Goal: Task Accomplishment & Management: Manage account settings

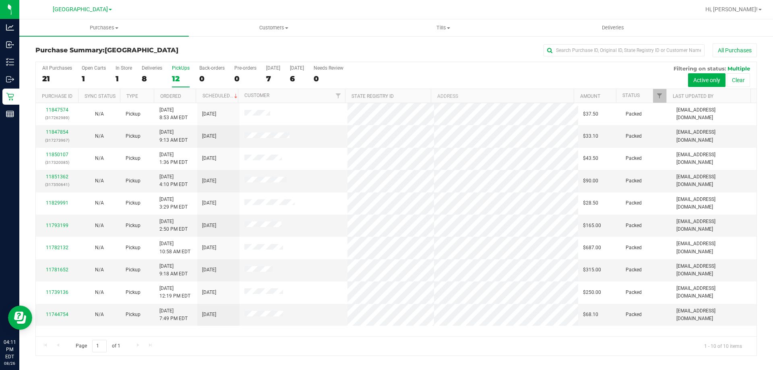
click at [178, 77] on div "12" at bounding box center [181, 78] width 18 height 9
click at [0, 0] on input "PickUps 12" at bounding box center [0, 0] width 0 height 0
click at [54, 74] on div "19" at bounding box center [57, 78] width 30 height 9
click at [0, 0] on input "All Purchases 19" at bounding box center [0, 0] width 0 height 0
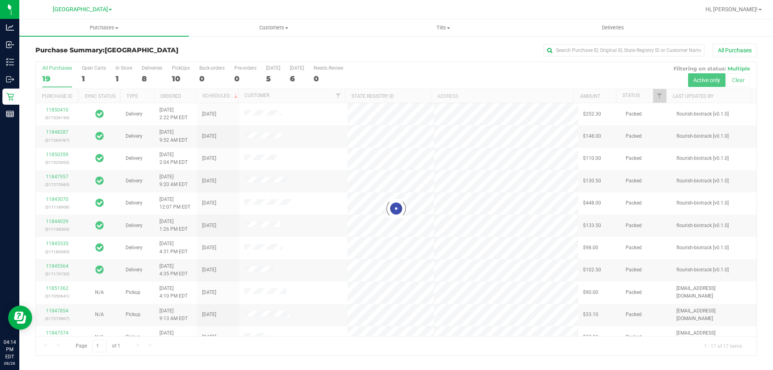
click at [184, 77] on div at bounding box center [396, 208] width 720 height 293
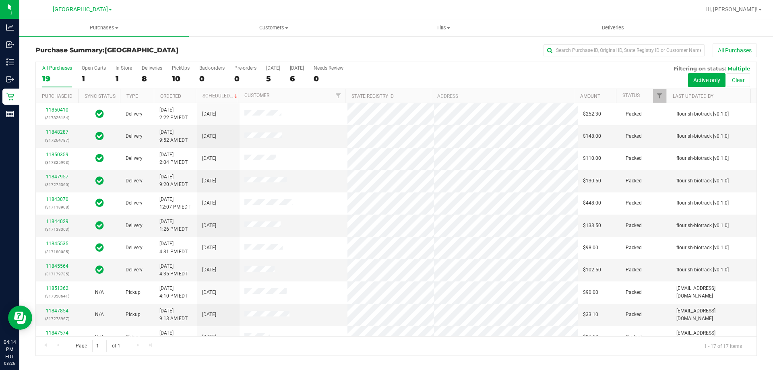
click at [184, 77] on div "10" at bounding box center [181, 78] width 18 height 9
click at [0, 0] on input "PickUps 10" at bounding box center [0, 0] width 0 height 0
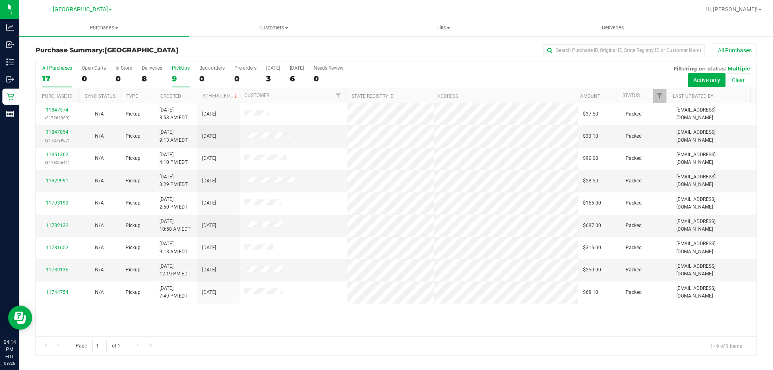
click at [52, 81] on div "17" at bounding box center [57, 78] width 30 height 9
click at [0, 0] on input "All Purchases 17" at bounding box center [0, 0] width 0 height 0
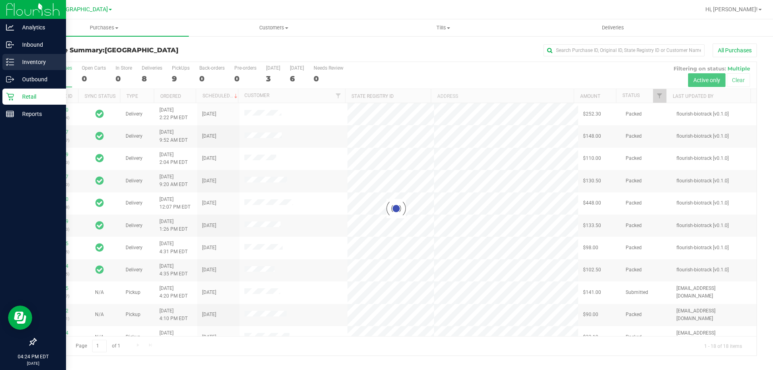
click at [14, 56] on div "Inventory" at bounding box center [34, 62] width 64 height 16
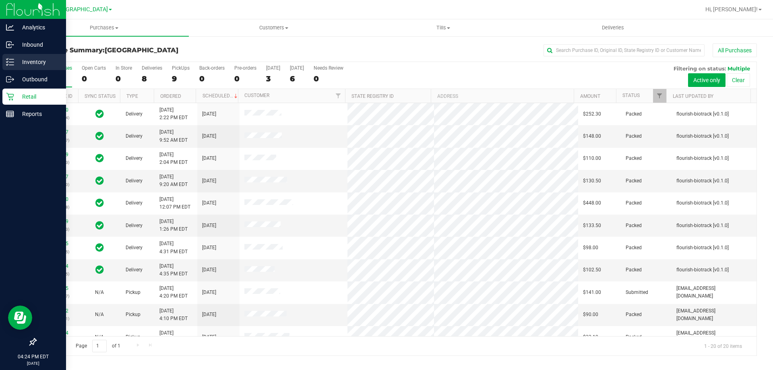
click at [12, 57] on div "Inventory" at bounding box center [34, 62] width 64 height 16
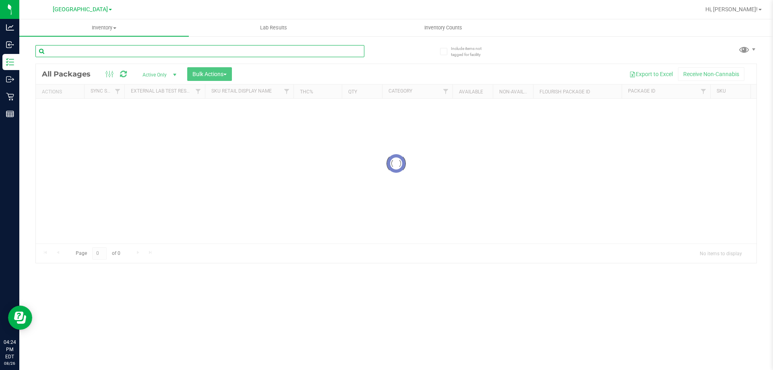
click at [192, 48] on input "text" at bounding box center [199, 51] width 329 height 12
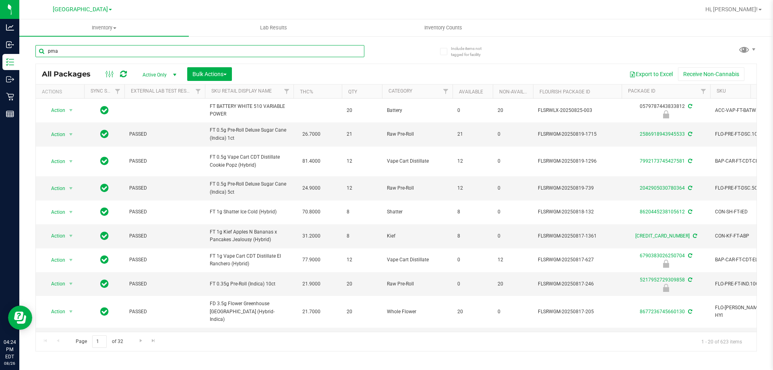
type input "pma"
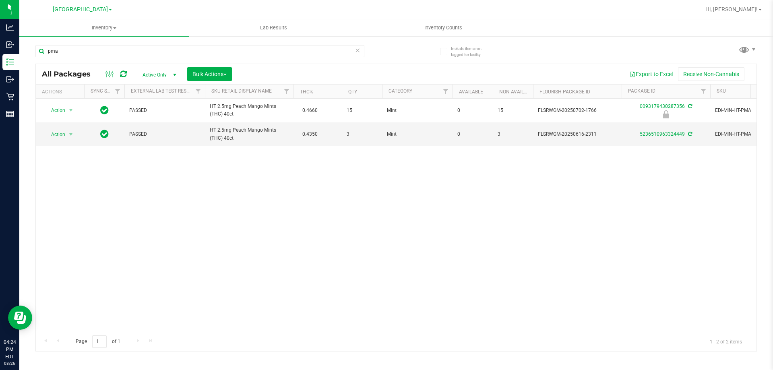
click at [410, 185] on div "Action Action Edit attributes Global inventory Locate package Package audit log…" at bounding box center [396, 215] width 720 height 233
click at [397, 198] on div "Action Action Edit attributes Global inventory Locate package Package audit log…" at bounding box center [396, 215] width 720 height 233
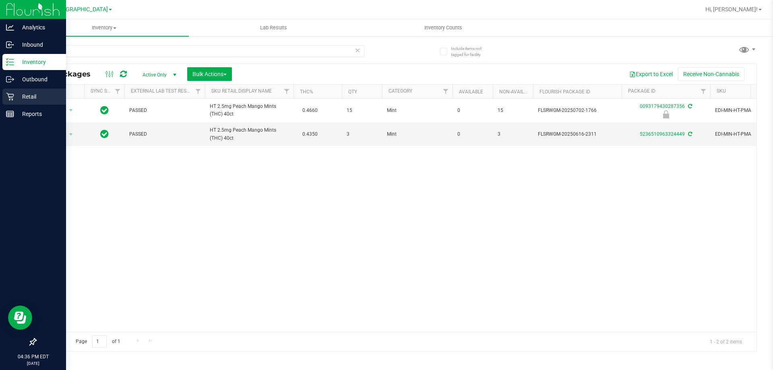
click at [16, 97] on p "Retail" at bounding box center [38, 97] width 48 height 10
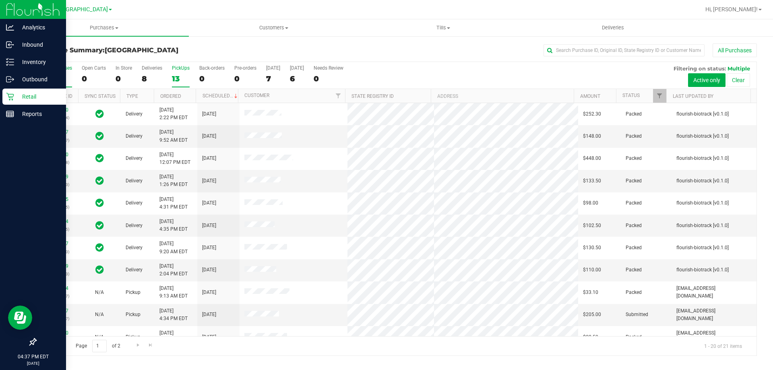
click at [181, 79] on div "13" at bounding box center [181, 78] width 18 height 9
click at [0, 0] on input "PickUps 13" at bounding box center [0, 0] width 0 height 0
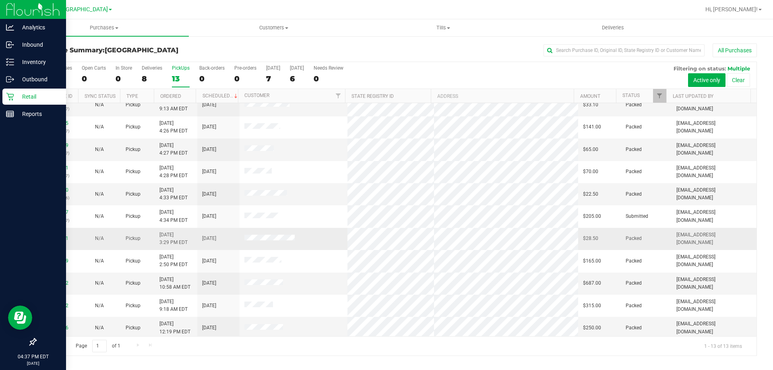
scroll to position [56, 0]
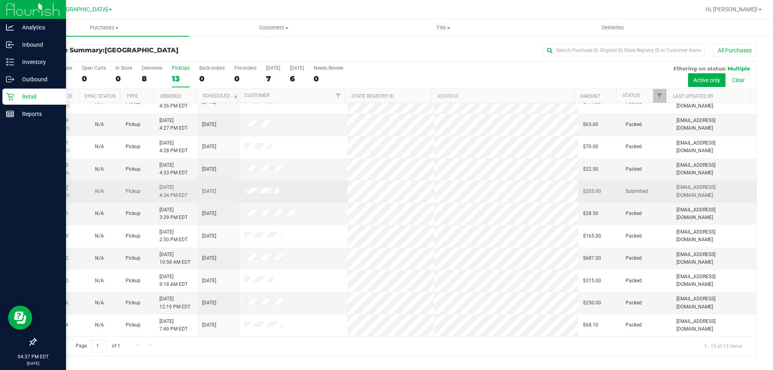
click at [60, 189] on link "11851607" at bounding box center [57, 187] width 23 height 6
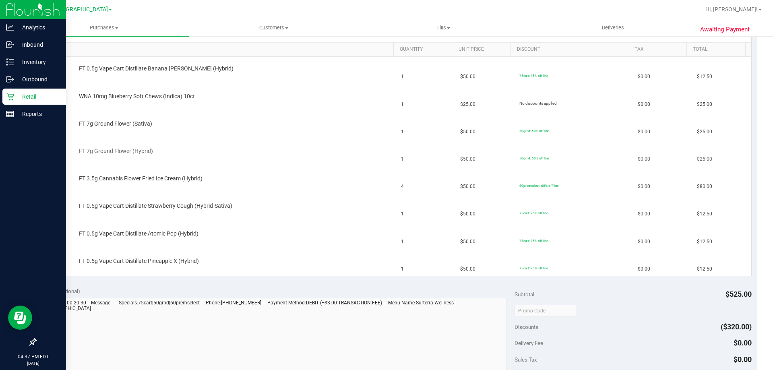
scroll to position [161, 0]
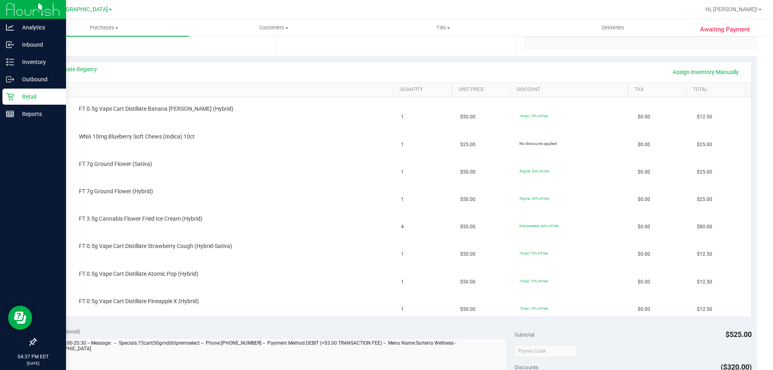
click at [76, 64] on div "View State Registry Assign Inventory Manually" at bounding box center [395, 72] width 709 height 21
click at [75, 74] on div "View State Registry Assign Inventory Manually" at bounding box center [396, 72] width 695 height 14
click at [62, 72] on link "View State Registry" at bounding box center [73, 69] width 48 height 8
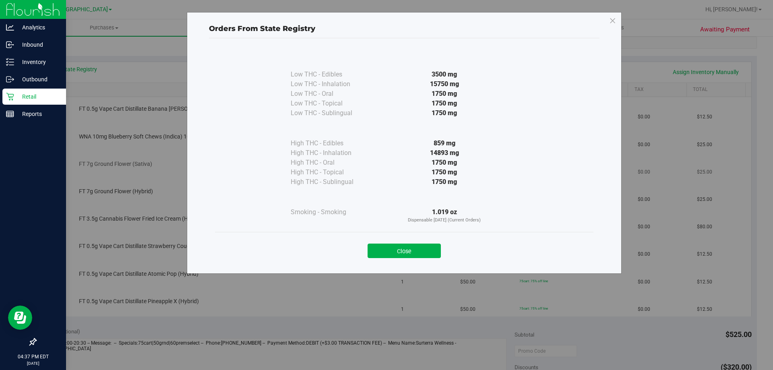
drag, startPoint x: 404, startPoint y: 248, endPoint x: 382, endPoint y: 174, distance: 77.3
click at [404, 248] on button "Close" at bounding box center [403, 250] width 73 height 14
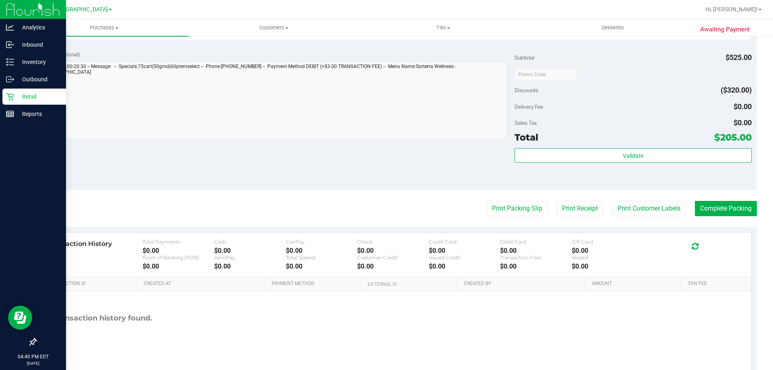
scroll to position [613, 0]
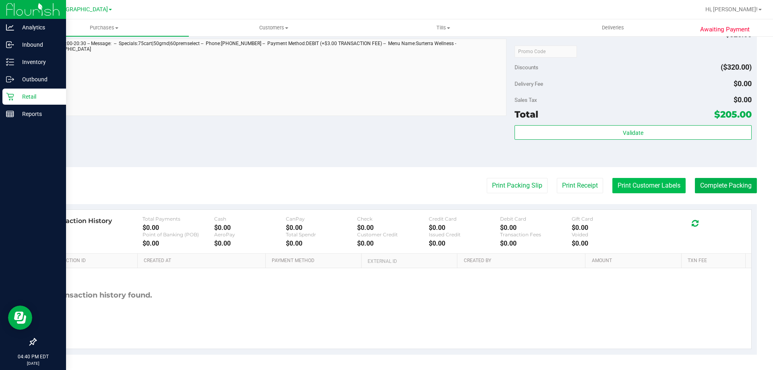
click at [652, 178] on button "Print Customer Labels" at bounding box center [648, 185] width 73 height 15
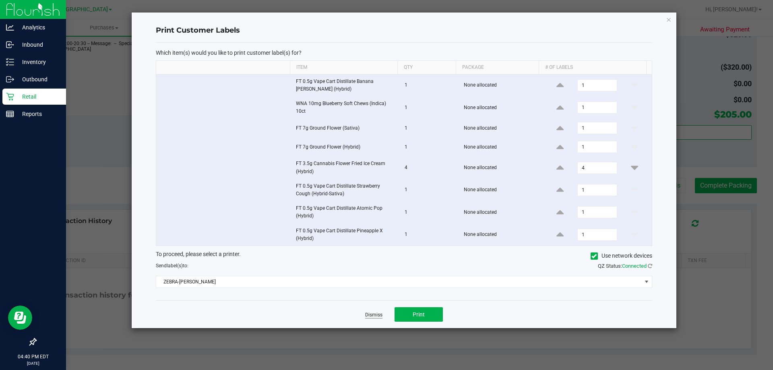
click at [374, 314] on link "Dismiss" at bounding box center [373, 314] width 17 height 7
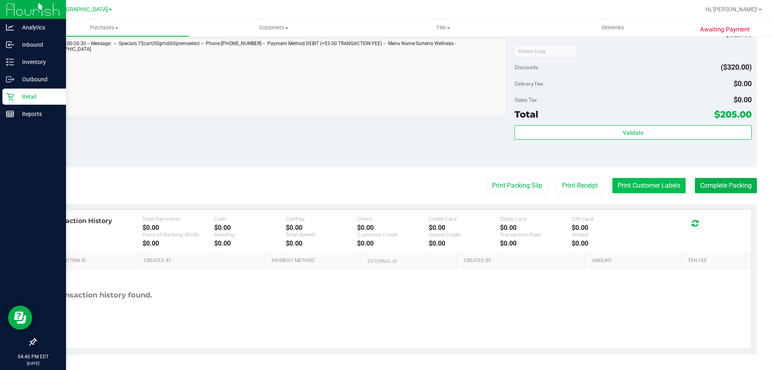
click at [628, 183] on button "Print Customer Labels" at bounding box center [648, 185] width 73 height 15
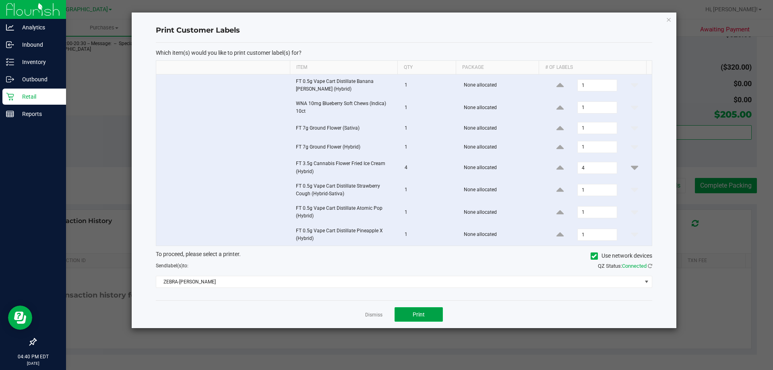
click at [435, 308] on button "Print" at bounding box center [418, 314] width 48 height 14
click at [377, 313] on link "Dismiss" at bounding box center [373, 314] width 17 height 7
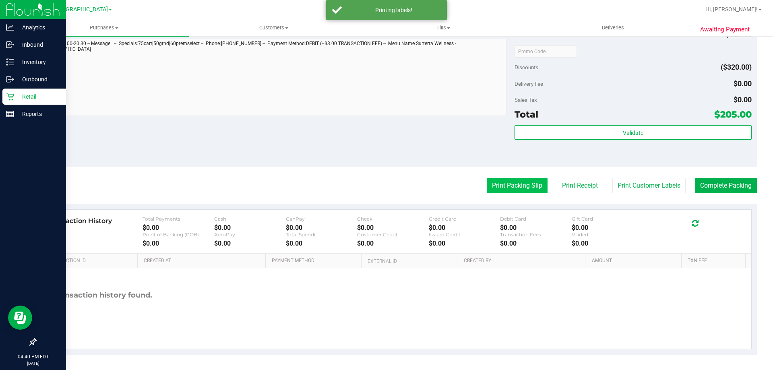
click at [512, 186] on button "Print Packing Slip" at bounding box center [516, 185] width 61 height 15
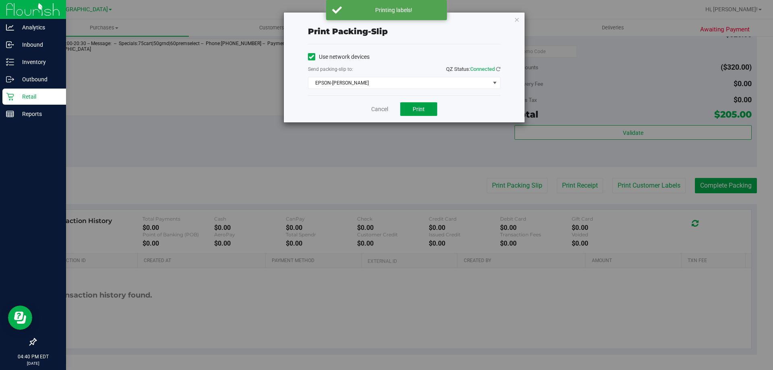
click at [429, 107] on button "Print" at bounding box center [418, 109] width 37 height 14
click at [385, 109] on link "Cancel" at bounding box center [379, 109] width 17 height 8
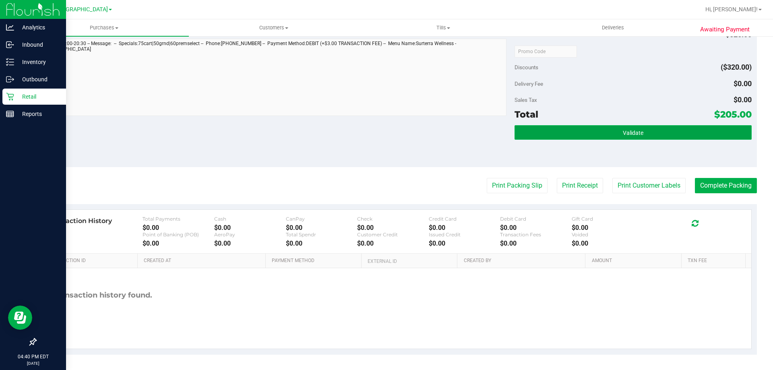
click at [560, 132] on button "Validate" at bounding box center [632, 132] width 237 height 14
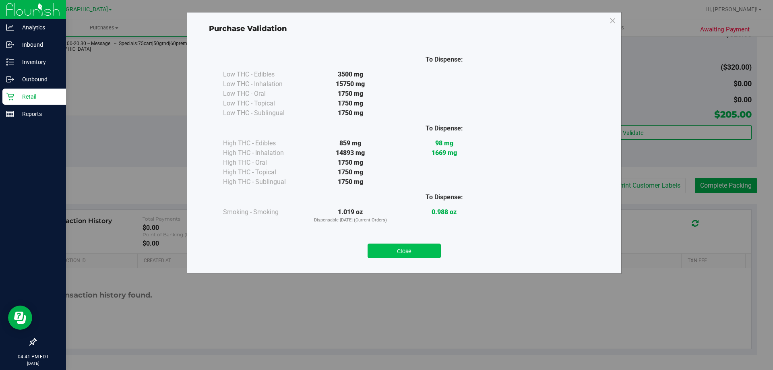
click at [415, 254] on button "Close" at bounding box center [403, 250] width 73 height 14
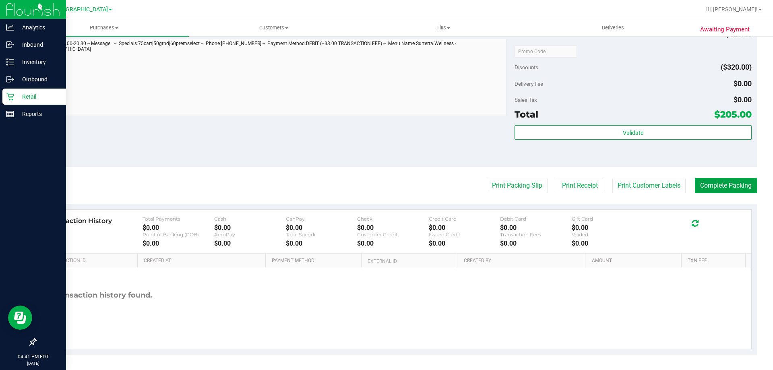
click at [716, 179] on button "Complete Packing" at bounding box center [726, 185] width 62 height 15
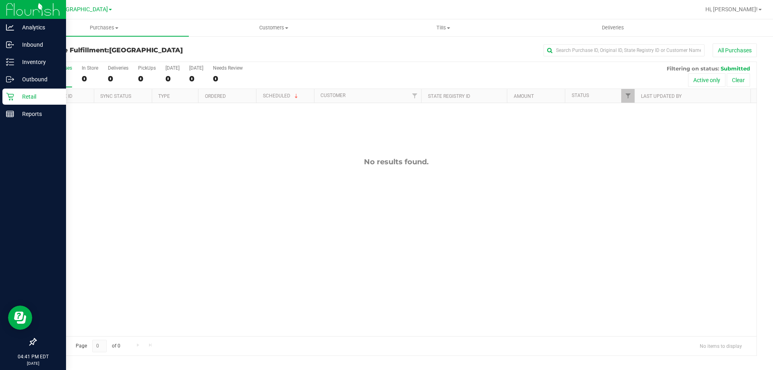
click at [33, 93] on p "Retail" at bounding box center [38, 97] width 48 height 10
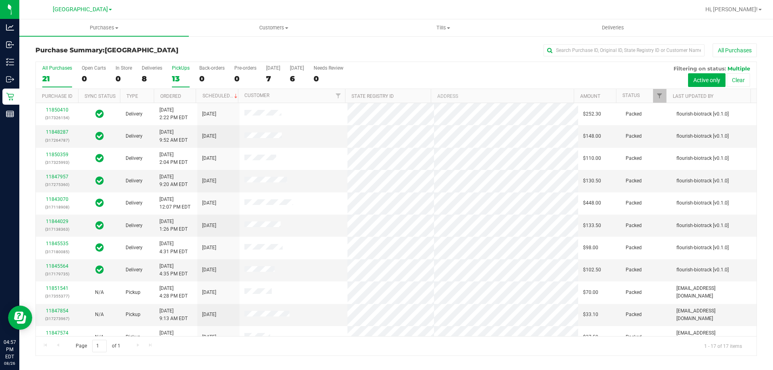
click at [176, 77] on div "13" at bounding box center [181, 78] width 18 height 9
click at [0, 0] on input "PickUps 13" at bounding box center [0, 0] width 0 height 0
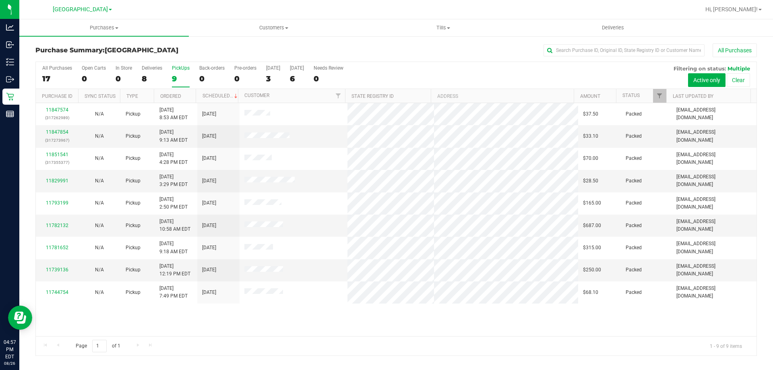
drag, startPoint x: 53, startPoint y: 80, endPoint x: 61, endPoint y: 16, distance: 64.9
click at [52, 80] on div "17" at bounding box center [57, 78] width 30 height 9
click at [0, 0] on input "All Purchases 17" at bounding box center [0, 0] width 0 height 0
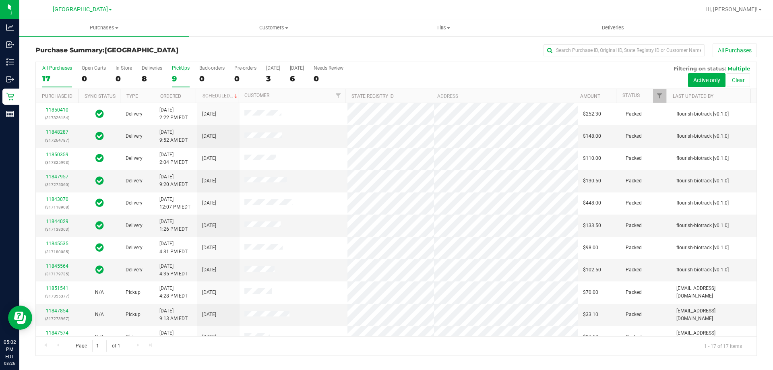
click at [177, 82] on div "9" at bounding box center [181, 78] width 18 height 9
click at [0, 0] on input "PickUps 9" at bounding box center [0, 0] width 0 height 0
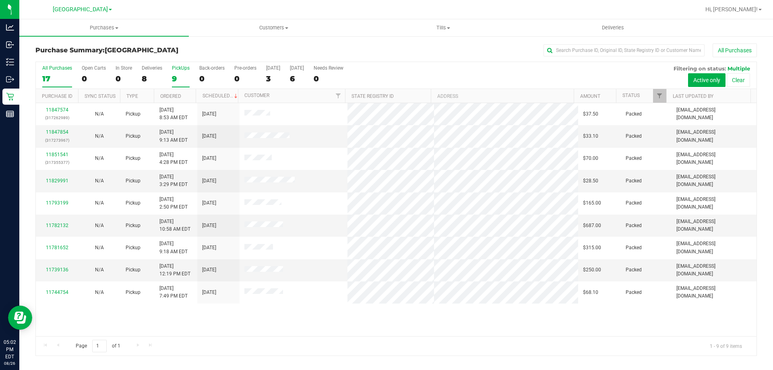
click at [53, 78] on div "17" at bounding box center [57, 78] width 30 height 9
click at [0, 0] on input "All Purchases 17" at bounding box center [0, 0] width 0 height 0
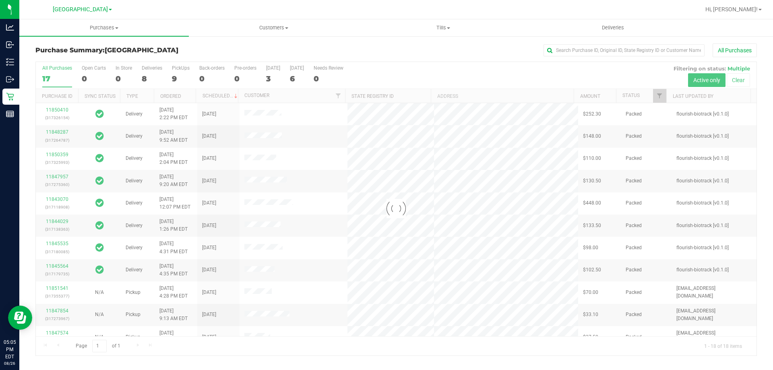
click at [175, 74] on div at bounding box center [396, 208] width 720 height 293
click at [179, 74] on div at bounding box center [396, 208] width 720 height 293
click at [183, 80] on div at bounding box center [396, 208] width 720 height 293
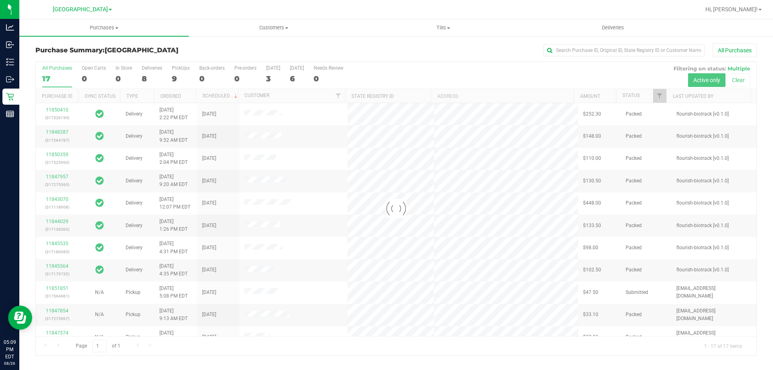
click at [176, 78] on div at bounding box center [396, 208] width 720 height 293
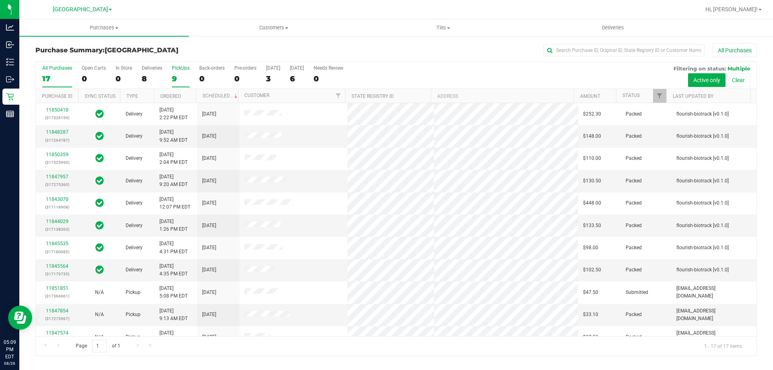
click at [178, 76] on div "9" at bounding box center [181, 78] width 18 height 9
click at [0, 0] on input "PickUps 9" at bounding box center [0, 0] width 0 height 0
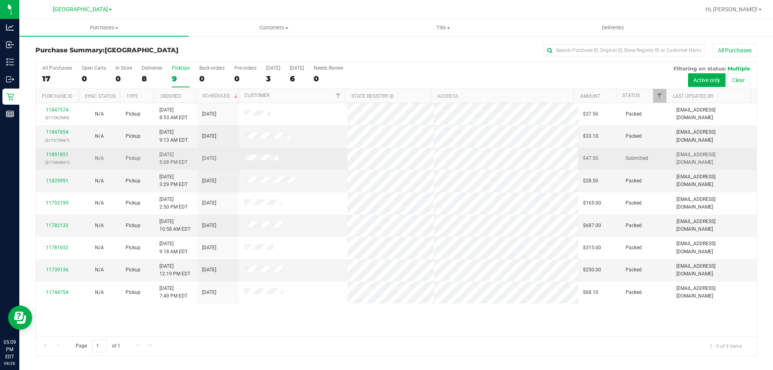
click at [60, 157] on div "11851851 (317364961)" at bounding box center [57, 158] width 33 height 15
click at [66, 154] on link "11851851" at bounding box center [57, 155] width 23 height 6
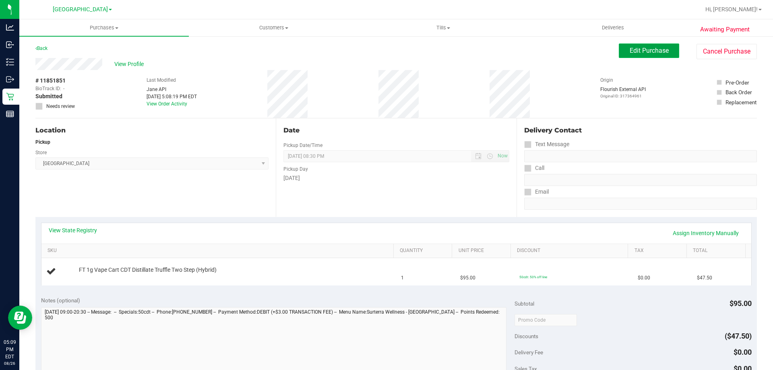
click at [638, 47] on span "Edit Purchase" at bounding box center [648, 51] width 39 height 8
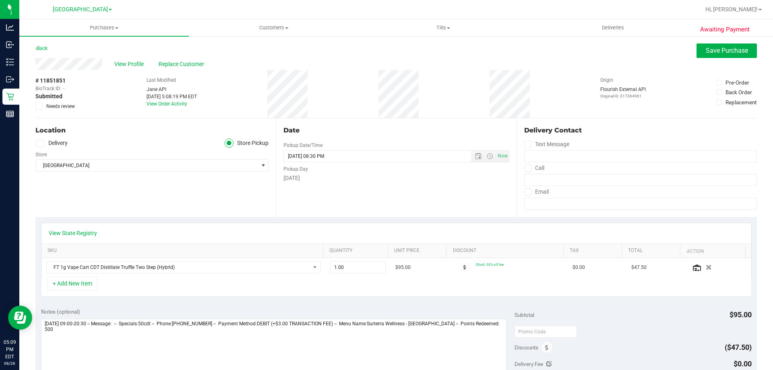
scroll to position [121, 0]
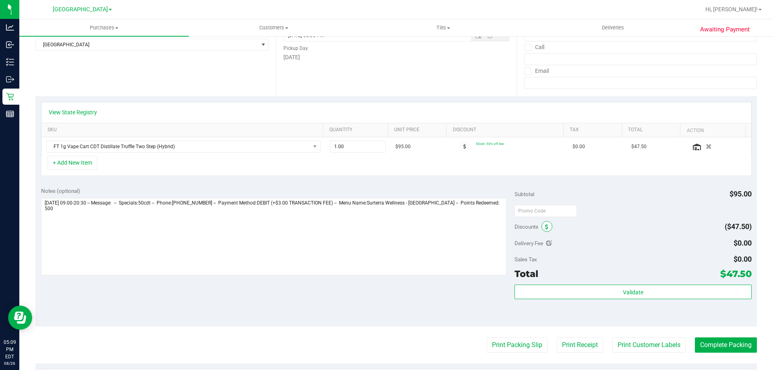
click at [541, 227] on span at bounding box center [546, 226] width 11 height 11
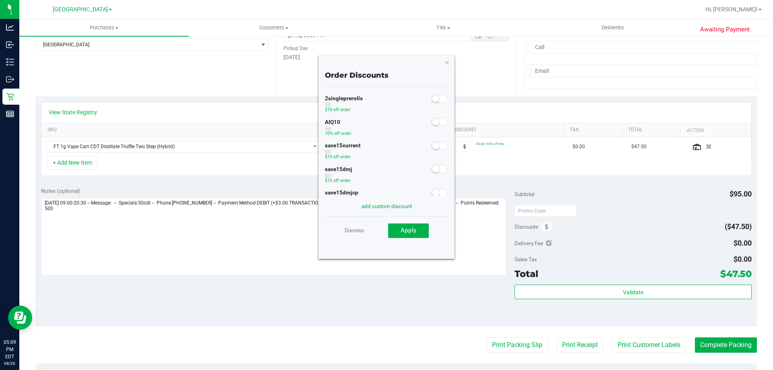
click at [433, 121] on small at bounding box center [435, 121] width 7 height 7
click at [410, 225] on button "Apply" at bounding box center [408, 230] width 41 height 14
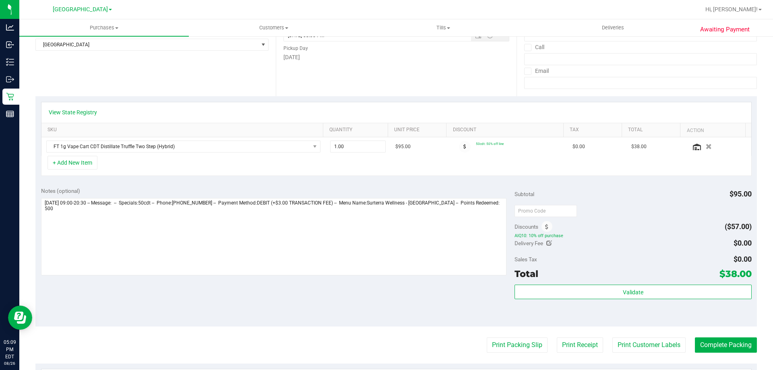
scroll to position [0, 0]
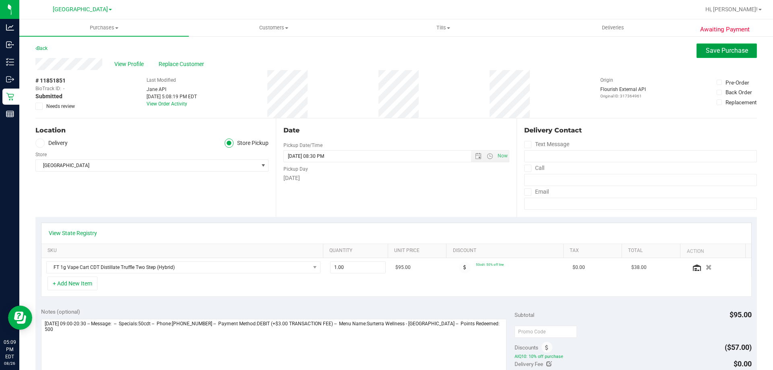
click at [707, 49] on span "Save Purchase" at bounding box center [726, 51] width 42 height 8
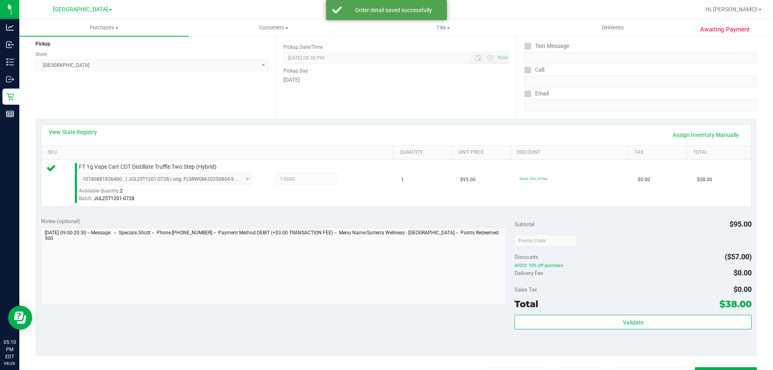
scroll to position [193, 0]
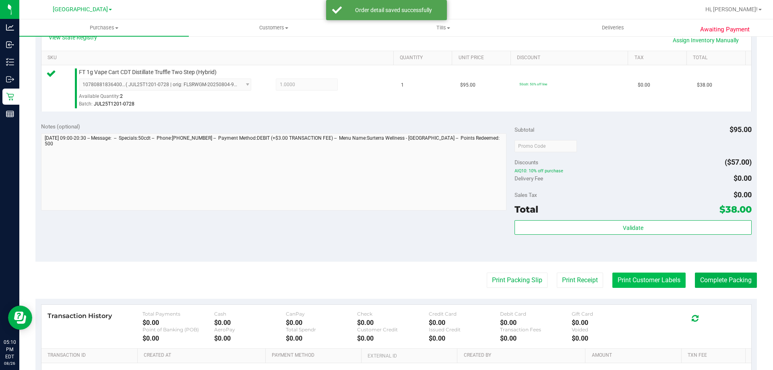
click at [637, 277] on button "Print Customer Labels" at bounding box center [648, 279] width 73 height 15
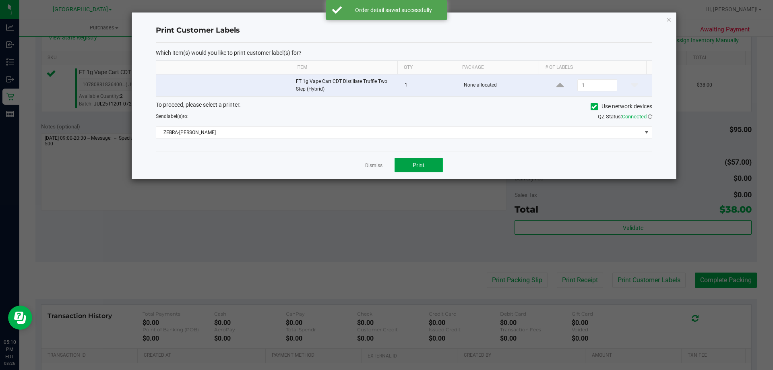
click at [426, 169] on button "Print" at bounding box center [418, 165] width 48 height 14
click at [352, 169] on div "Dismiss Print" at bounding box center [404, 165] width 496 height 28
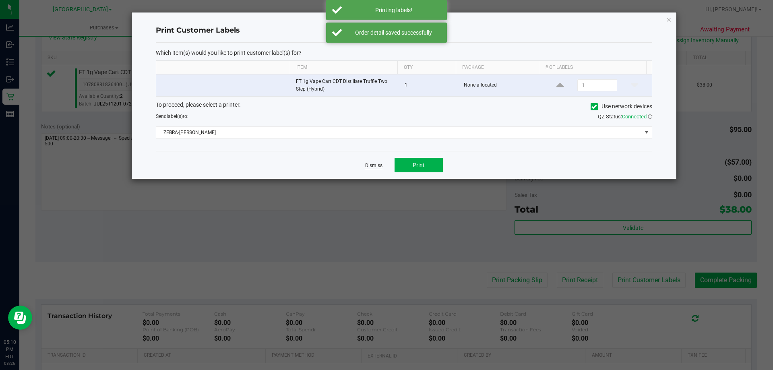
click at [371, 165] on link "Dismiss" at bounding box center [373, 165] width 17 height 7
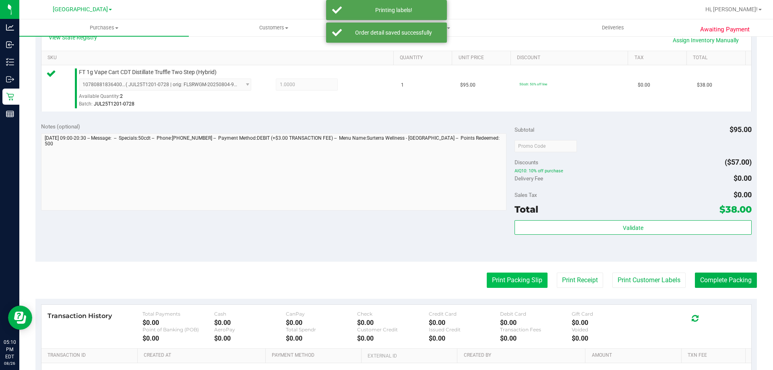
click at [495, 281] on button "Print Packing Slip" at bounding box center [516, 279] width 61 height 15
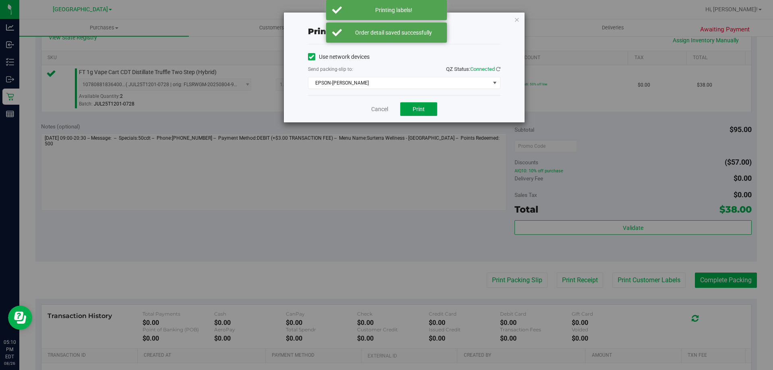
click at [428, 109] on button "Print" at bounding box center [418, 109] width 37 height 14
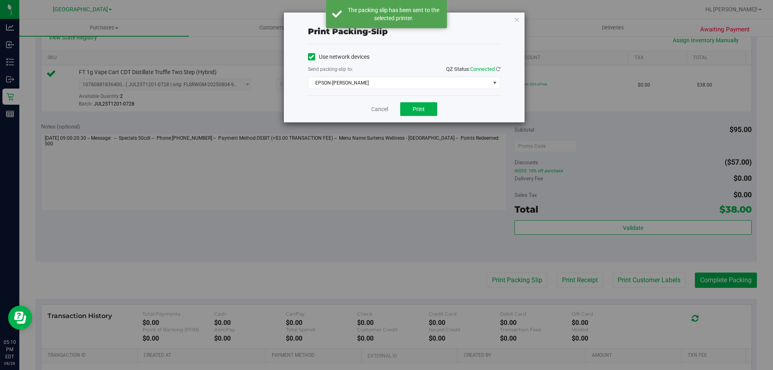
click at [376, 120] on div "Cancel Print" at bounding box center [404, 108] width 192 height 27
click at [382, 107] on link "Cancel" at bounding box center [379, 109] width 17 height 8
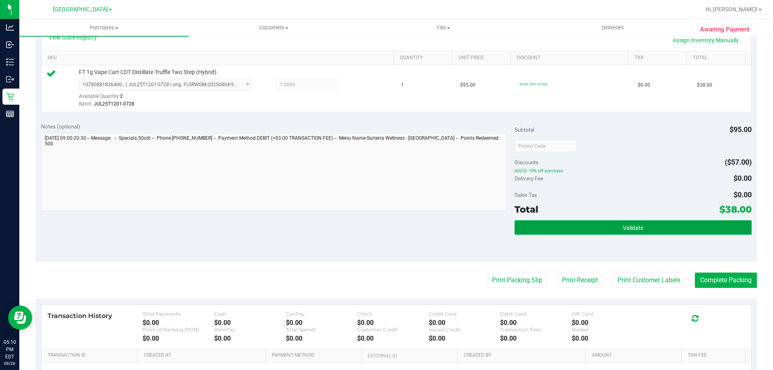
click at [550, 220] on button "Validate" at bounding box center [632, 227] width 237 height 14
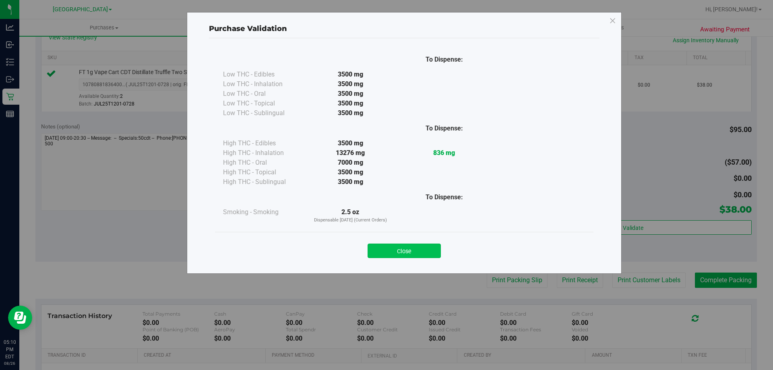
click at [396, 253] on button "Close" at bounding box center [403, 250] width 73 height 14
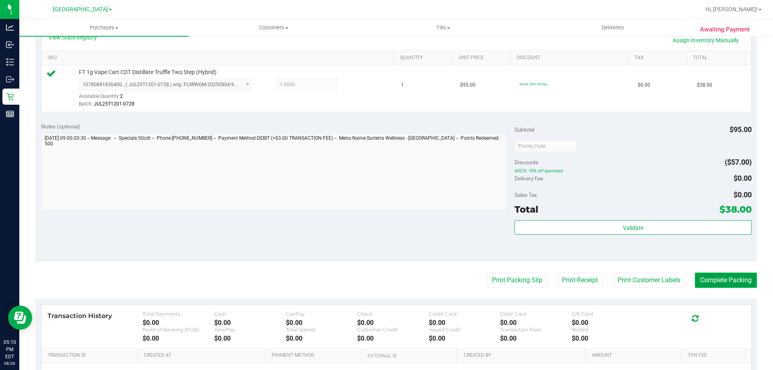
click at [735, 278] on button "Complete Packing" at bounding box center [726, 279] width 62 height 15
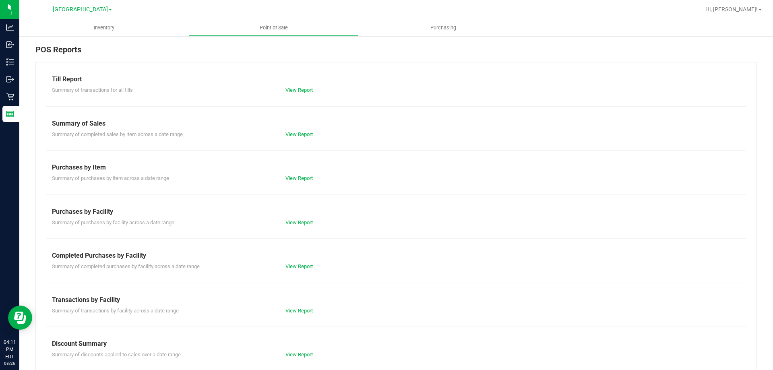
click at [292, 310] on link "View Report" at bounding box center [298, 310] width 27 height 6
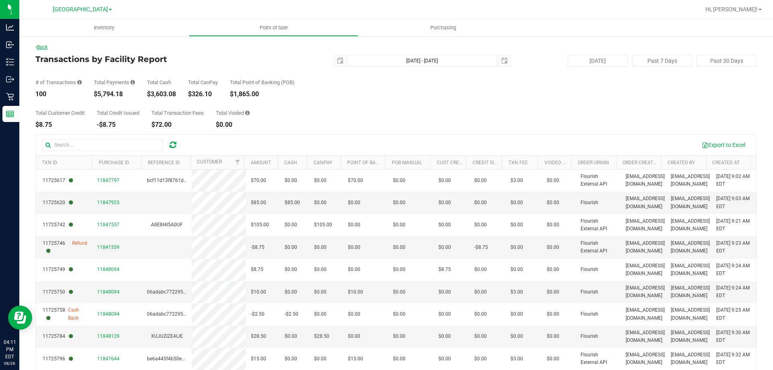
click at [47, 46] on link "Back" at bounding box center [41, 47] width 12 height 6
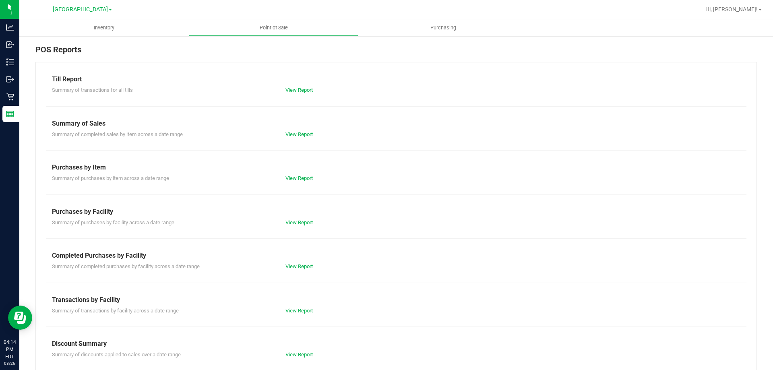
click at [293, 311] on link "View Report" at bounding box center [298, 310] width 27 height 6
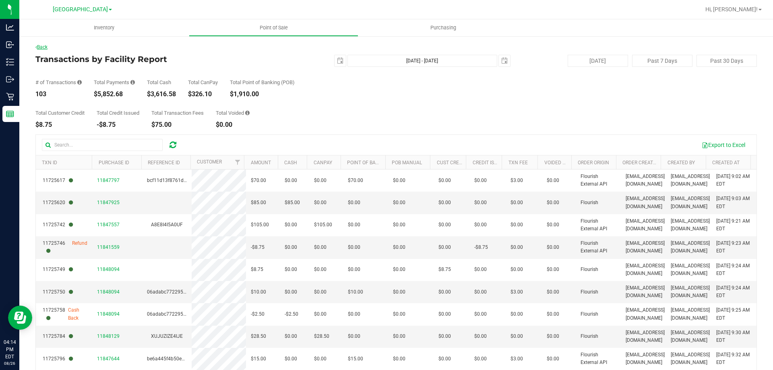
click at [44, 48] on link "Back" at bounding box center [41, 47] width 12 height 6
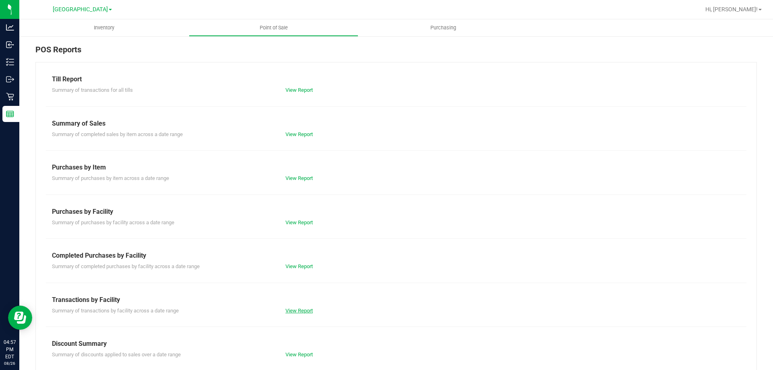
drag, startPoint x: 284, startPoint y: 307, endPoint x: 290, endPoint y: 311, distance: 7.1
click at [285, 307] on div "View Report" at bounding box center [337, 311] width 117 height 8
click at [291, 313] on link "View Report" at bounding box center [298, 310] width 27 height 6
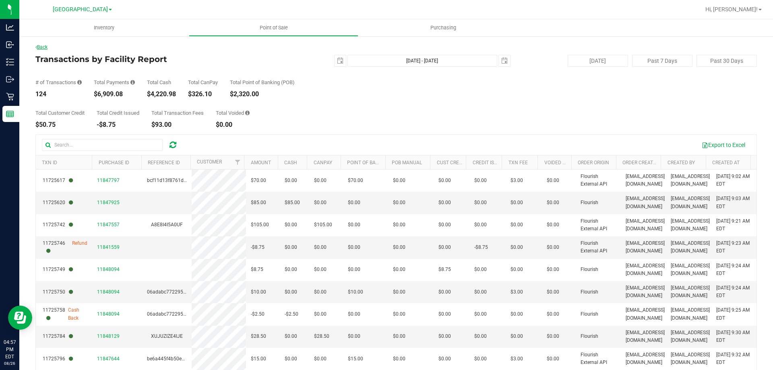
click at [46, 47] on link "Back" at bounding box center [41, 47] width 12 height 6
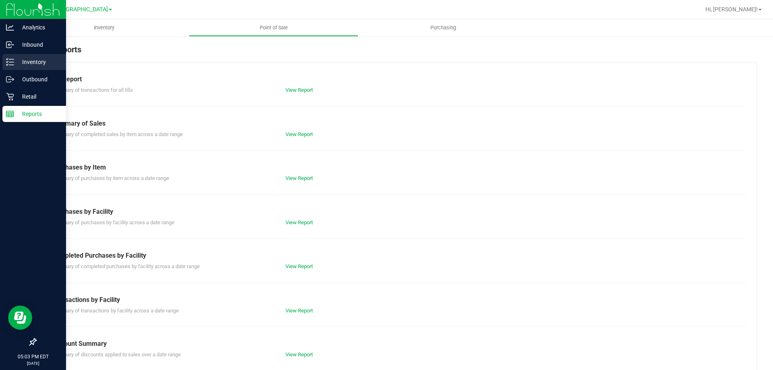
click at [15, 68] on div "Inventory" at bounding box center [34, 62] width 64 height 16
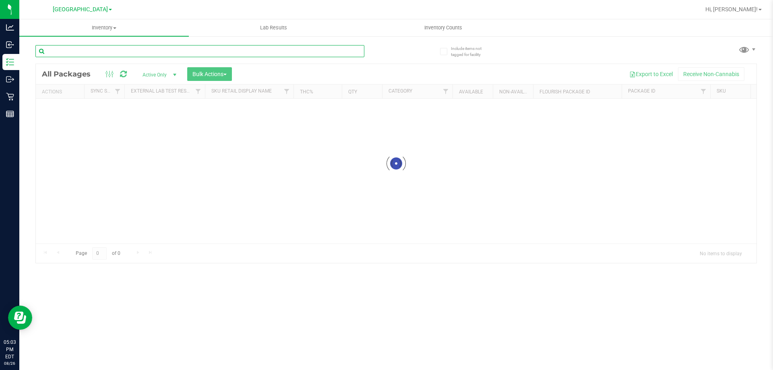
click at [129, 46] on input "text" at bounding box center [199, 51] width 329 height 12
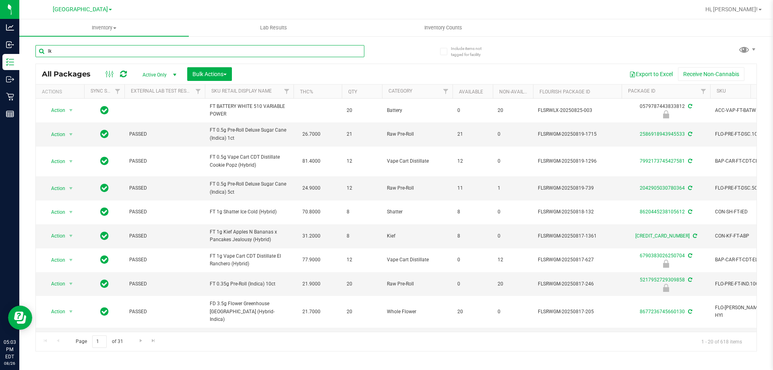
type input "l"
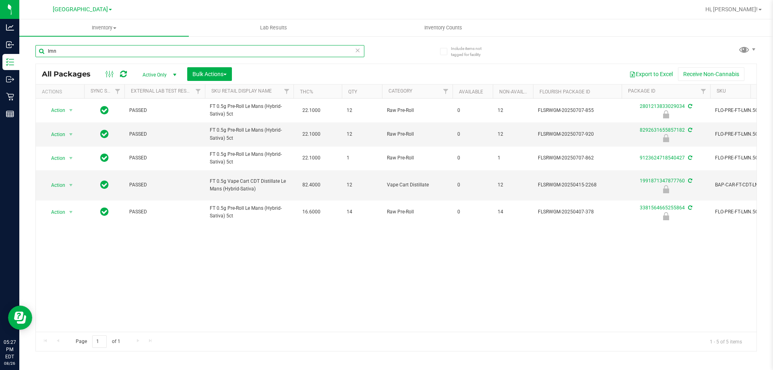
click at [82, 45] on input "lmn" at bounding box center [199, 51] width 329 height 12
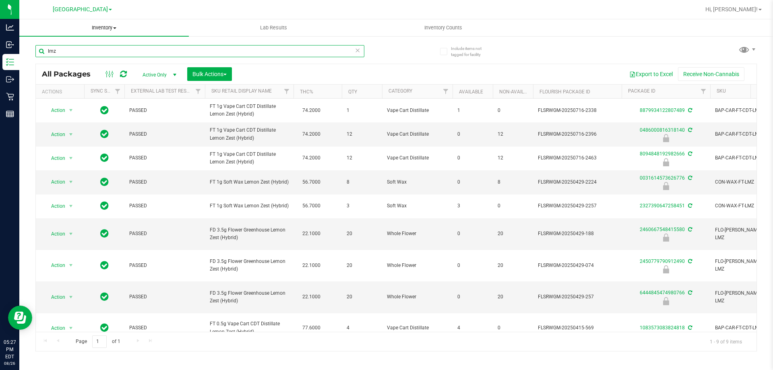
type input "lmz"
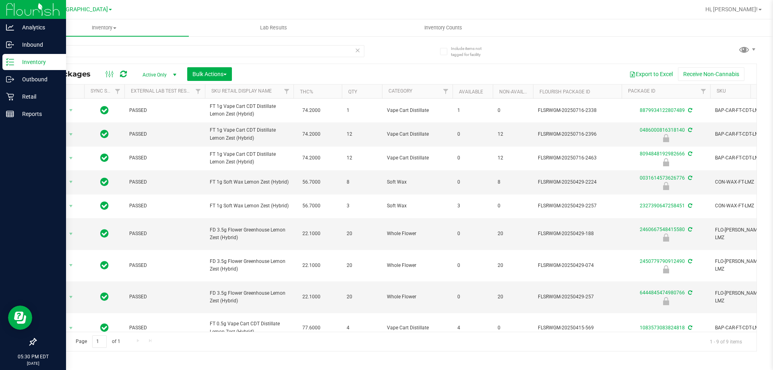
click at [10, 124] on div at bounding box center [33, 228] width 66 height 211
click at [18, 116] on p "Reports" at bounding box center [38, 114] width 48 height 10
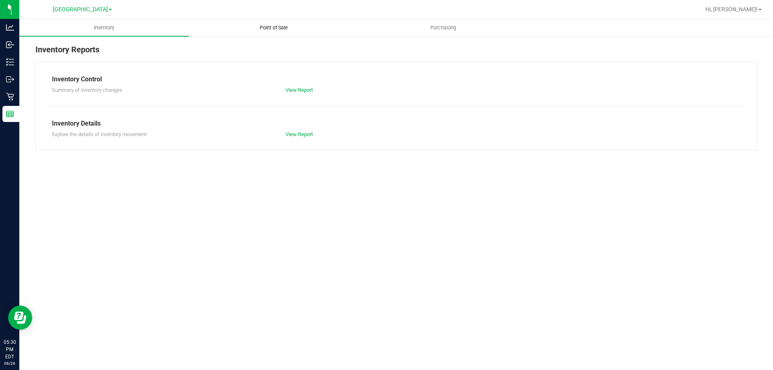
click at [272, 29] on span "Point of Sale" at bounding box center [274, 27] width 50 height 7
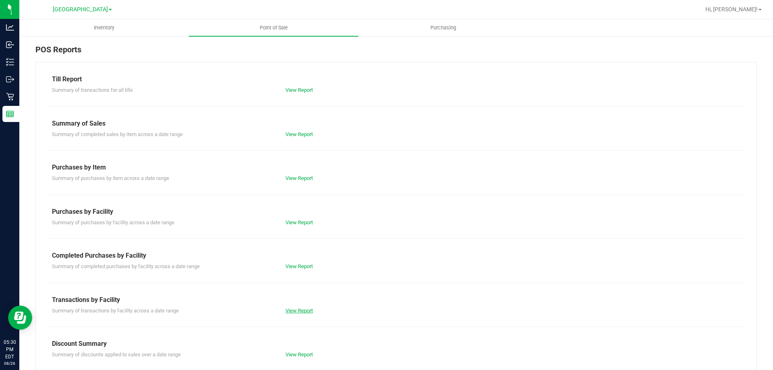
click at [295, 312] on link "View Report" at bounding box center [298, 310] width 27 height 6
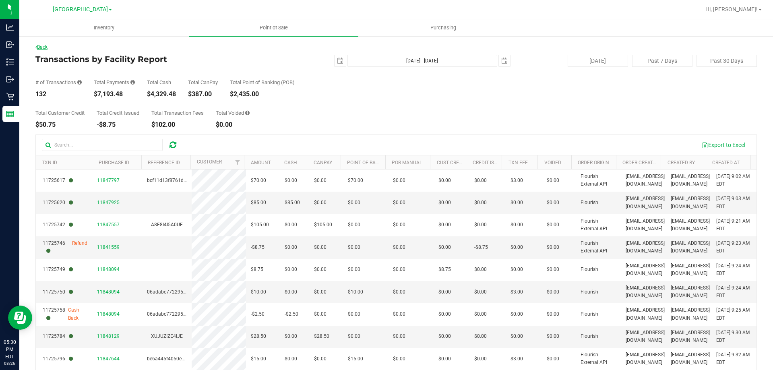
click at [44, 48] on link "Back" at bounding box center [41, 47] width 12 height 6
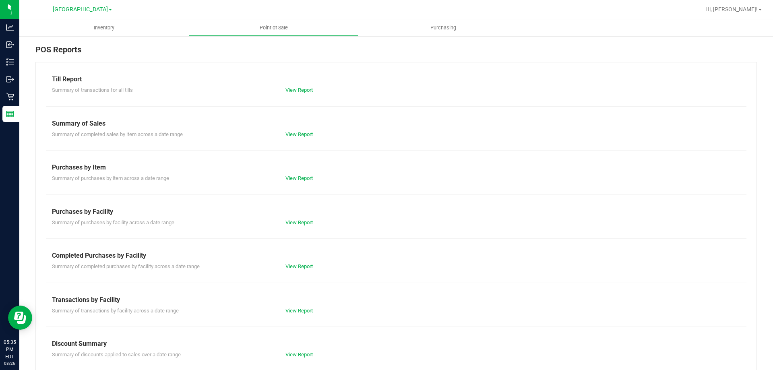
click at [295, 309] on link "View Report" at bounding box center [298, 310] width 27 height 6
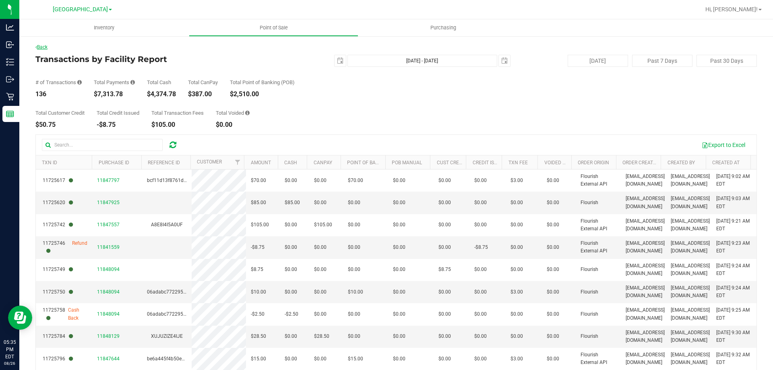
click at [43, 48] on link "Back" at bounding box center [41, 47] width 12 height 6
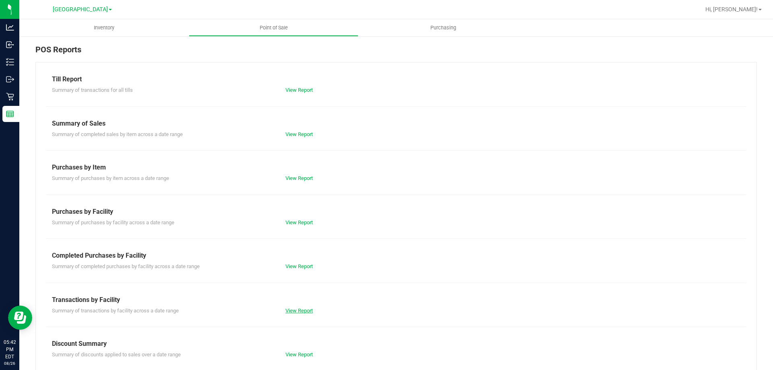
click at [299, 309] on link "View Report" at bounding box center [298, 310] width 27 height 6
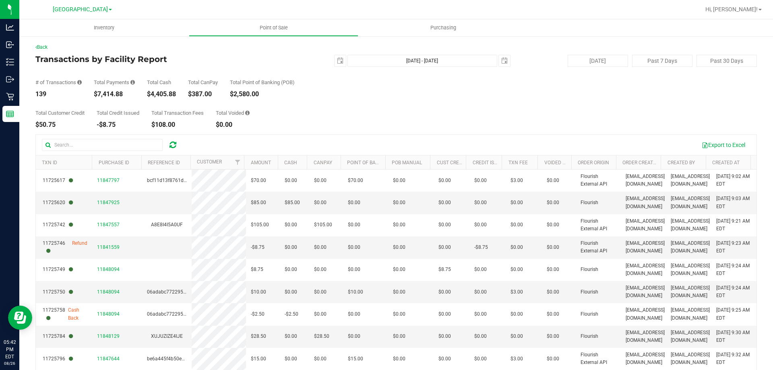
click at [47, 43] on div "Back" at bounding box center [395, 46] width 721 height 7
click at [46, 45] on link "Back" at bounding box center [41, 47] width 12 height 6
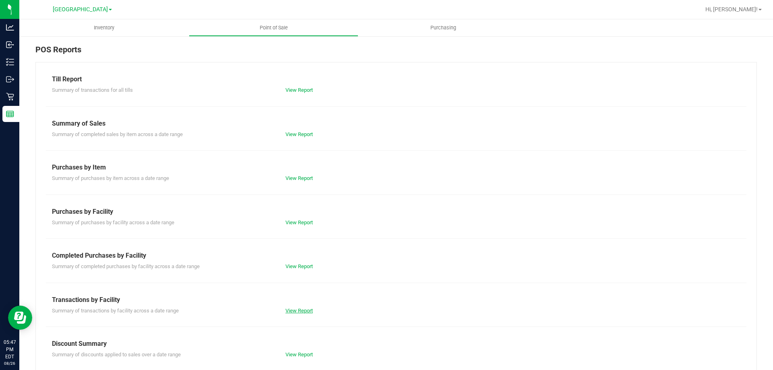
click at [304, 311] on link "View Report" at bounding box center [298, 310] width 27 height 6
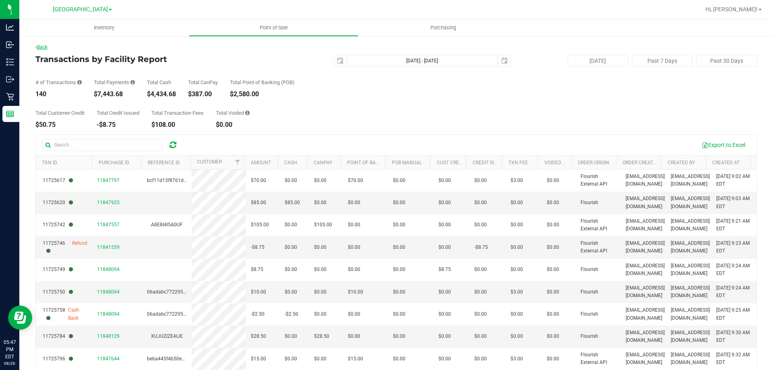
click at [47, 46] on link "Back" at bounding box center [41, 47] width 12 height 6
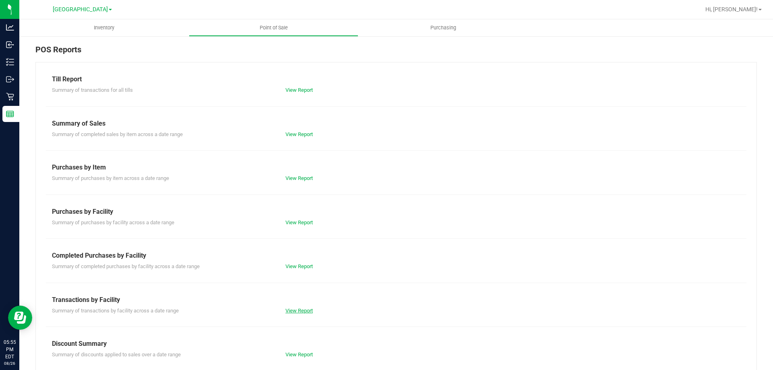
click at [299, 313] on link "View Report" at bounding box center [298, 310] width 27 height 6
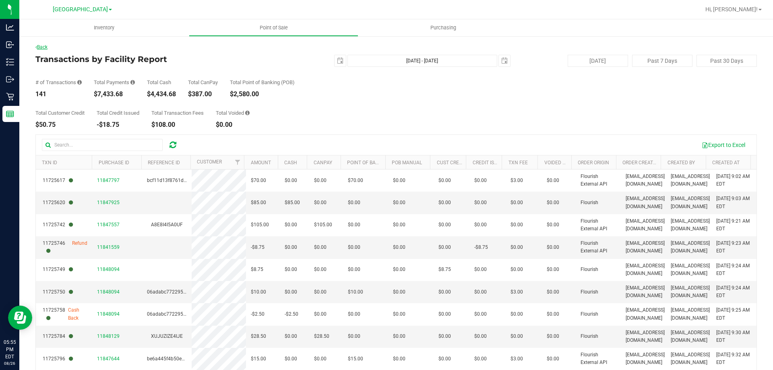
click at [45, 45] on link "Back" at bounding box center [41, 47] width 12 height 6
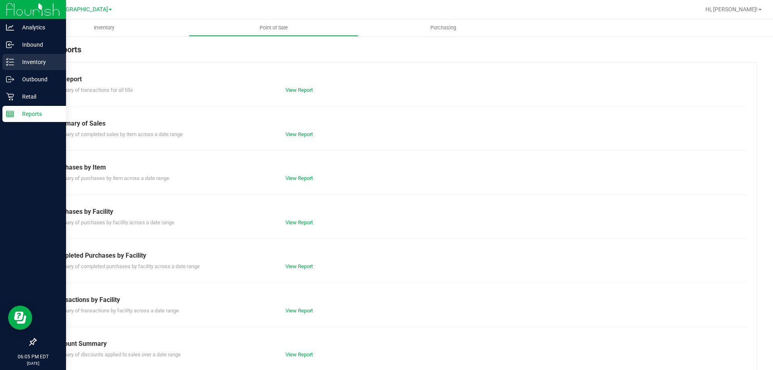
click at [11, 62] on line at bounding box center [11, 62] width 4 height 0
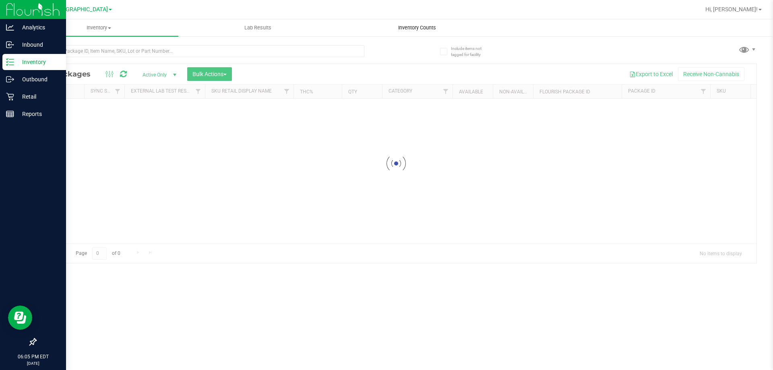
click at [429, 28] on span "Inventory Counts" at bounding box center [417, 27] width 60 height 7
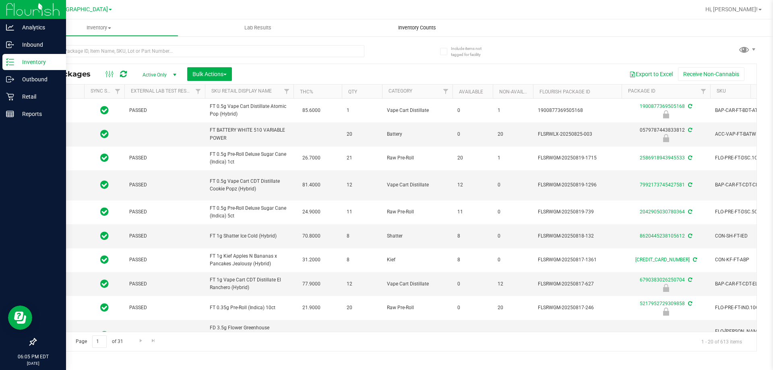
click at [429, 26] on span "Inventory Counts" at bounding box center [417, 27] width 60 height 7
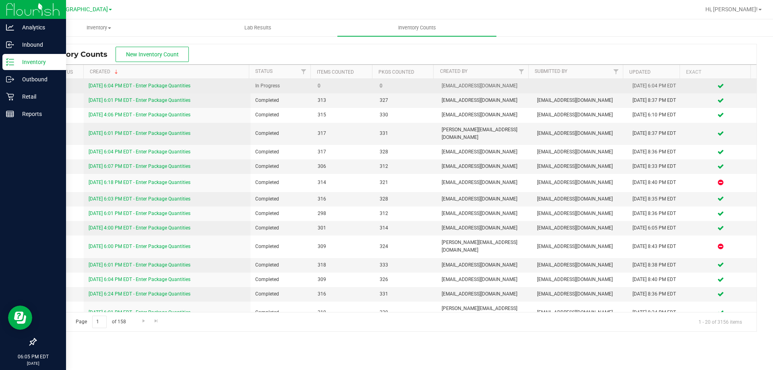
click at [169, 85] on link "8/26/25 6:04 PM EDT - Enter Package Quantities" at bounding box center [140, 86] width 102 height 6
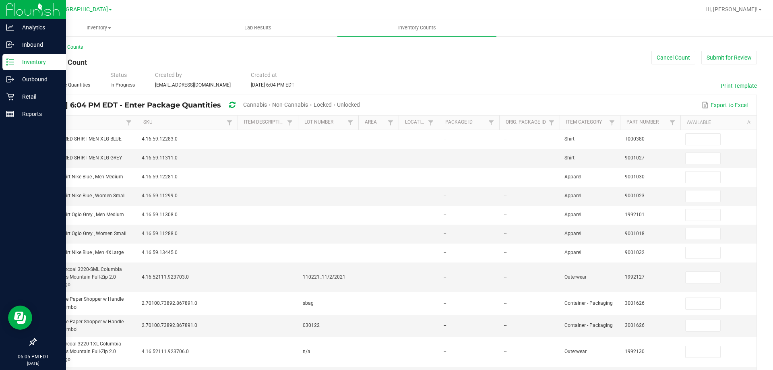
click at [360, 103] on span "Unlocked" at bounding box center [348, 104] width 23 height 6
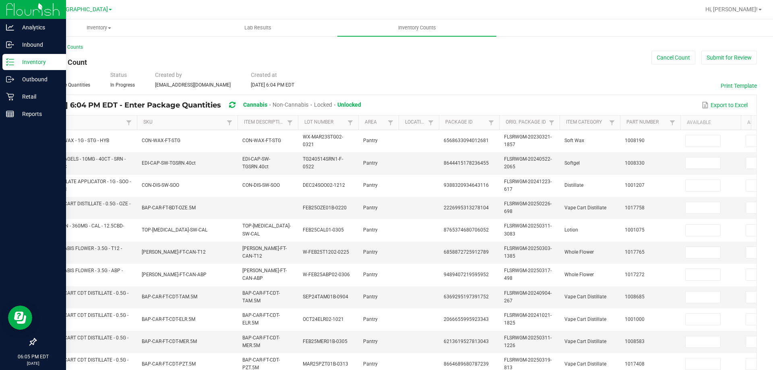
click at [105, 123] on link "Item" at bounding box center [83, 122] width 81 height 6
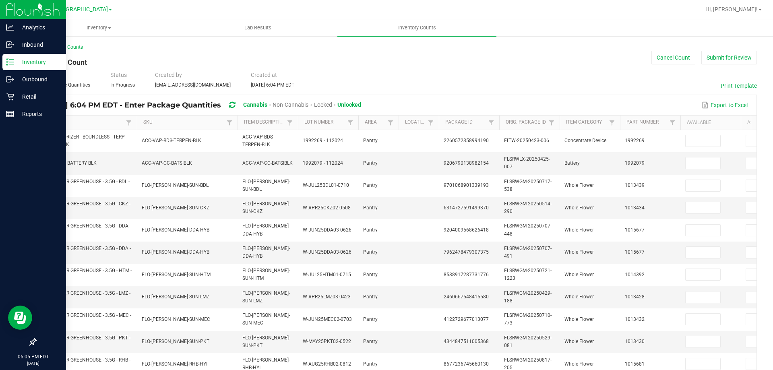
scroll to position [0, 4]
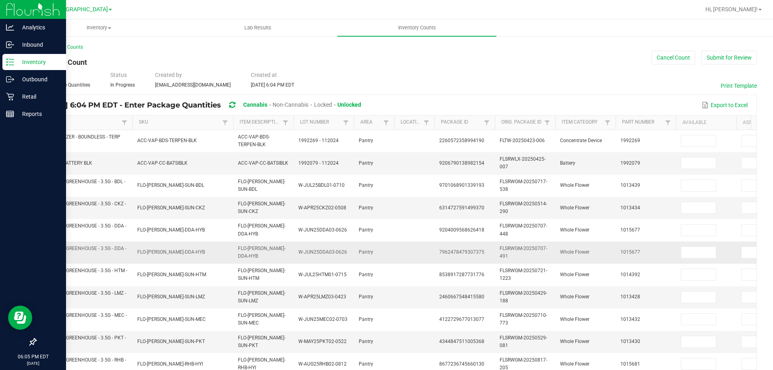
click at [297, 244] on td "W-JUN25DDA03-0626" at bounding box center [323, 252] width 60 height 22
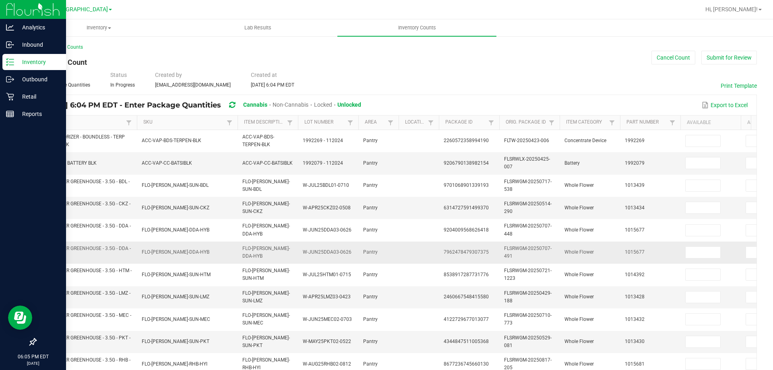
scroll to position [0, 6]
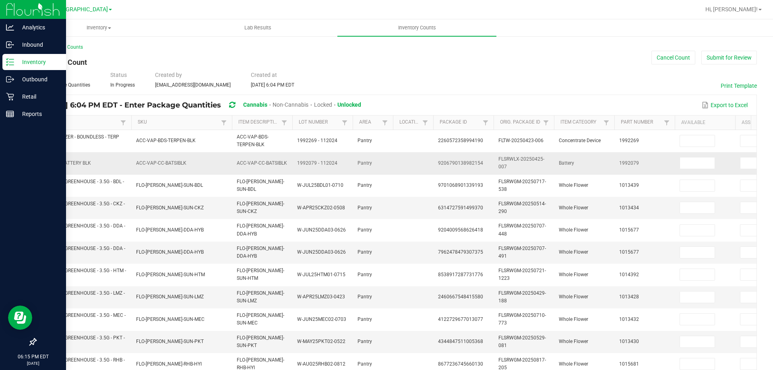
click at [200, 173] on td "ACC-VAP-CC-BATSIBLK" at bounding box center [181, 163] width 101 height 22
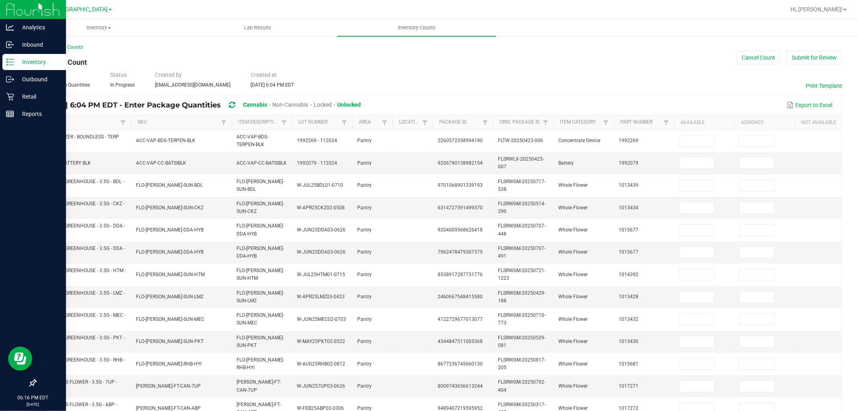
drag, startPoint x: 742, startPoint y: 8, endPoint x: 623, endPoint y: 78, distance: 138.1
click at [623, 78] on div "Type Enter Package Quantities Status In Progress Created by etutino@liveparalle…" at bounding box center [438, 80] width 807 height 18
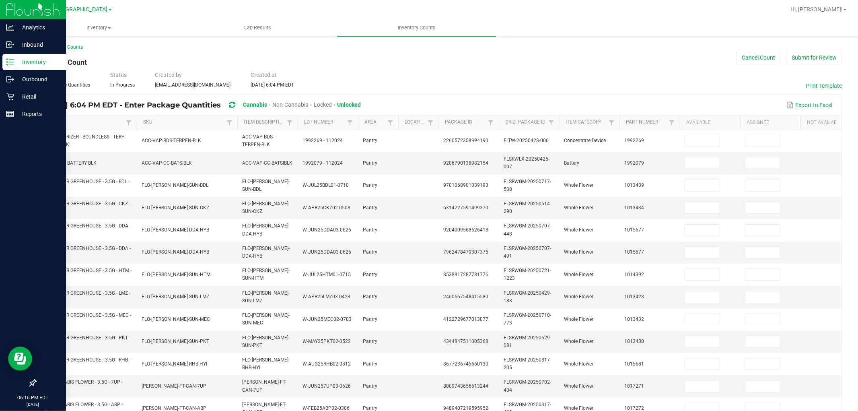
drag, startPoint x: 801, startPoint y: 4, endPoint x: 505, endPoint y: 73, distance: 304.0
click at [505, 73] on div "Type Enter Package Quantities Status In Progress Created by etutino@liveparalle…" at bounding box center [438, 80] width 807 height 18
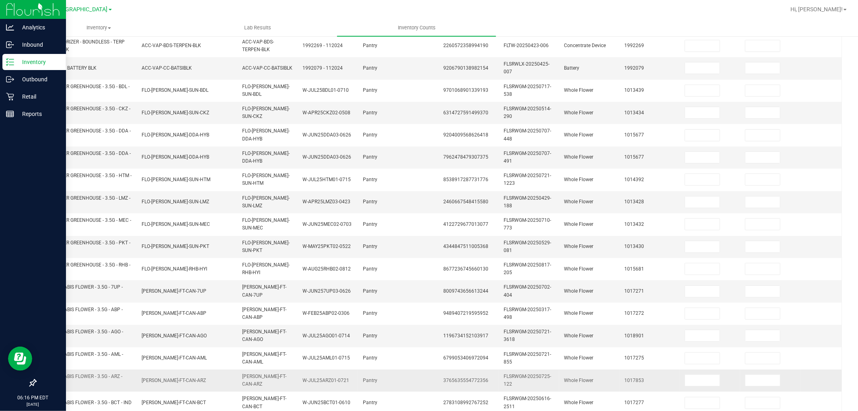
scroll to position [201, 0]
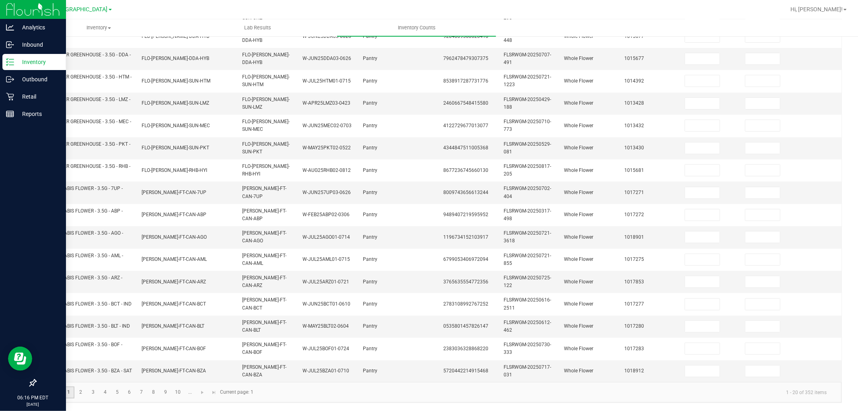
click at [72, 369] on link "1" at bounding box center [69, 392] width 12 height 12
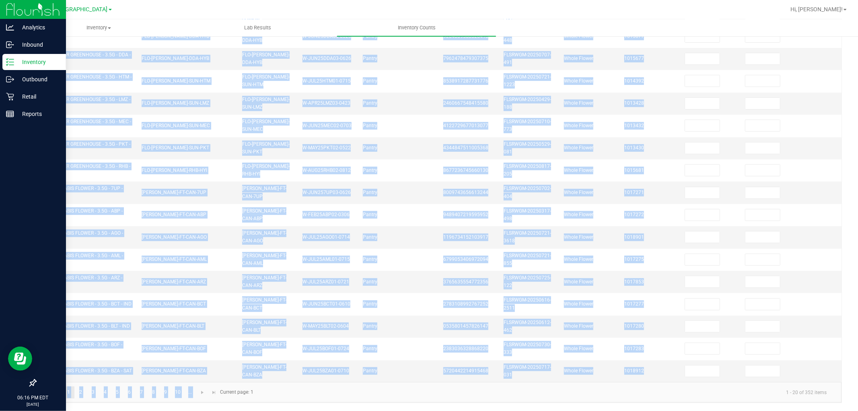
drag, startPoint x: 524, startPoint y: 381, endPoint x: 561, endPoint y: 381, distance: 37.4
click at [561, 369] on kendo-grid "Aug 26, 2025 6:04 PM EDT - Enter Package Quantities Cannabis Non-Cannabis Locke…" at bounding box center [438, 152] width 807 height 502
click at [548, 369] on div "< All Inventory Counts Inventory Count Cancel Count Submit for Review Type Ente…" at bounding box center [438, 126] width 839 height 569
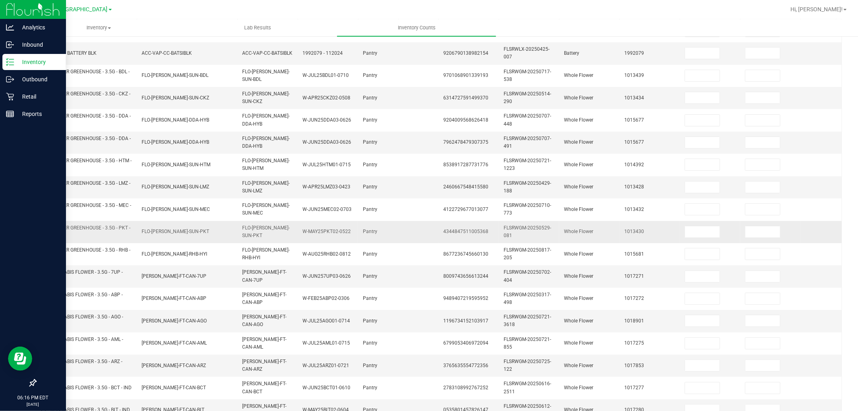
scroll to position [0, 0]
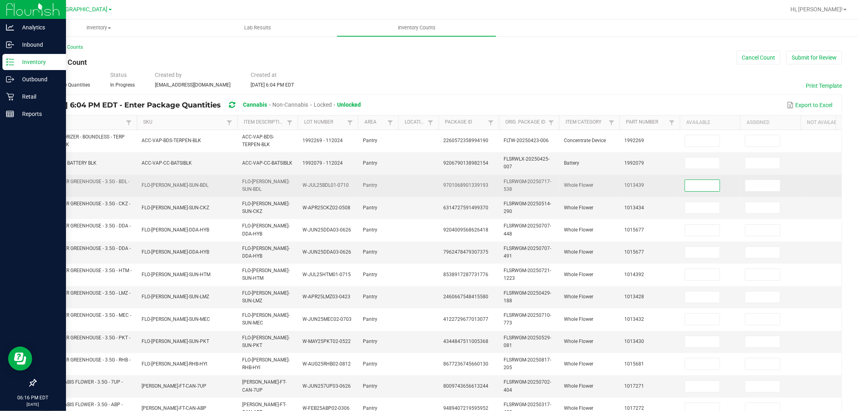
click at [711, 190] on input at bounding box center [702, 185] width 35 height 11
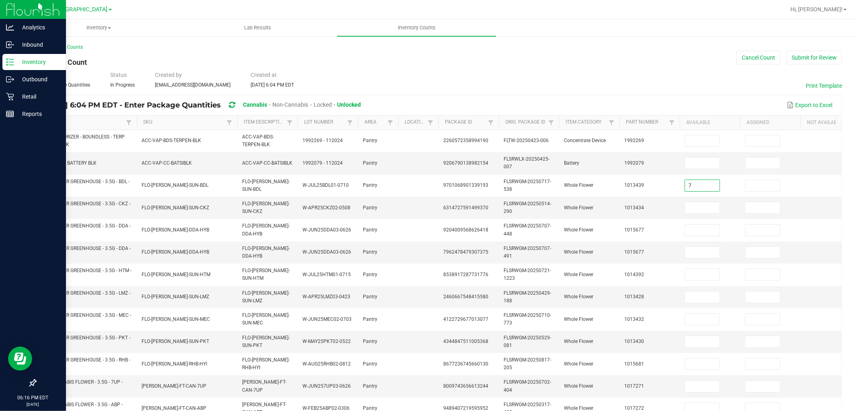
type input "7"
type input "0"
type input "15"
type input "0"
type input "18"
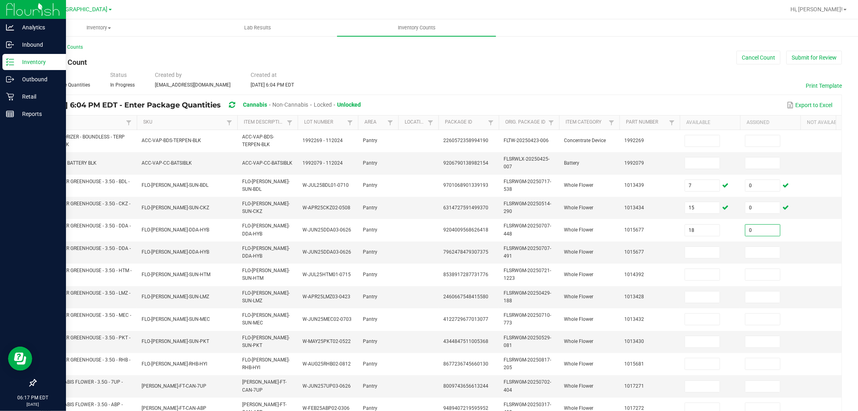
type input "0"
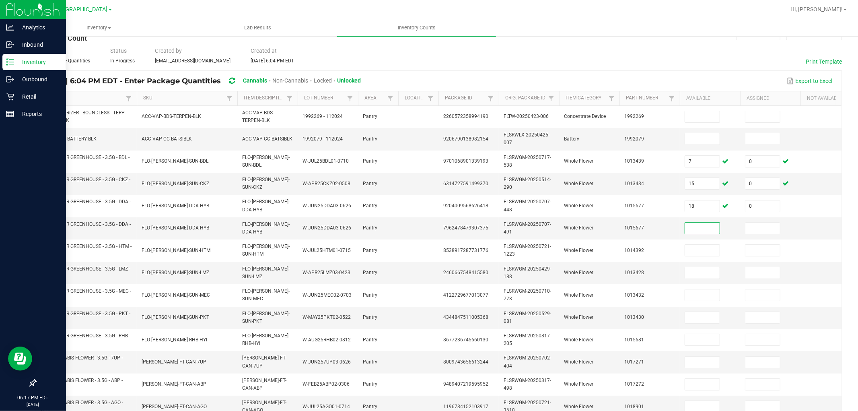
scroll to position [25, 0]
type input "0"
type input "3"
type input "0"
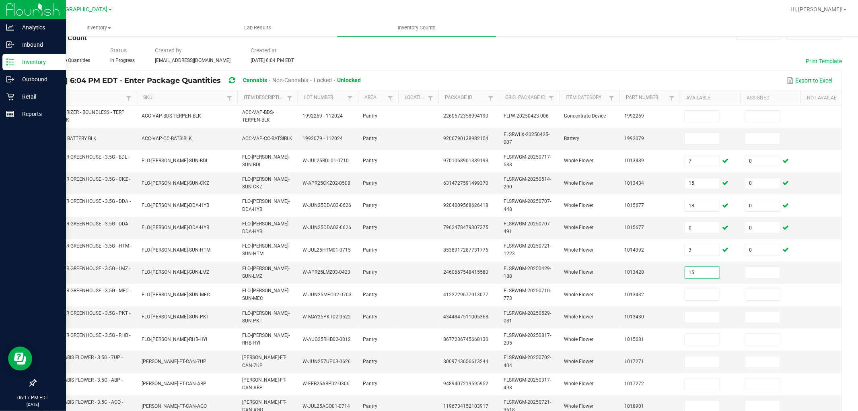
type input "15"
type input "0"
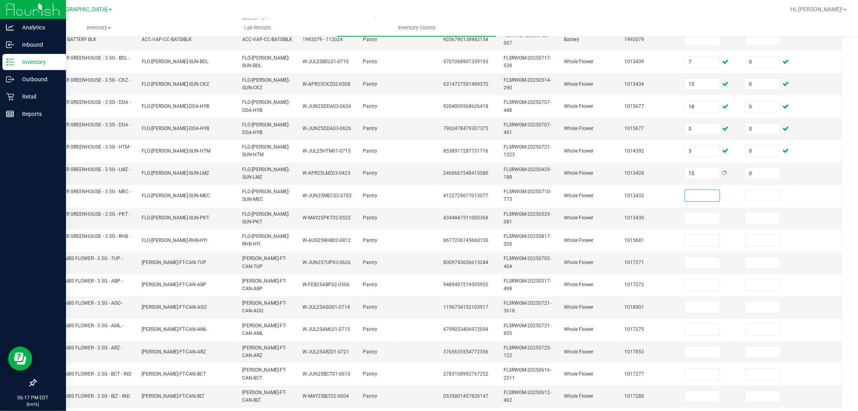
scroll to position [160, 0]
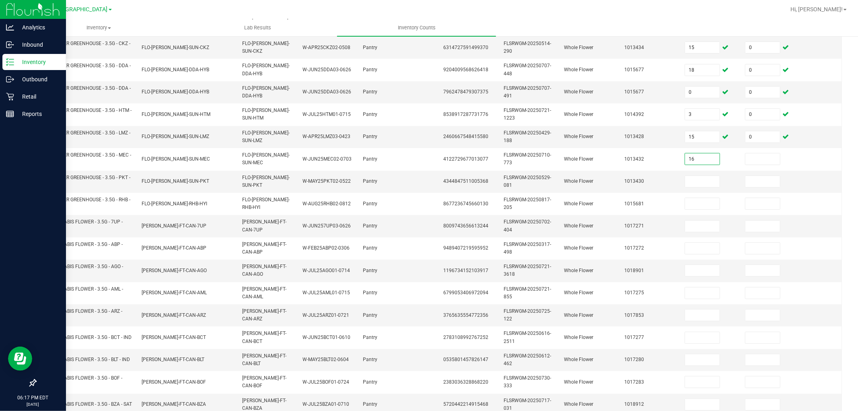
type input "16"
type input "0"
type input "2"
type input "0"
type input "20"
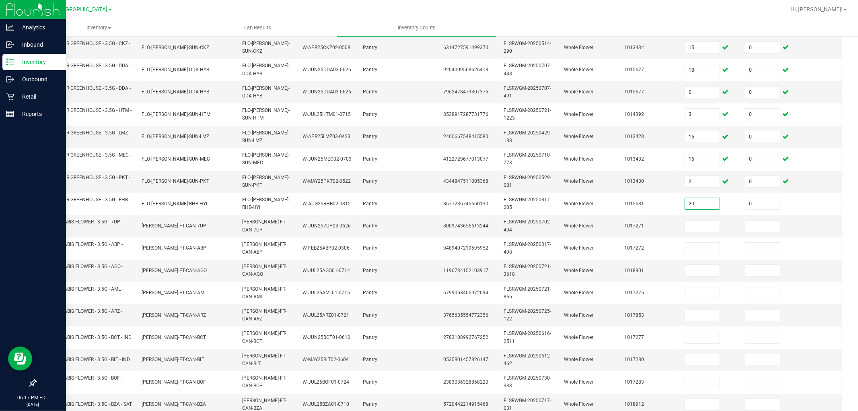
type input "0"
type input "5"
type input "0"
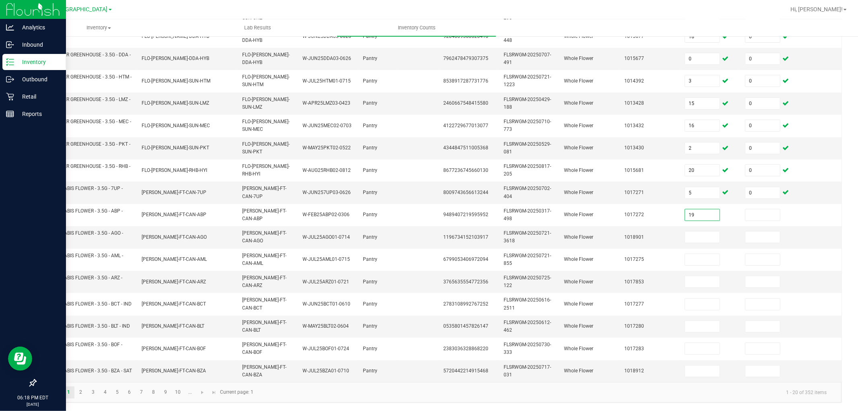
type input "19"
type input "0"
type input "12"
type input "0"
type input "4"
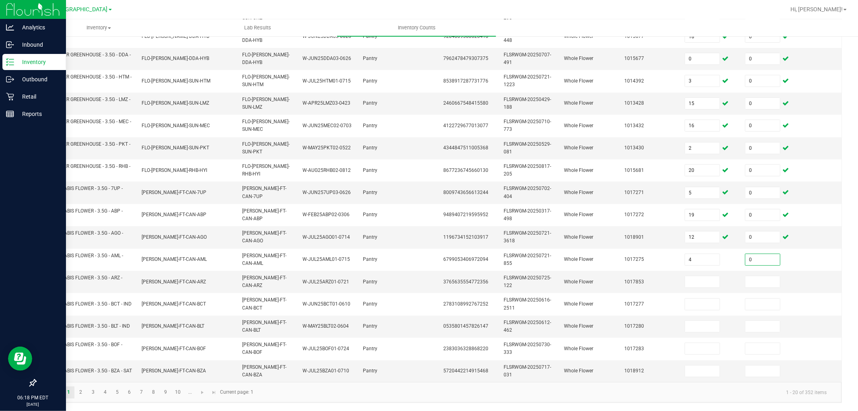
type input "0"
type input "12"
type input "0"
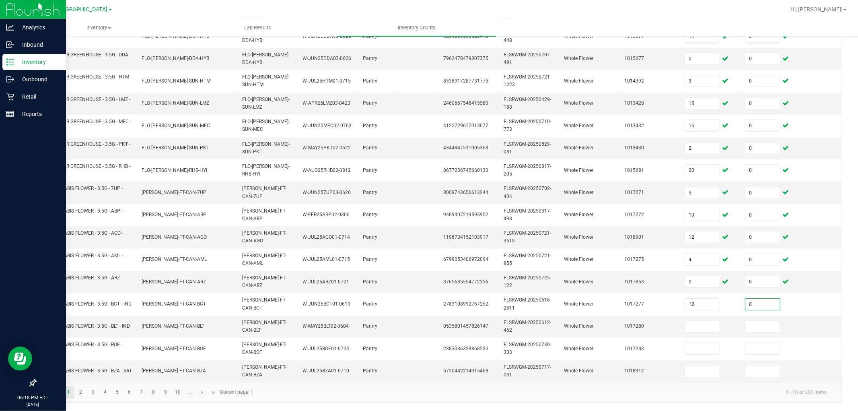
type input "0"
type input "11"
type input "0"
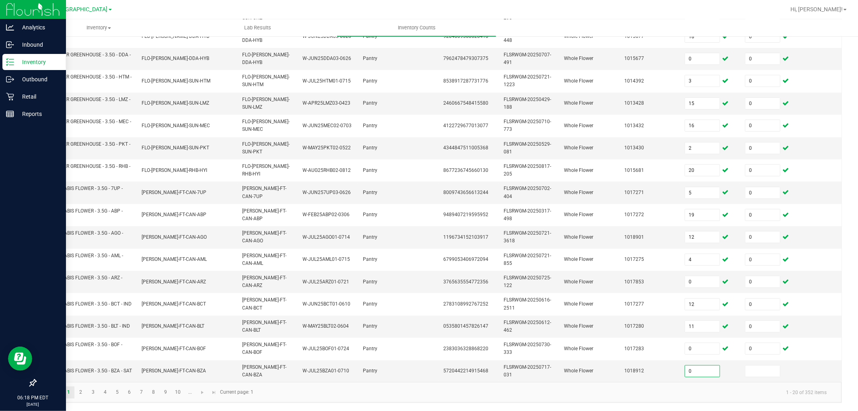
type input "0"
click at [81, 369] on link "2" at bounding box center [81, 392] width 12 height 12
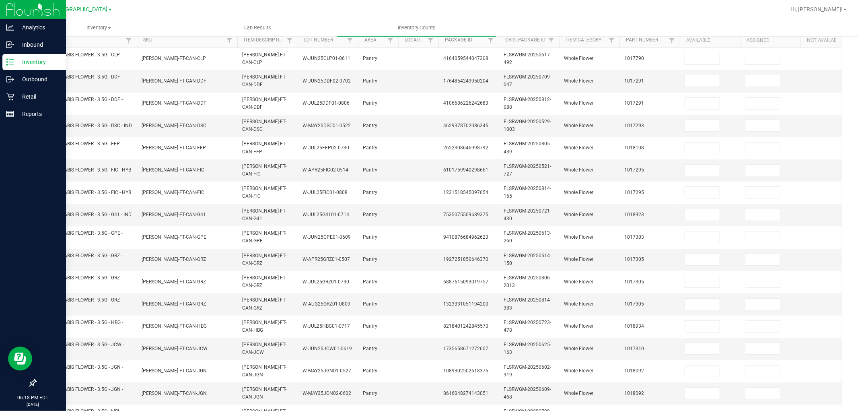
scroll to position [44, 0]
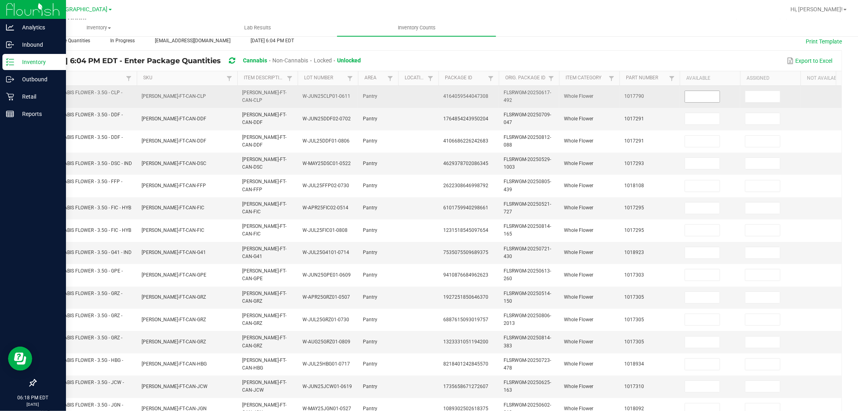
click at [704, 98] on input at bounding box center [702, 96] width 35 height 11
type input "0"
type input "19"
type input "0"
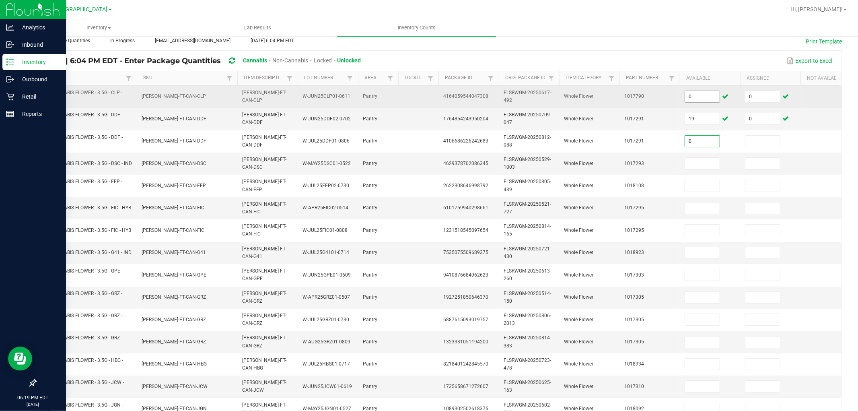
type input "0"
type input "18"
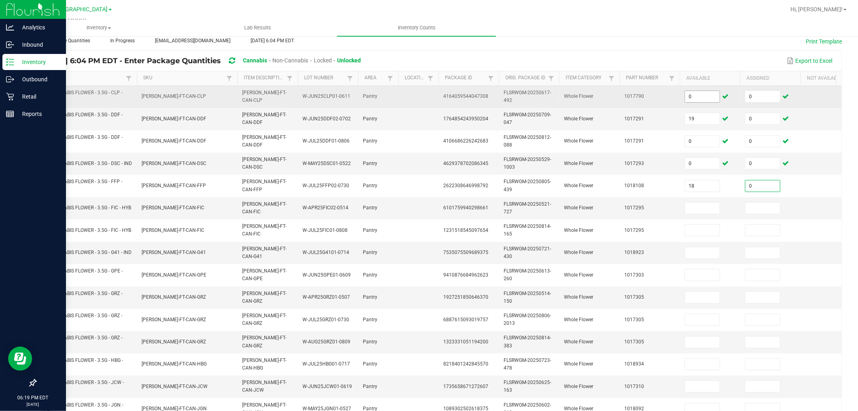
type input "0"
type input "10"
type input "0"
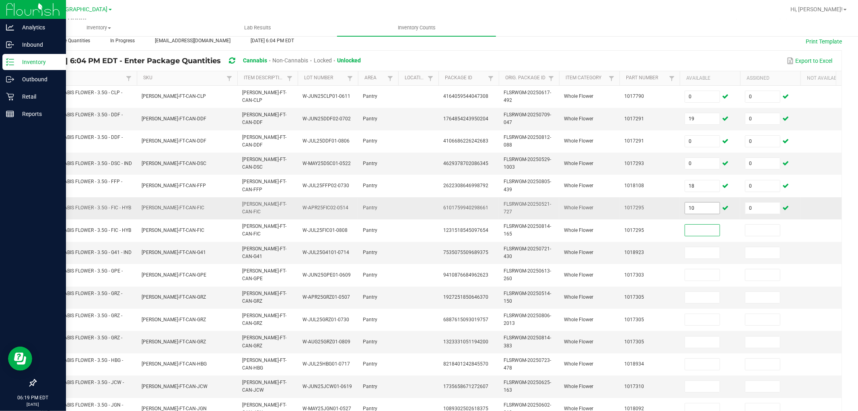
click at [699, 208] on input "10" at bounding box center [702, 207] width 35 height 11
type input "9"
type input "0"
type input "15"
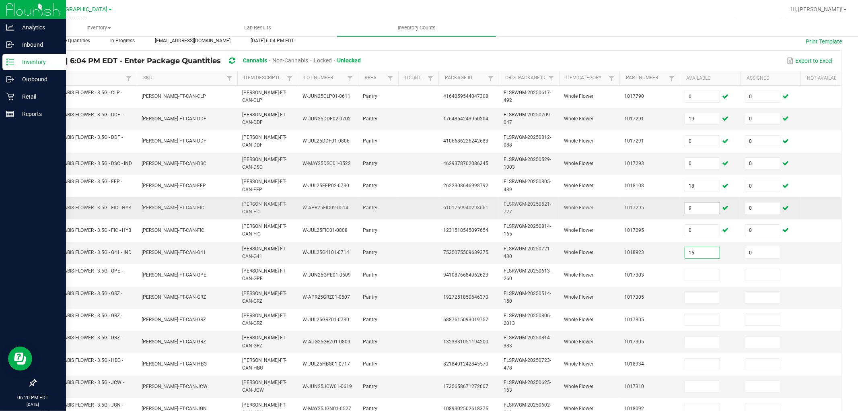
type input "0"
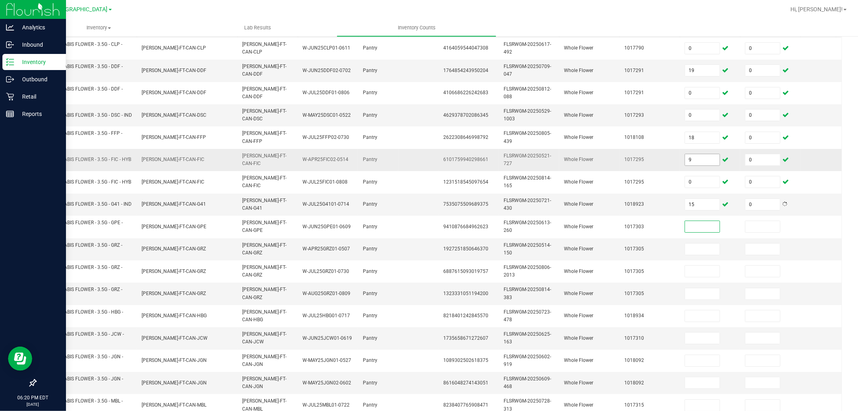
scroll to position [150, 0]
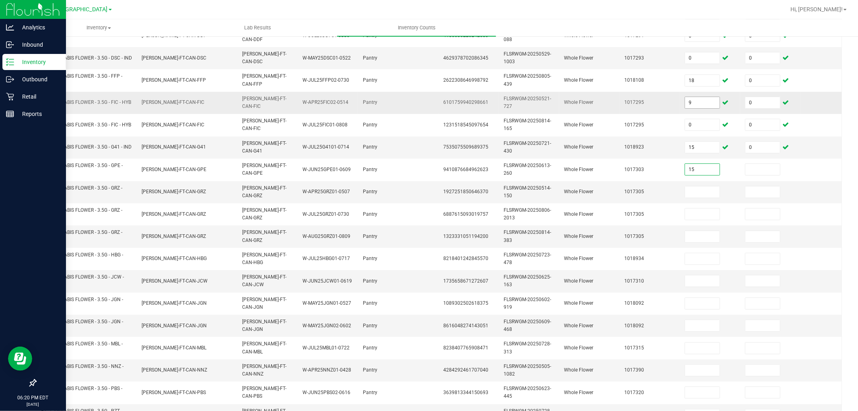
type input "15"
type input "0"
click at [701, 191] on input at bounding box center [702, 191] width 35 height 11
type input "19"
type input "0"
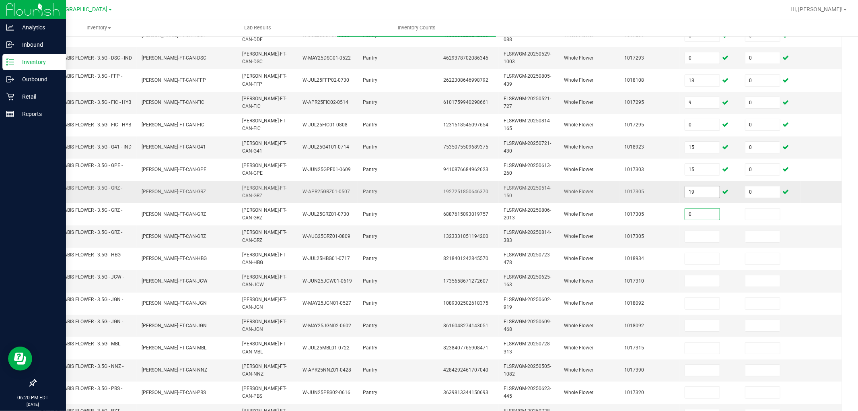
type input "0"
type input "1"
click at [694, 239] on input "1" at bounding box center [702, 236] width 35 height 11
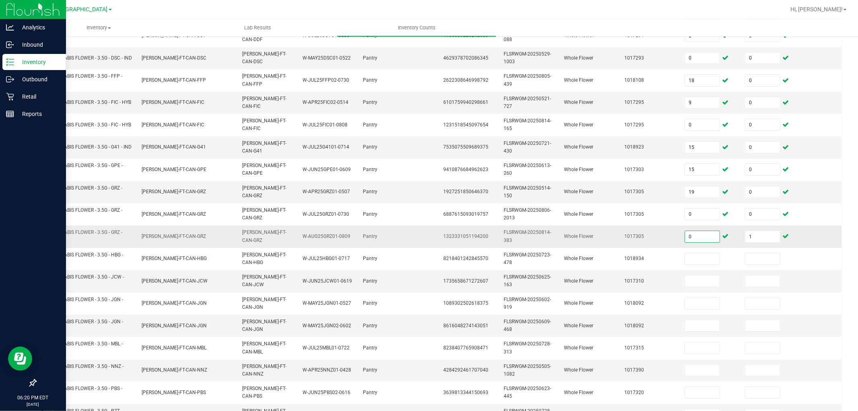
type input "0"
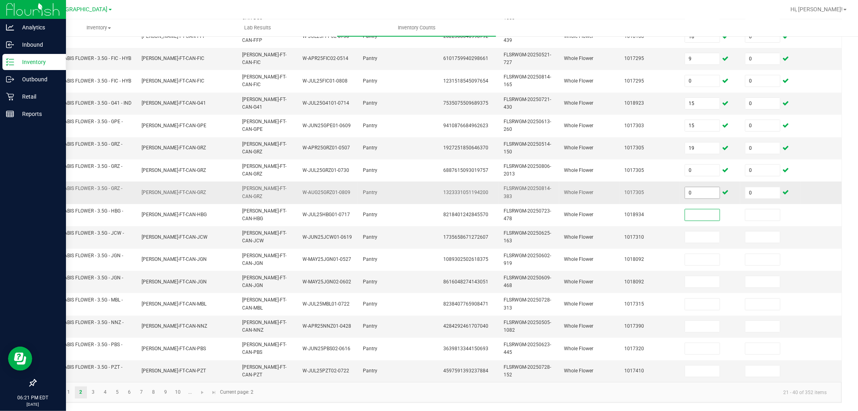
scroll to position [201, 0]
type input "1"
type input "0"
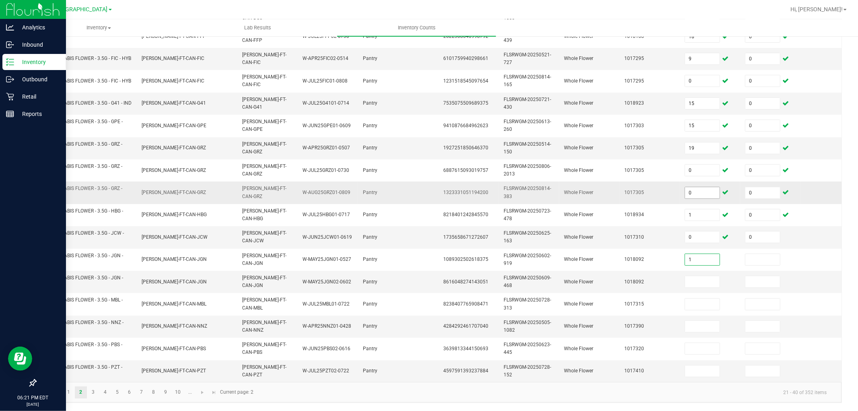
type input "1"
type input "0"
type input "2"
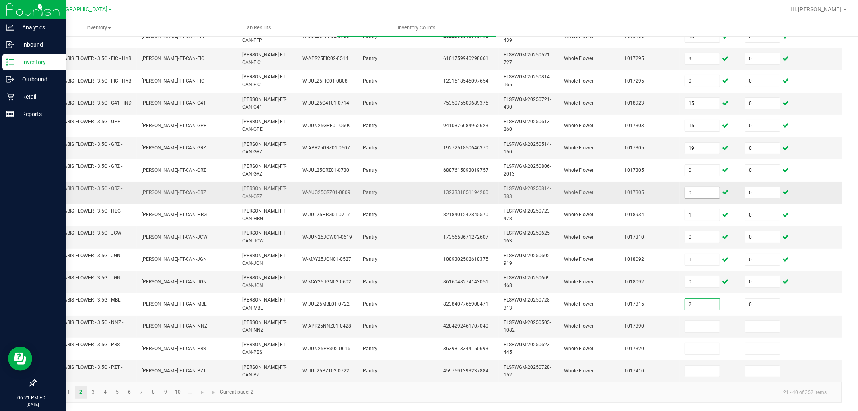
type input "0"
type input "8"
type input "0"
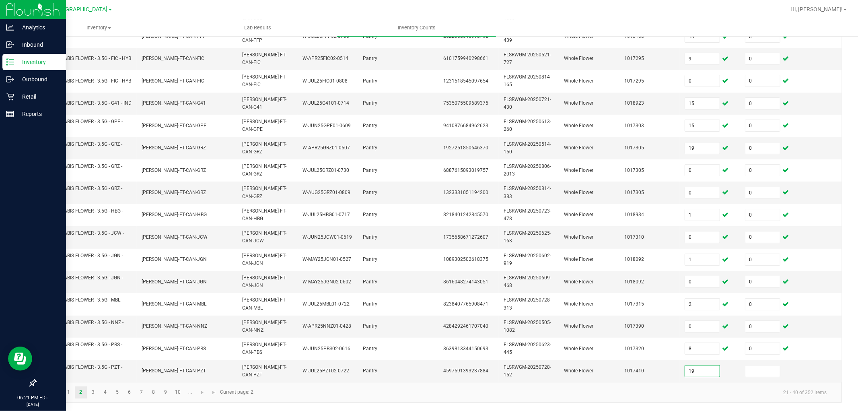
type input "19"
type input "0"
click at [105, 369] on link "4" at bounding box center [105, 392] width 12 height 12
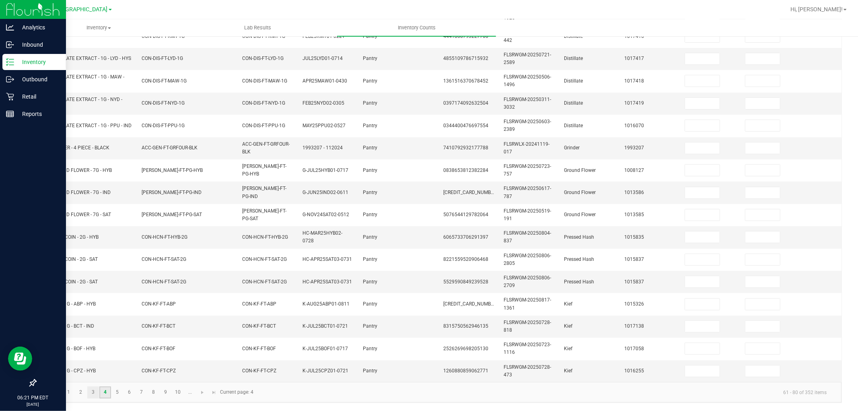
click at [93, 369] on link "3" at bounding box center [93, 392] width 12 height 12
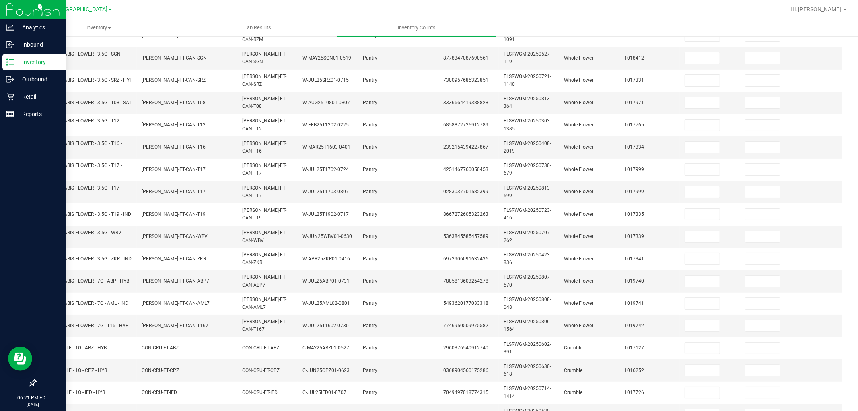
scroll to position [39, 0]
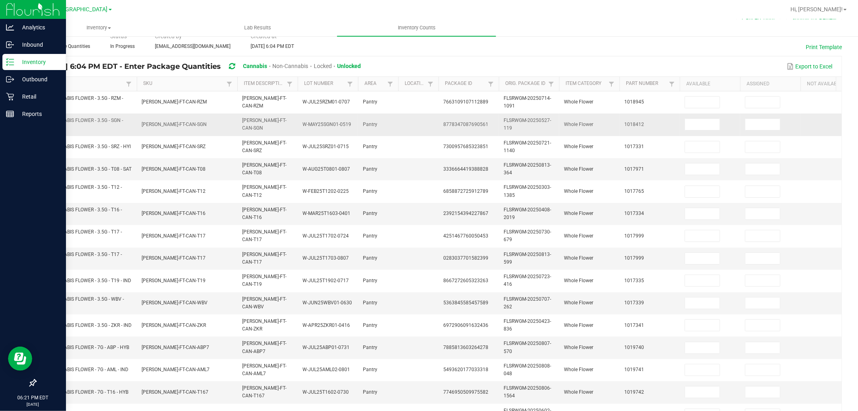
click at [708, 115] on td at bounding box center [710, 124] width 60 height 22
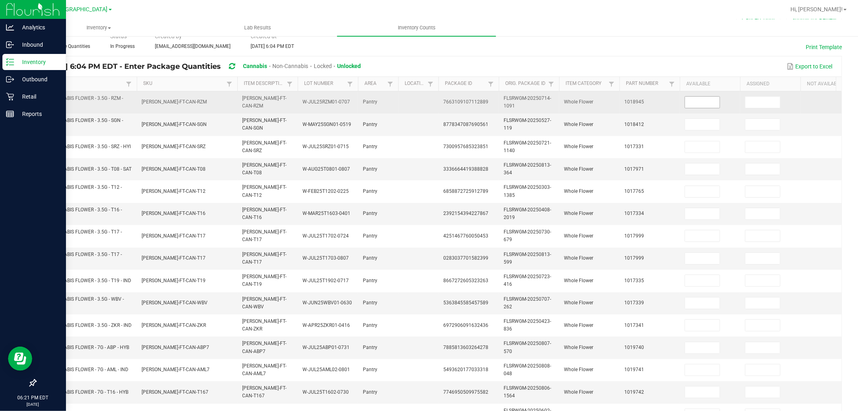
click at [701, 103] on input at bounding box center [702, 102] width 35 height 11
type input "3"
type input "0"
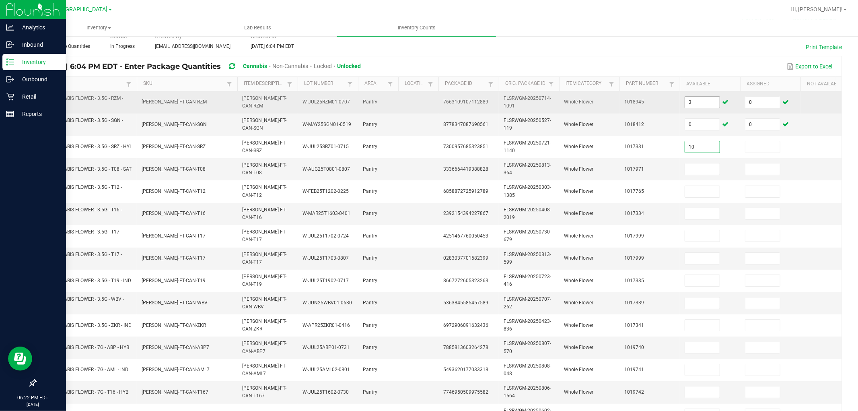
type input "10"
type input "0"
type input "15"
type input "0"
type input "28"
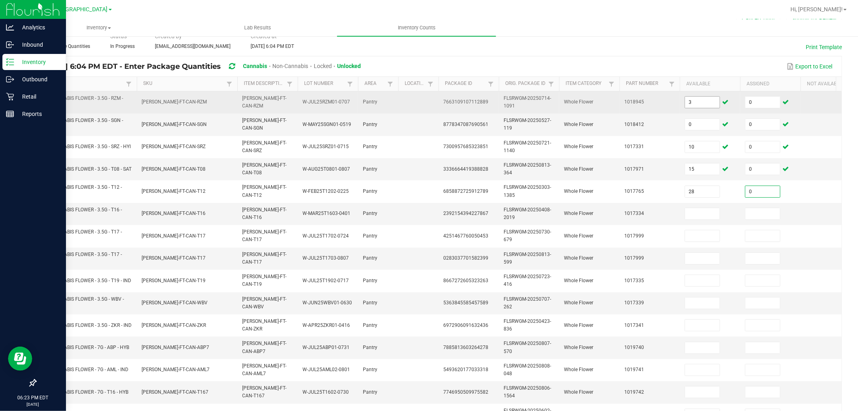
type input "0"
type input "10"
type input "0"
type input "2"
type input "0"
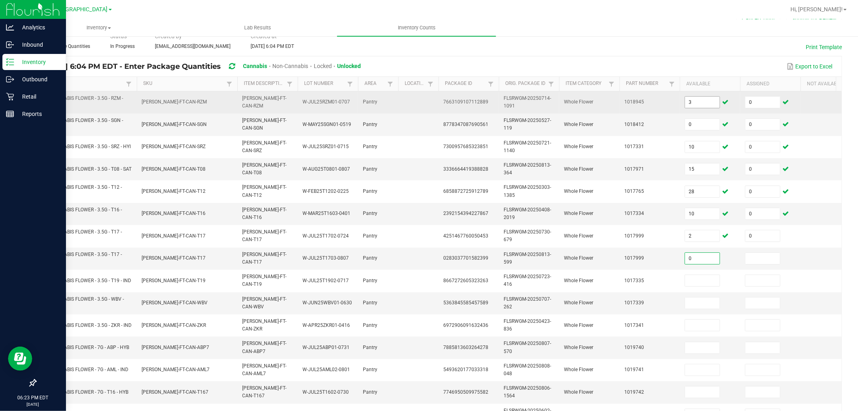
type input "0"
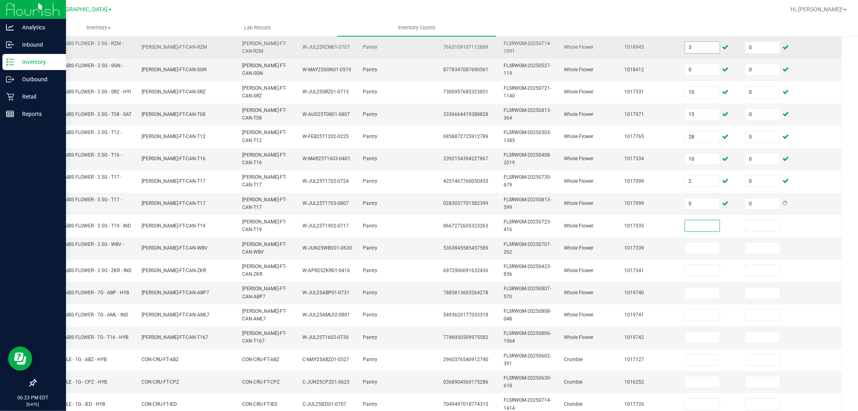
scroll to position [94, 0]
type input "17"
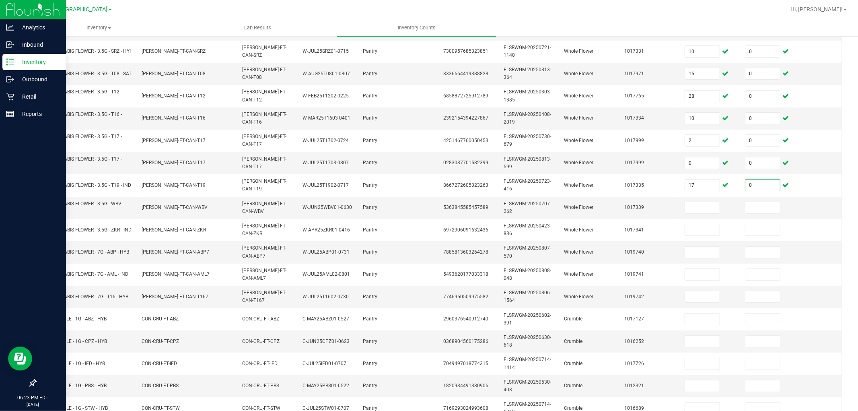
scroll to position [153, 0]
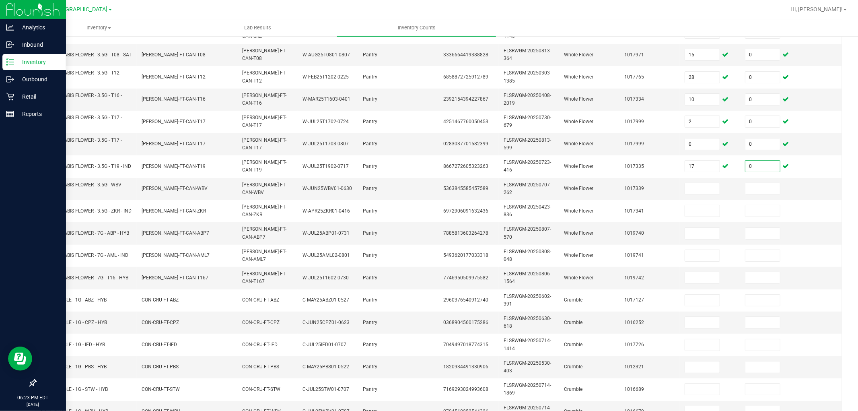
type input "0"
click at [695, 188] on input at bounding box center [702, 188] width 35 height 11
type input "12"
type input "0"
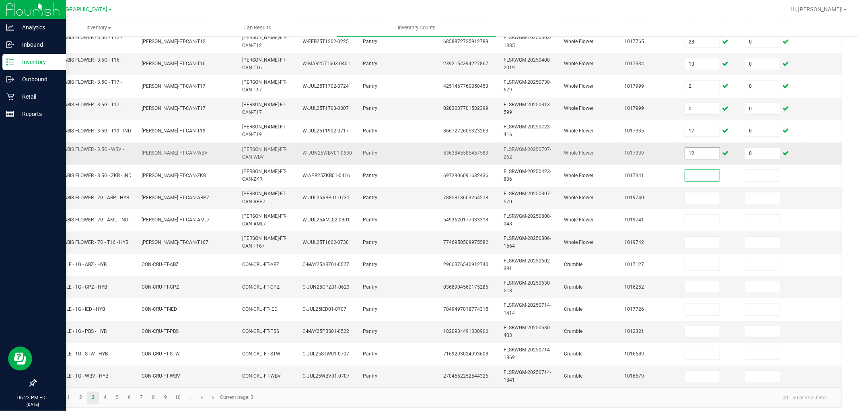
scroll to position [201, 0]
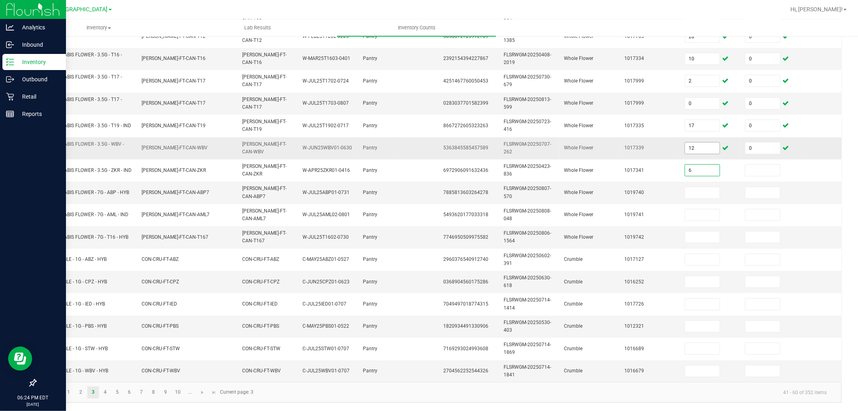
type input "6"
type input "0"
type input "19"
click at [758, 187] on input at bounding box center [763, 192] width 35 height 11
type input "0"
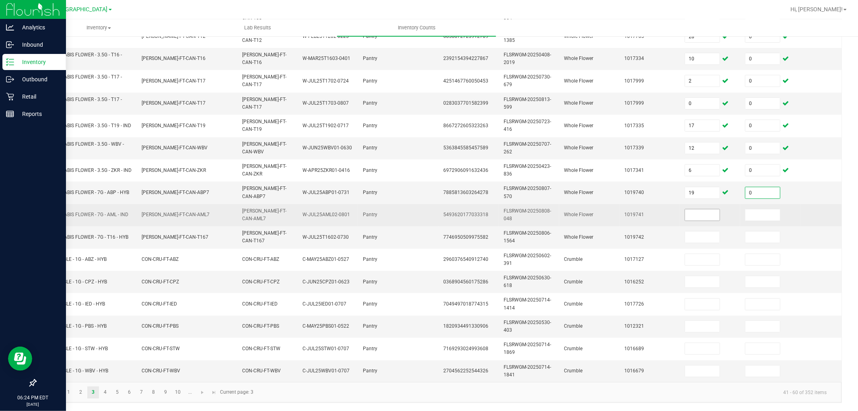
click at [714, 209] on input at bounding box center [702, 214] width 35 height 11
type input "14"
click at [756, 210] on input at bounding box center [763, 214] width 35 height 11
type input "0"
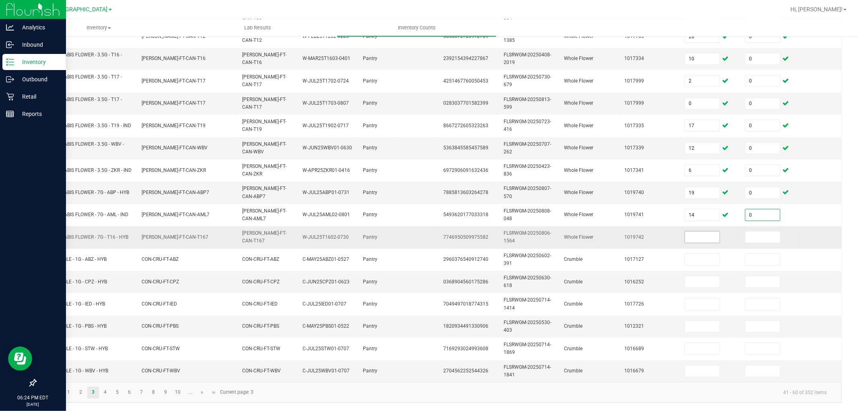
click at [697, 231] on input at bounding box center [702, 236] width 35 height 11
type input "15"
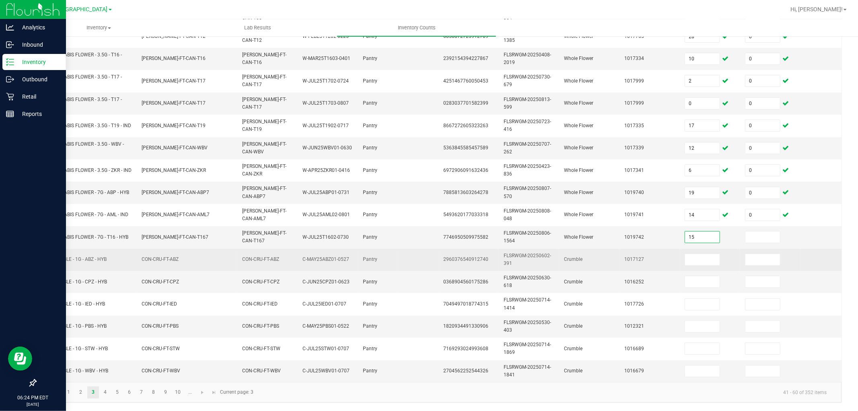
click at [768, 249] on td at bounding box center [770, 260] width 60 height 22
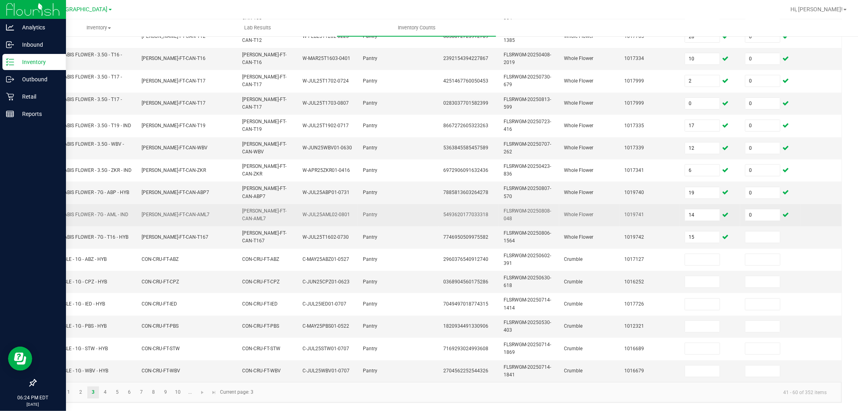
click at [772, 214] on td "0" at bounding box center [770, 215] width 60 height 22
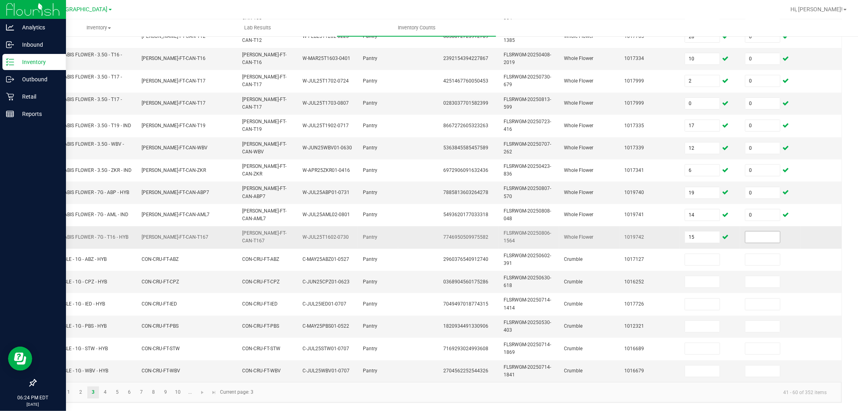
click at [761, 232] on input at bounding box center [763, 236] width 35 height 11
type input "0"
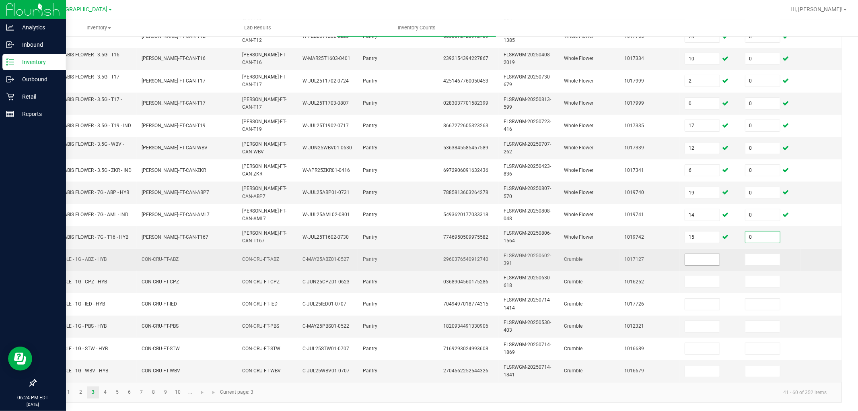
click at [698, 254] on input at bounding box center [702, 259] width 35 height 11
type input "5"
type input "0"
type input "6"
type input "0"
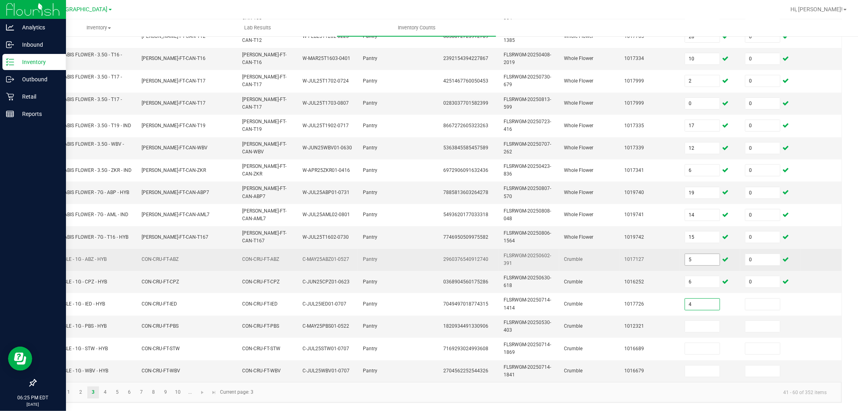
type input "4"
type input "0"
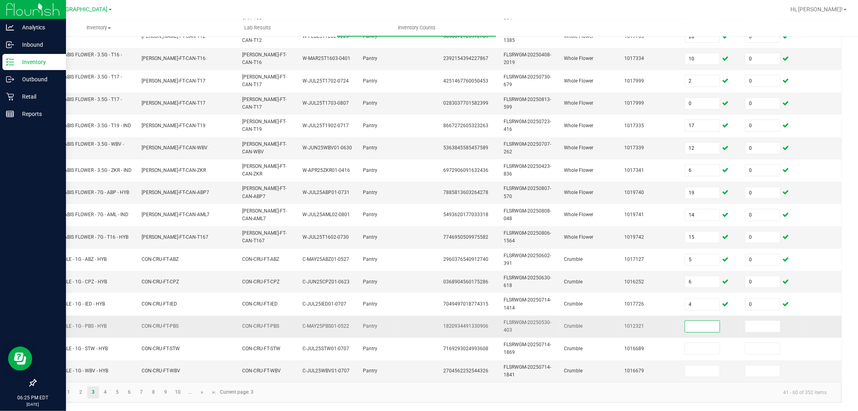
click at [91, 323] on span "FT - CRUMBLE - 1G - PBS - HYB" at bounding box center [74, 326] width 66 height 6
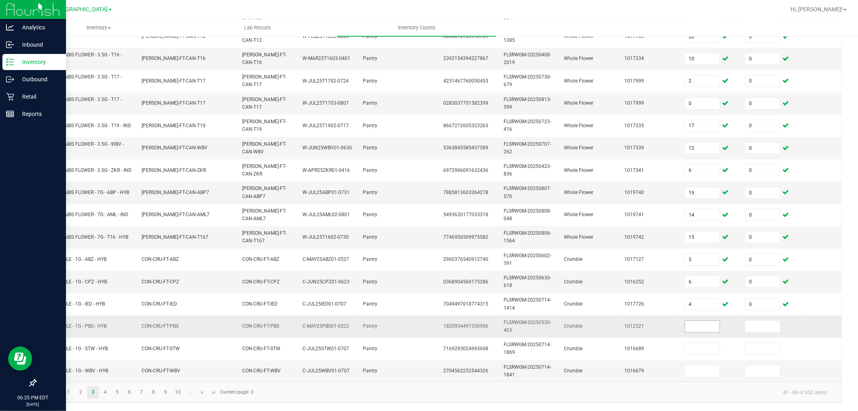
click at [703, 321] on input at bounding box center [702, 326] width 35 height 11
type input "0"
type input "2"
type input "0"
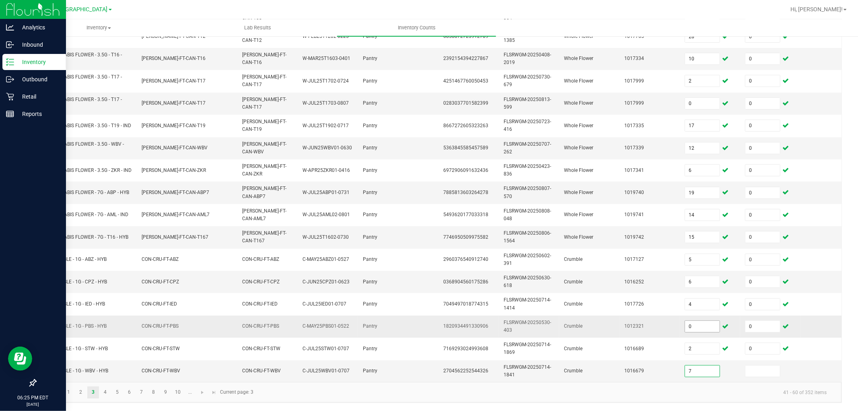
type input "7"
type input "0"
click at [105, 369] on link "4" at bounding box center [105, 392] width 12 height 12
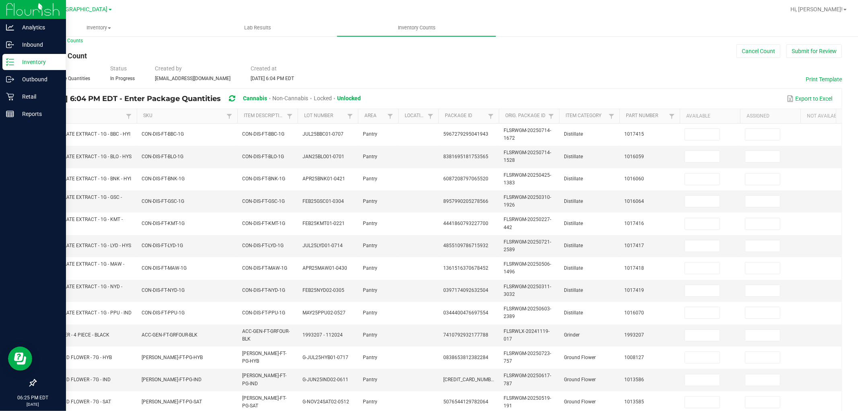
scroll to position [0, 0]
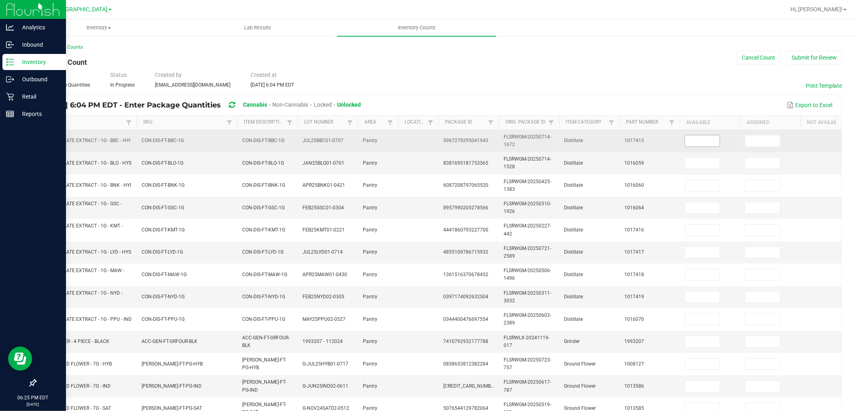
click at [706, 141] on input at bounding box center [702, 140] width 35 height 11
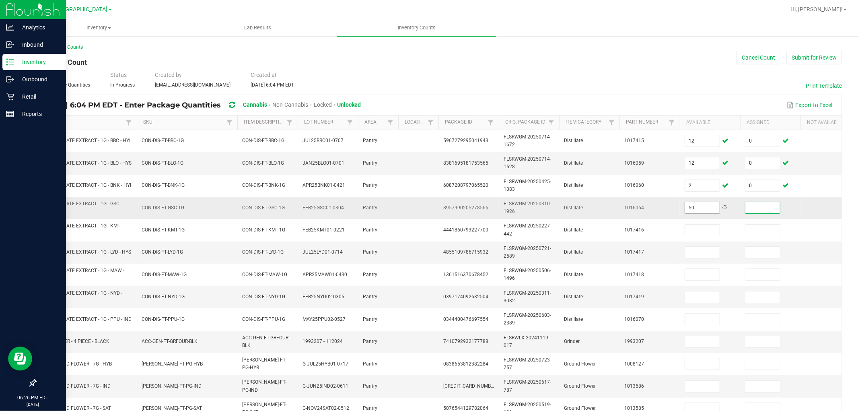
click at [710, 207] on input "50" at bounding box center [702, 207] width 35 height 11
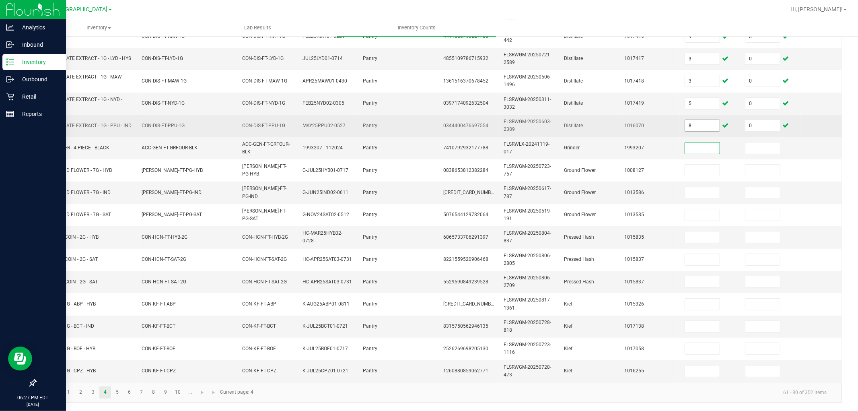
scroll to position [199, 0]
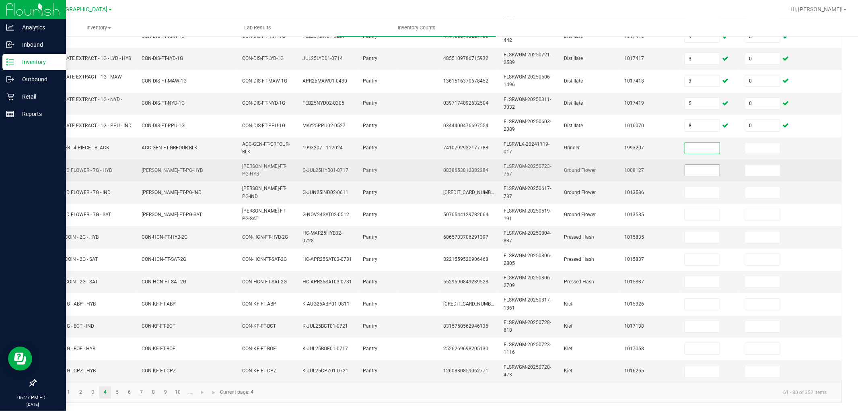
click at [705, 165] on input at bounding box center [702, 170] width 35 height 11
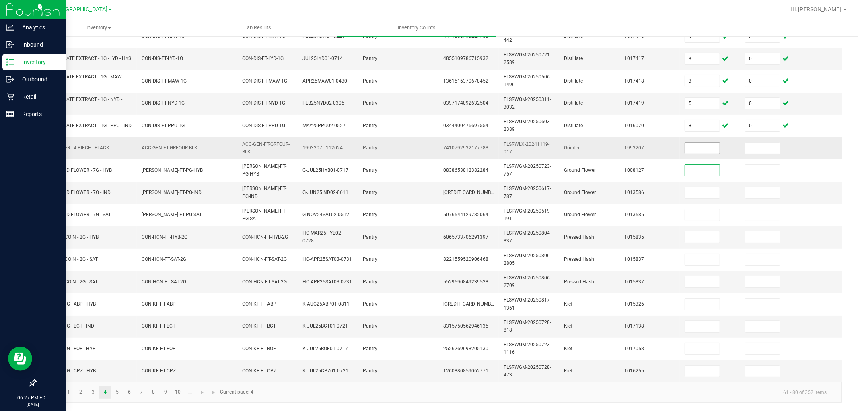
click at [707, 144] on input at bounding box center [702, 147] width 35 height 11
click at [71, 145] on span "FT - GRINDER - 4 PIECE - BLACK" at bounding box center [75, 148] width 68 height 6
copy span "FT - GRINDER - 4 PIECE - BLACK"
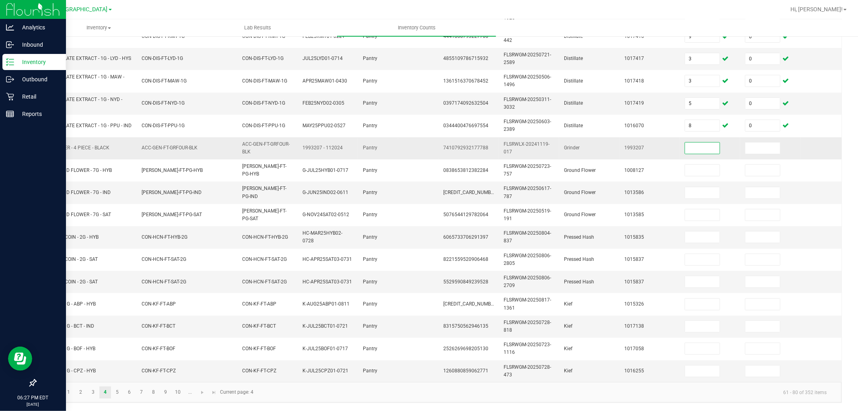
click at [700, 142] on input at bounding box center [702, 147] width 35 height 11
click at [750, 142] on input at bounding box center [763, 147] width 35 height 11
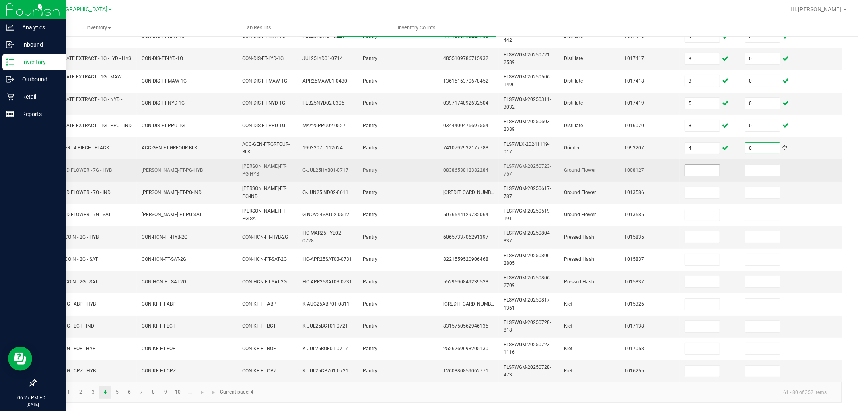
click at [697, 165] on input at bounding box center [702, 170] width 35 height 11
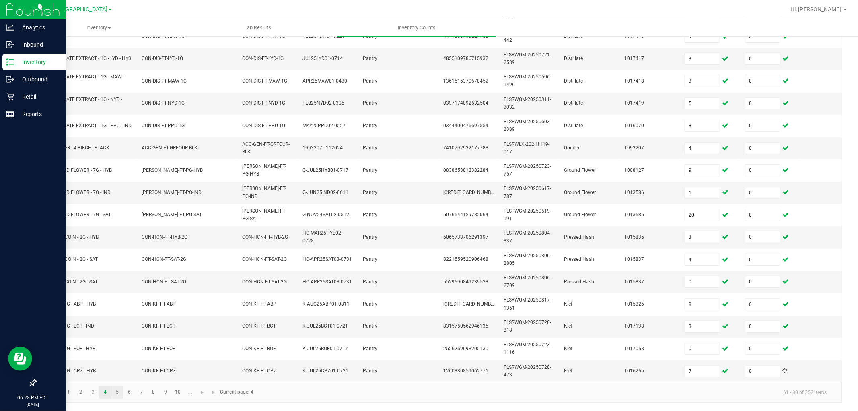
click at [118, 369] on link "5" at bounding box center [117, 392] width 12 height 12
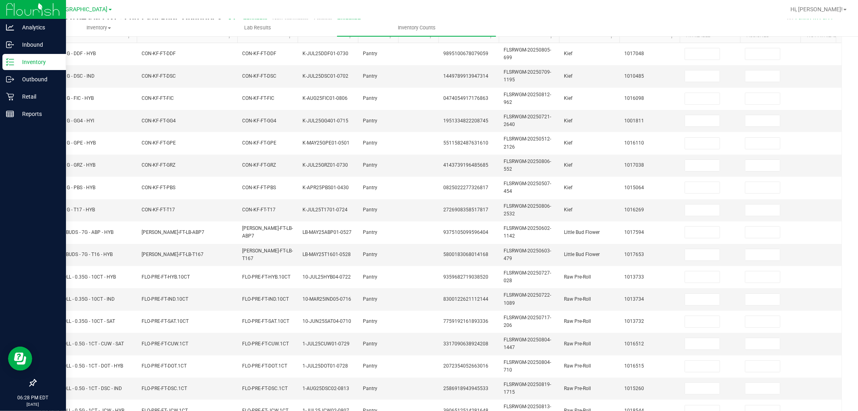
scroll to position [0, 0]
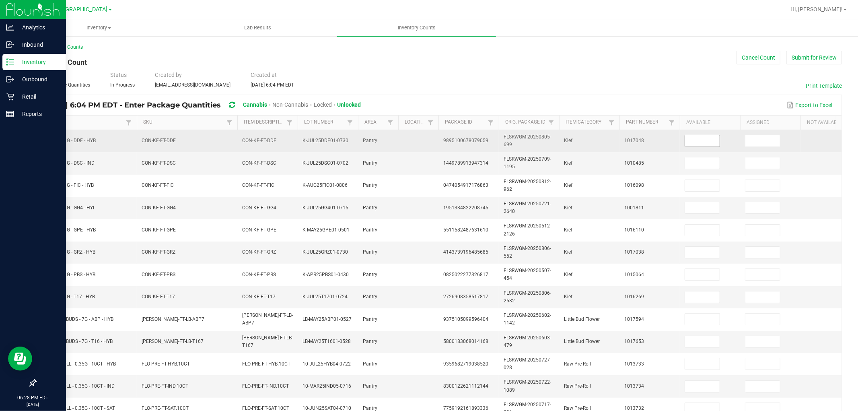
click at [699, 140] on input at bounding box center [702, 140] width 35 height 11
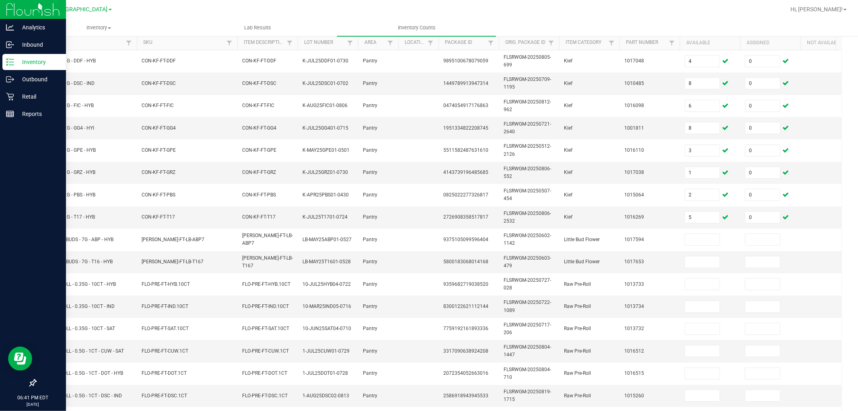
scroll to position [133, 0]
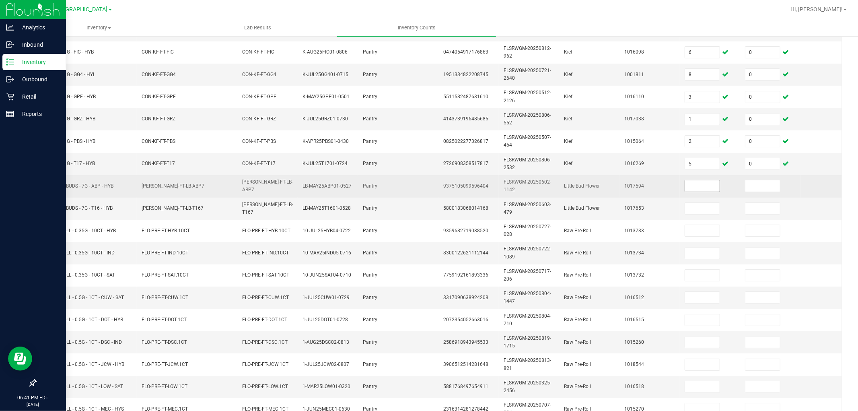
click at [707, 190] on input at bounding box center [702, 185] width 35 height 11
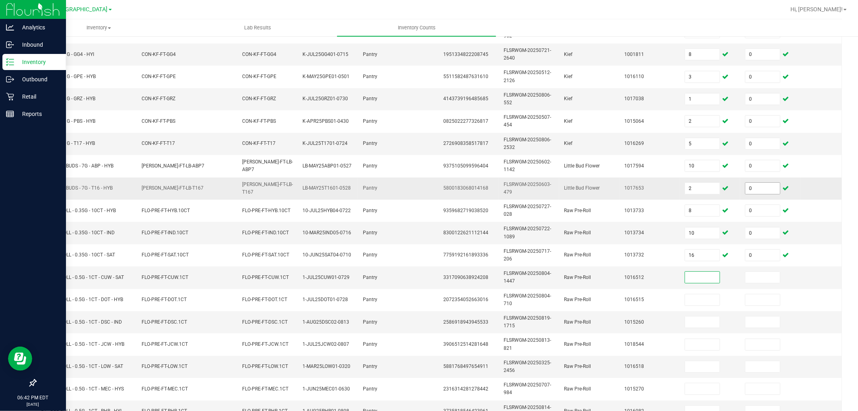
scroll to position [201, 0]
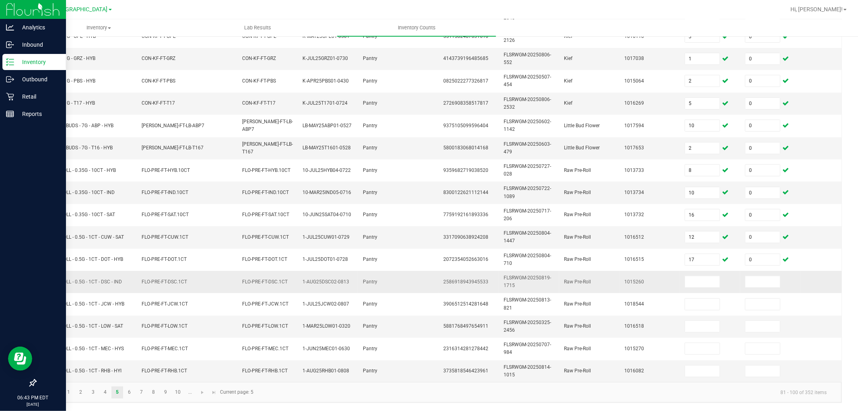
click at [103, 278] on span "FT - PRE-ROLL - 0.5G - 1CT - DSC - IND" at bounding box center [81, 282] width 81 height 8
click at [105, 279] on span "FT - PRE-ROLL - 0.5G - 1CT - DSC - IND" at bounding box center [81, 282] width 81 height 6
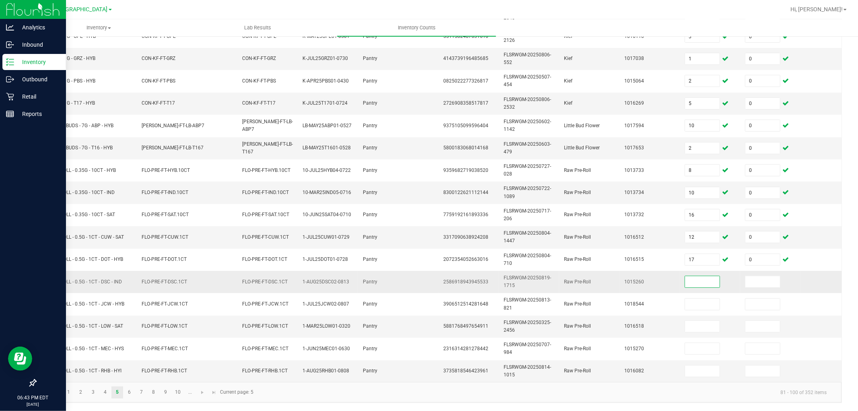
click at [695, 276] on input at bounding box center [702, 281] width 35 height 11
click at [754, 276] on input at bounding box center [763, 281] width 35 height 11
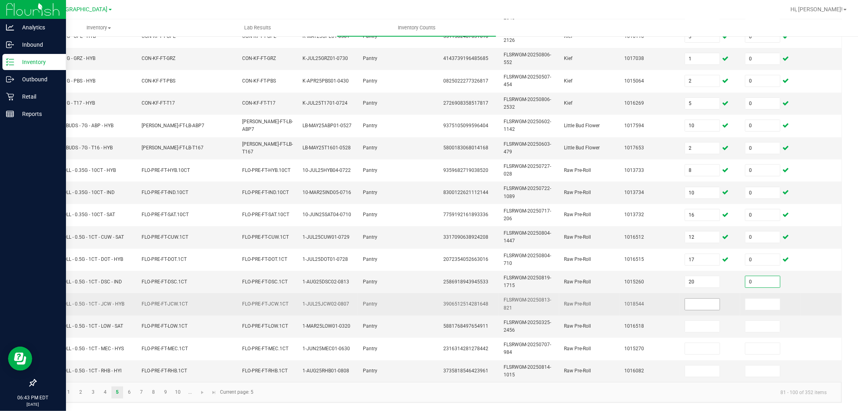
drag, startPoint x: 702, startPoint y: 298, endPoint x: 707, endPoint y: 300, distance: 5.4
click at [701, 299] on input at bounding box center [702, 304] width 35 height 11
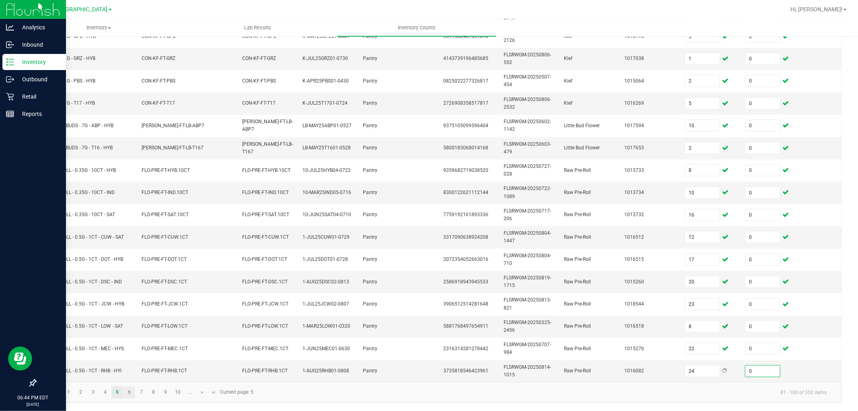
click at [129, 369] on link "6" at bounding box center [130, 392] width 12 height 12
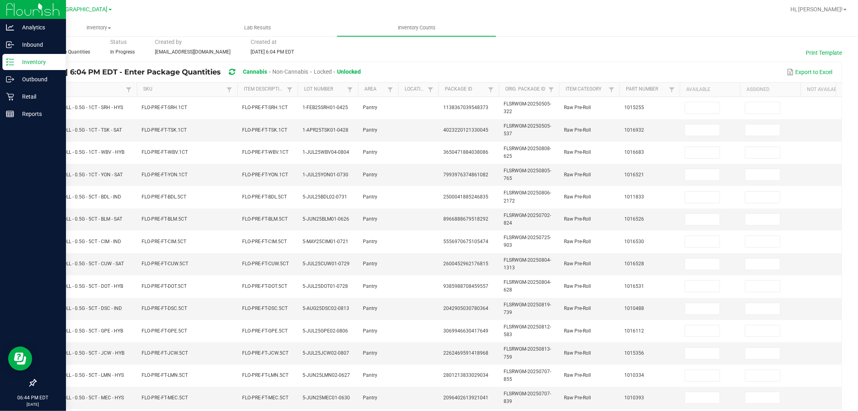
scroll to position [0, 0]
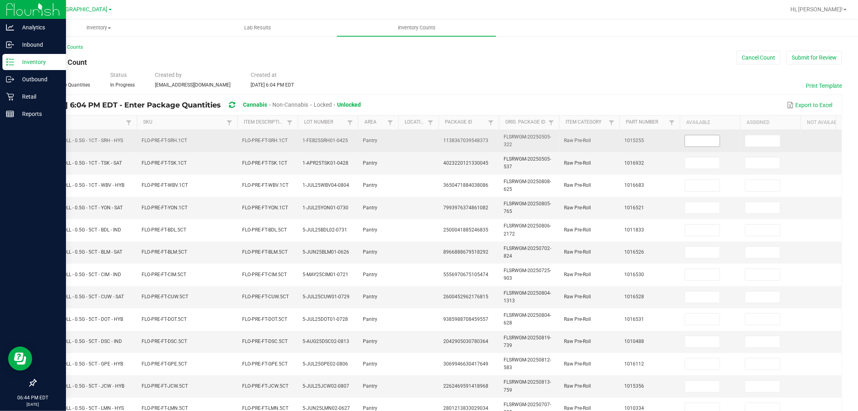
click at [701, 141] on input at bounding box center [702, 140] width 35 height 11
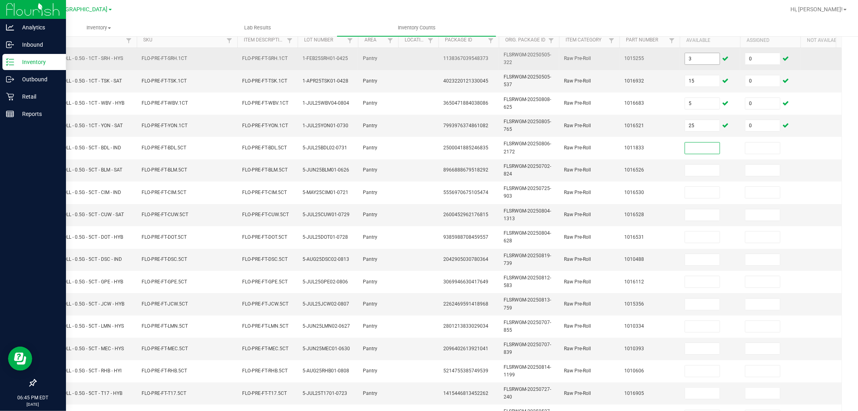
scroll to position [84, 0]
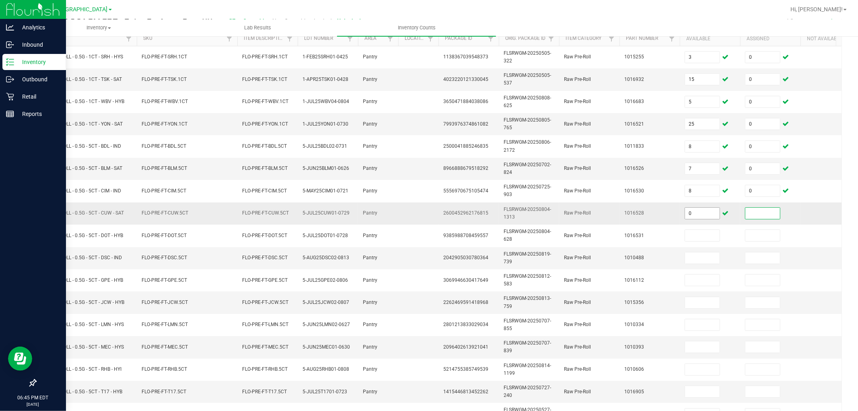
click at [710, 212] on input "0" at bounding box center [702, 213] width 35 height 11
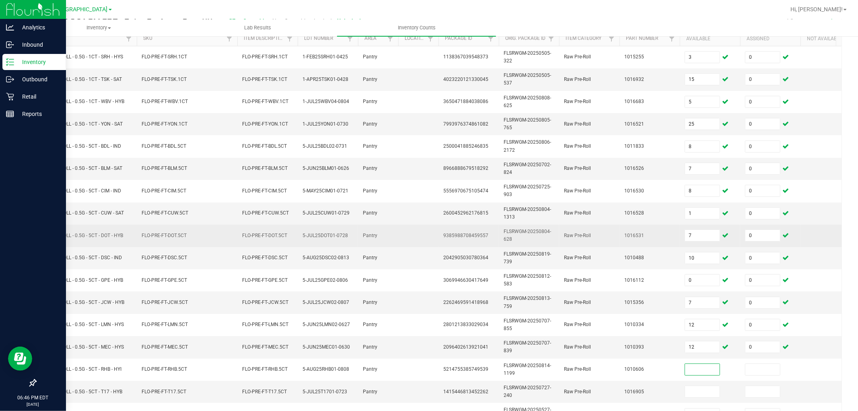
click at [581, 245] on td "Raw Pre-Roll" at bounding box center [589, 236] width 60 height 22
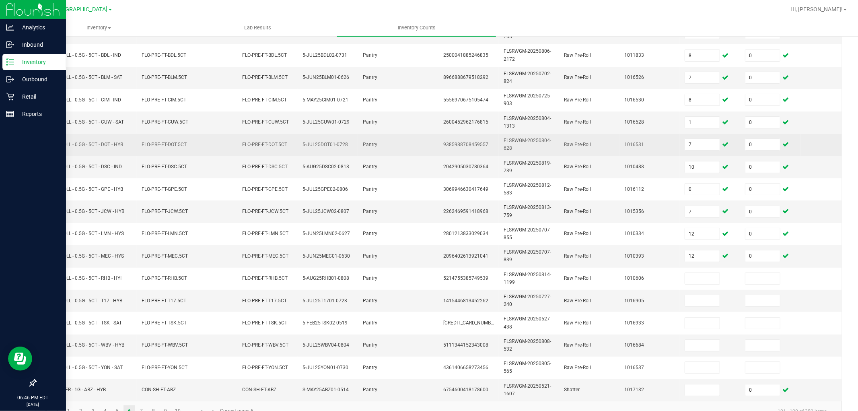
scroll to position [201, 0]
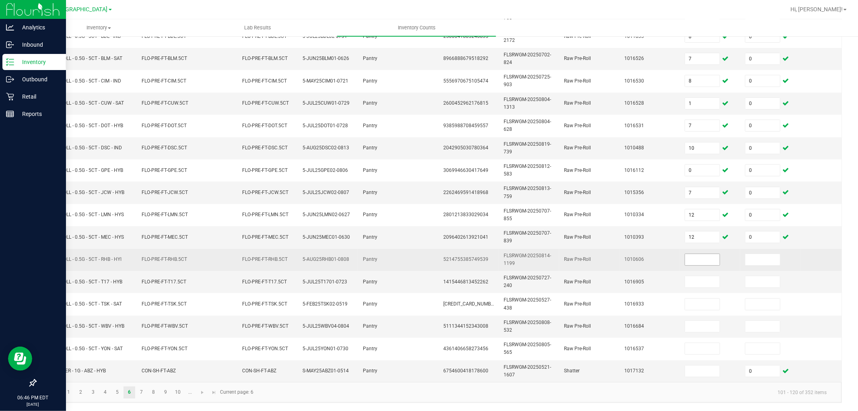
click at [699, 254] on input at bounding box center [702, 259] width 35 height 11
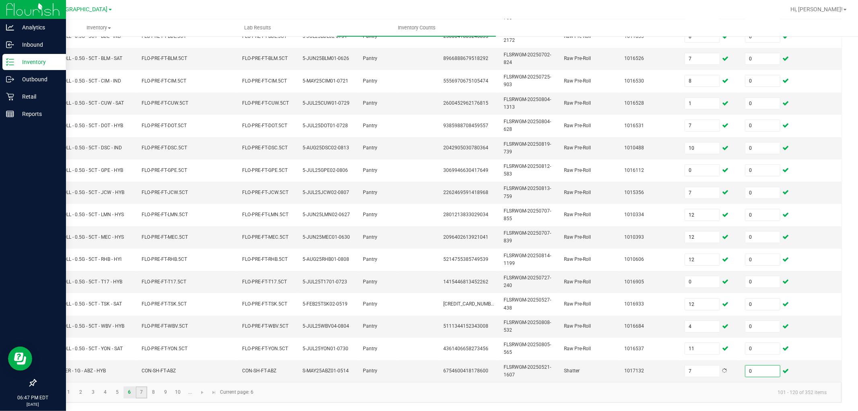
click at [141, 369] on link "7" at bounding box center [142, 392] width 12 height 12
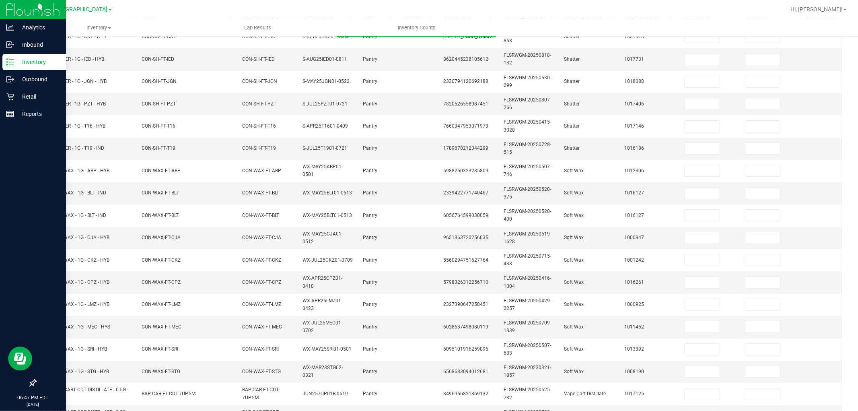
scroll to position [0, 0]
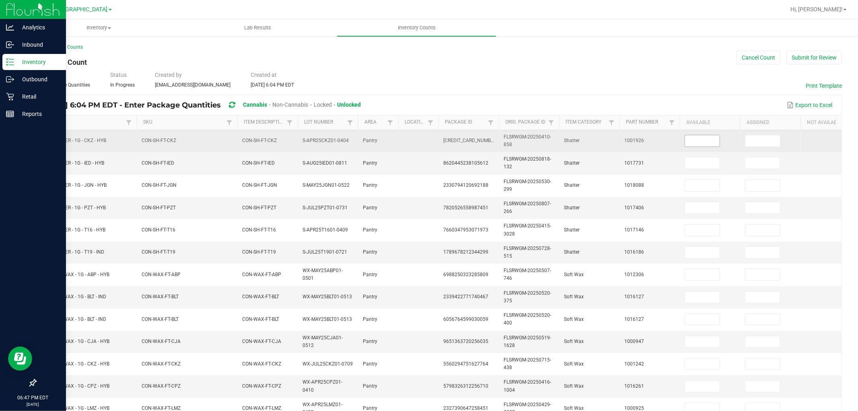
click at [698, 142] on input at bounding box center [702, 140] width 35 height 11
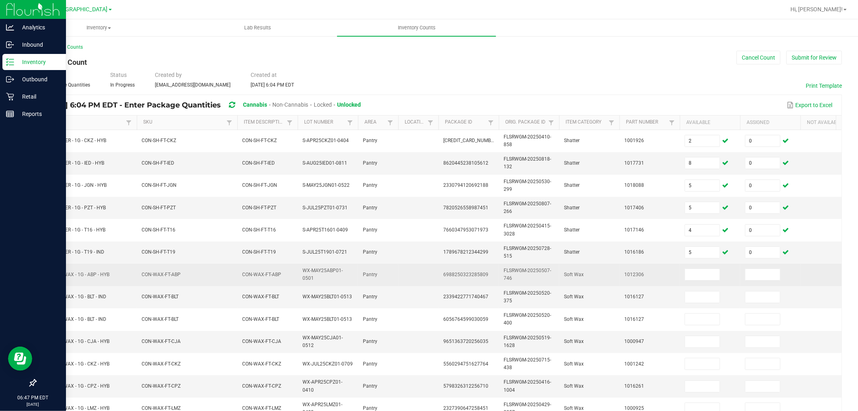
click at [68, 266] on td "FT - SOFT WAX - 1G - ABP - HYB" at bounding box center [86, 275] width 101 height 22
click at [65, 274] on span "FT - SOFT WAX - 1G - ABP - HYB" at bounding box center [75, 275] width 68 height 6
copy span "FT - SOFT WAX - 1G - ABP - HYB"
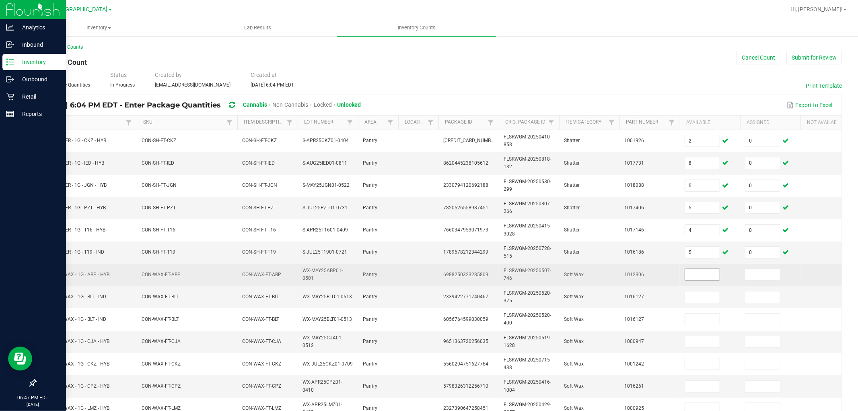
click at [687, 274] on input at bounding box center [702, 274] width 35 height 11
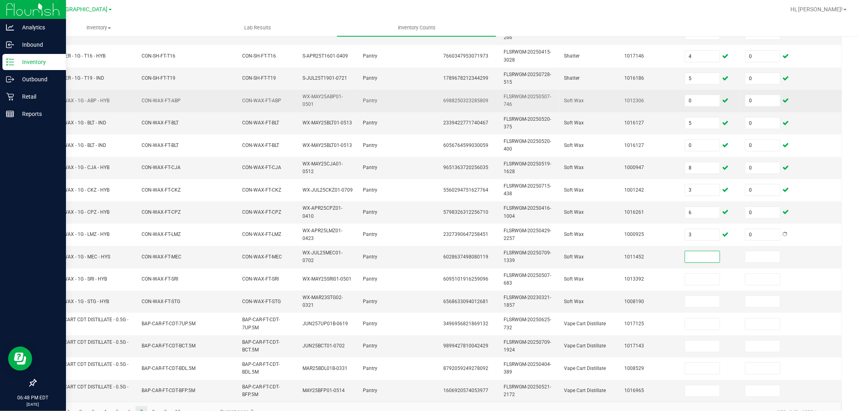
scroll to position [201, 0]
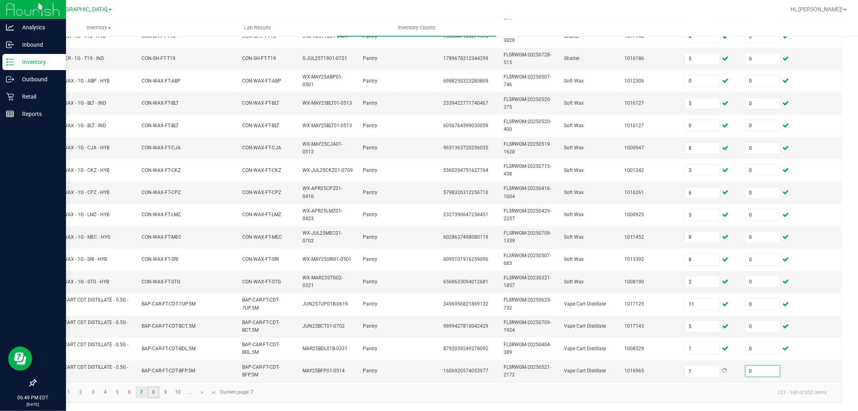
click at [153, 369] on link "8" at bounding box center [154, 392] width 12 height 12
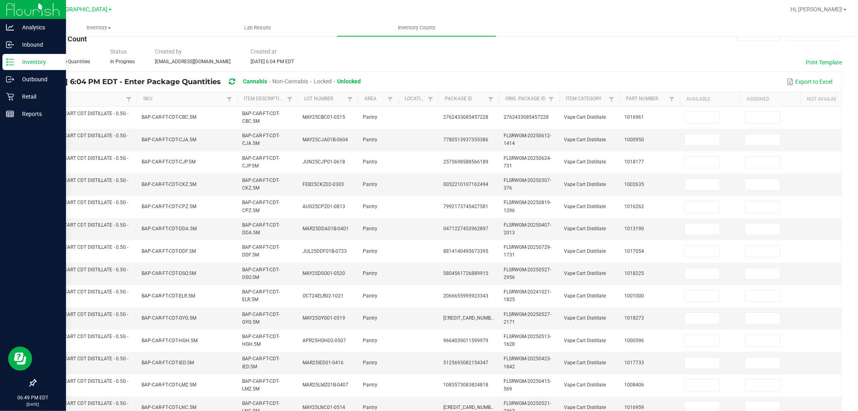
scroll to position [0, 0]
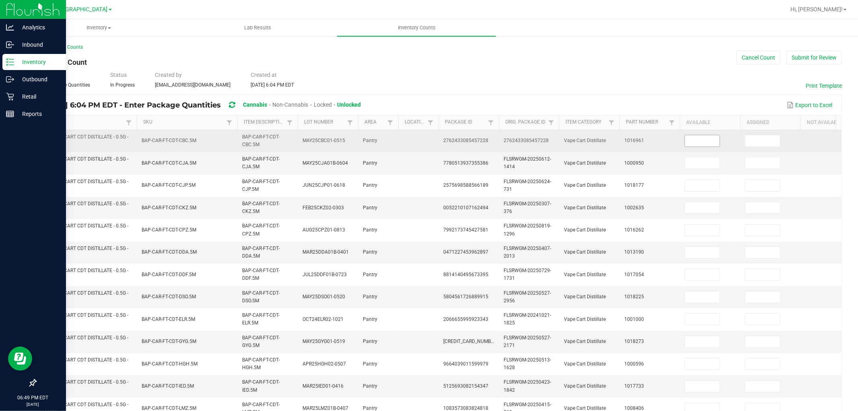
click at [704, 140] on input at bounding box center [702, 140] width 35 height 11
click at [51, 139] on span "FT - VAPE CART CDT DISTILLATE - 0.5G - CBC - SAT" at bounding box center [84, 140] width 87 height 13
copy span "FT - VAPE CART CDT DISTILLATE - 0.5G - CBC - SAT"
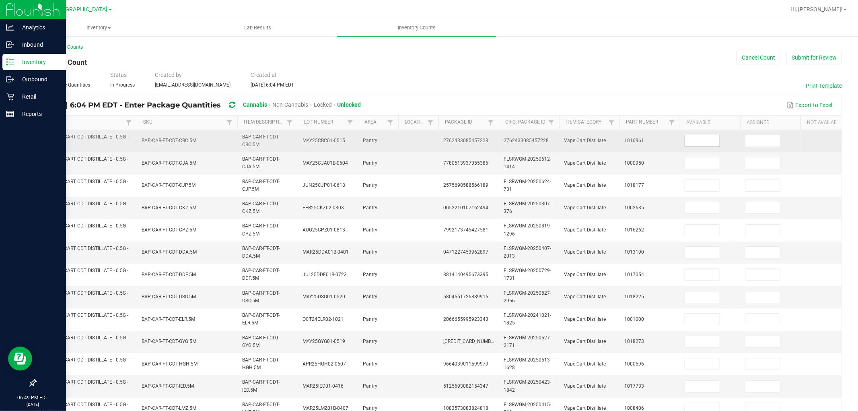
click at [698, 140] on input at bounding box center [702, 140] width 35 height 11
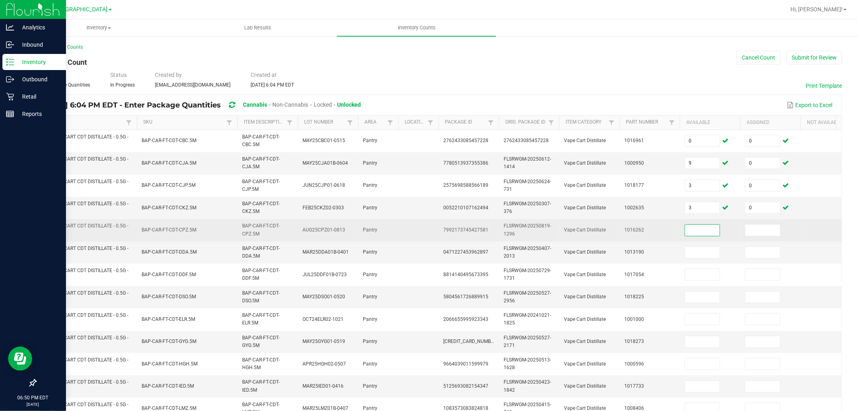
click at [90, 223] on span "FT - VAPE CART CDT DISTILLATE - 0.5G - CPZ - HYB" at bounding box center [84, 229] width 87 height 13
copy span "FT - VAPE CART CDT DISTILLATE - 0.5G - CPZ - HYB"
drag, startPoint x: 706, startPoint y: 233, endPoint x: 695, endPoint y: 230, distance: 11.7
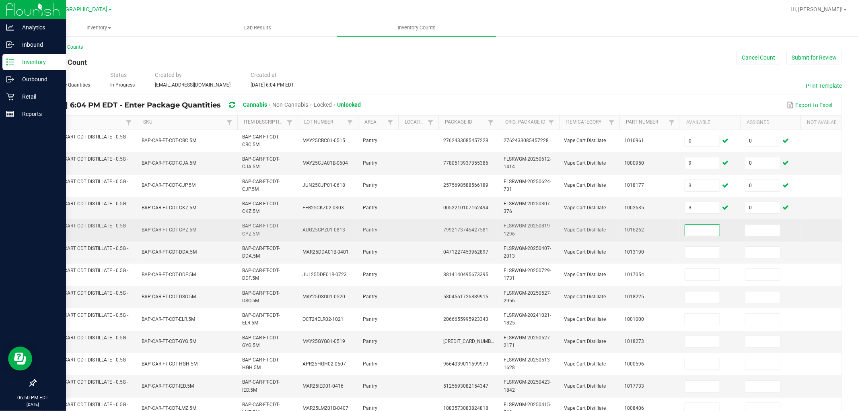
click at [705, 233] on input at bounding box center [702, 230] width 35 height 11
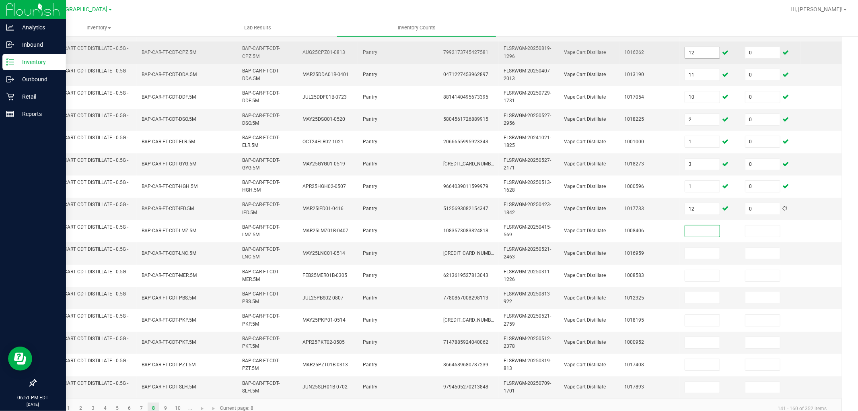
scroll to position [201, 0]
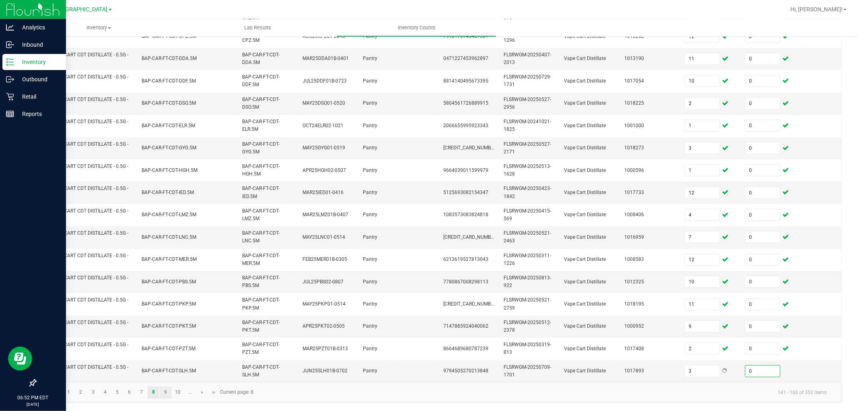
click at [165, 369] on link "9" at bounding box center [166, 392] width 12 height 12
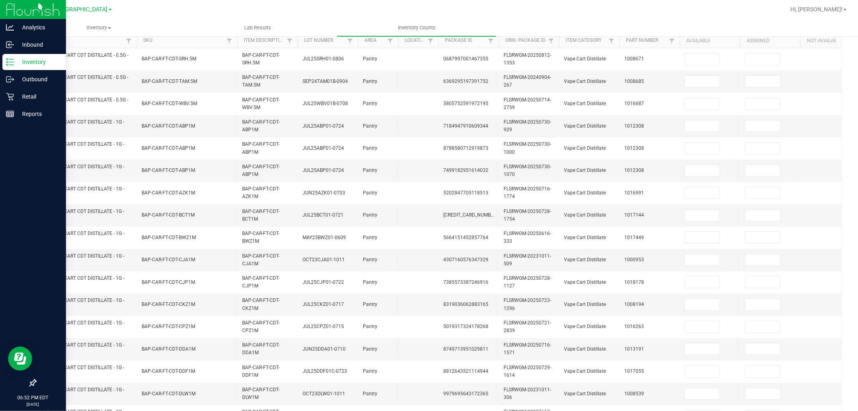
scroll to position [0, 0]
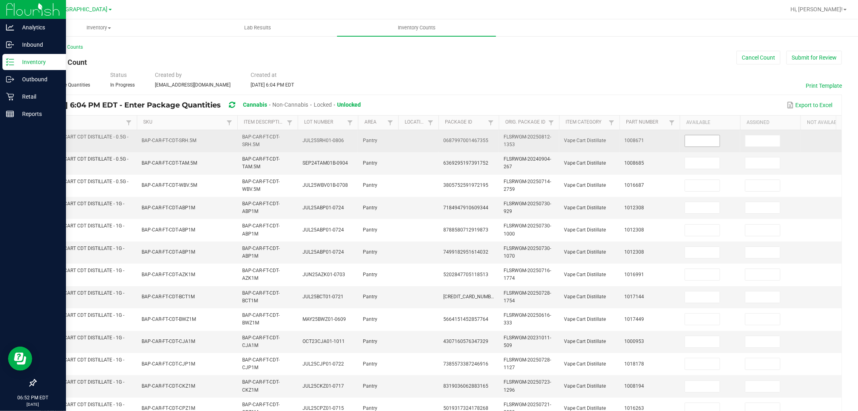
click at [709, 139] on input at bounding box center [702, 140] width 35 height 11
click at [73, 135] on span "FT - VAPE CART CDT DISTILLATE - 0.5G - SRH - HYS" at bounding box center [84, 140] width 87 height 13
copy span "FT - VAPE CART CDT DISTILLATE - 0.5G - SRH - HYS"
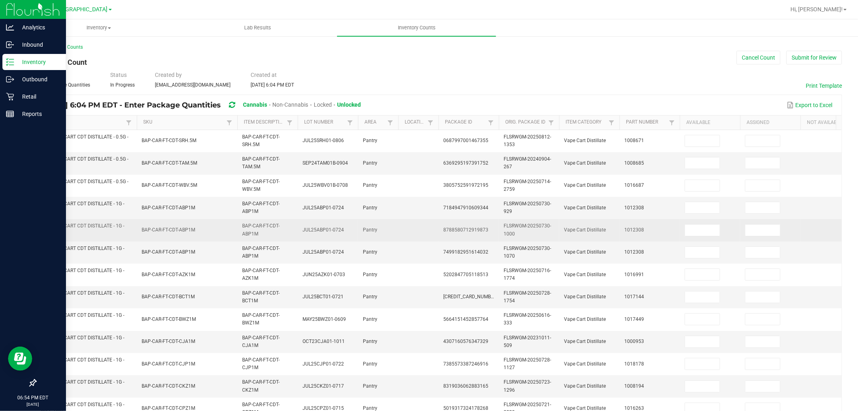
click at [353, 239] on td "JUL25ABP01-0724" at bounding box center [328, 230] width 60 height 22
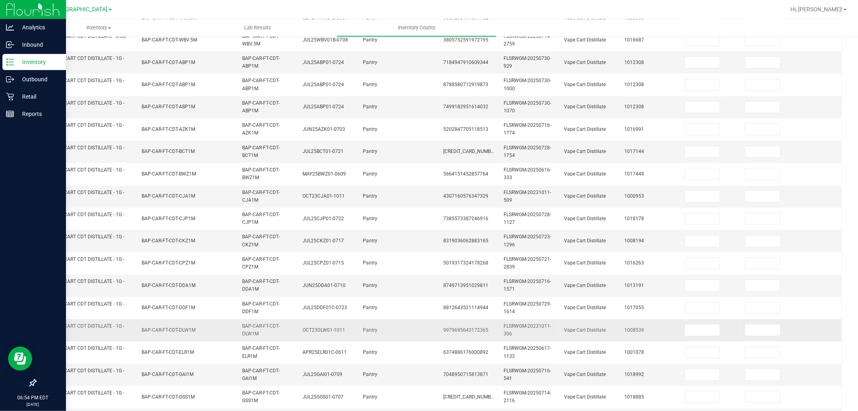
scroll to position [201, 0]
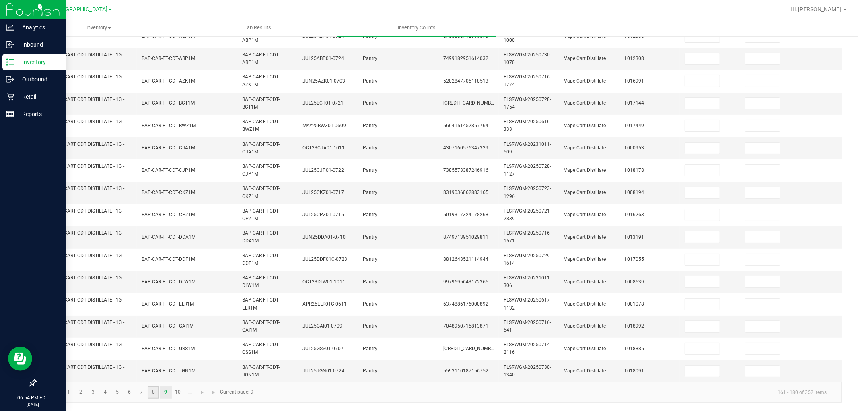
click at [154, 369] on link "8" at bounding box center [154, 392] width 12 height 12
click at [707, 369] on span "3" at bounding box center [702, 371] width 35 height 12
click at [703, 366] on input "3" at bounding box center [702, 370] width 35 height 11
click at [165, 369] on link "9" at bounding box center [166, 392] width 12 height 12
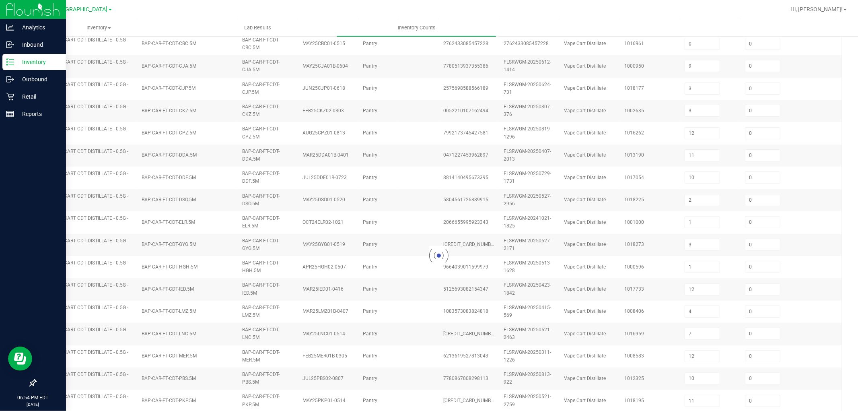
scroll to position [0, 0]
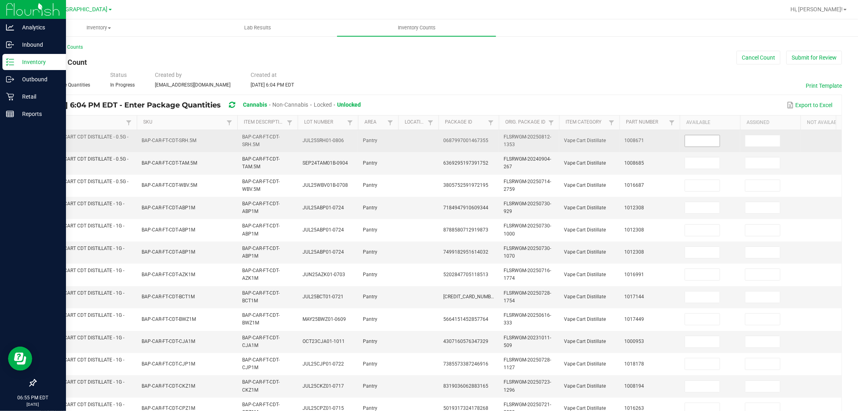
click at [707, 140] on input at bounding box center [702, 140] width 35 height 11
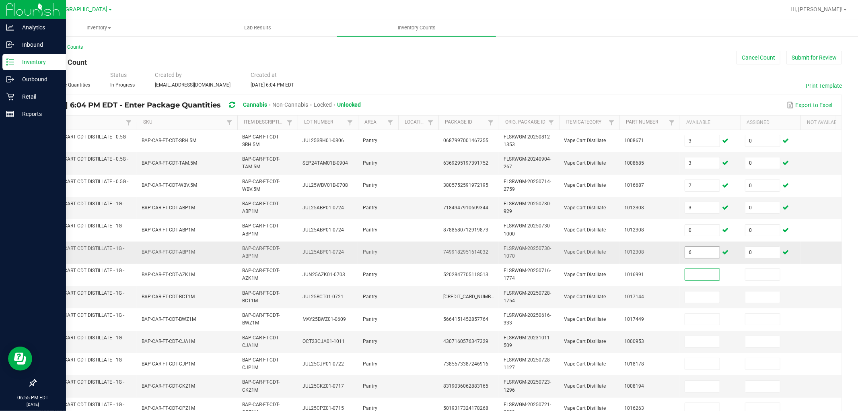
click at [702, 251] on input "6" at bounding box center [702, 252] width 35 height 11
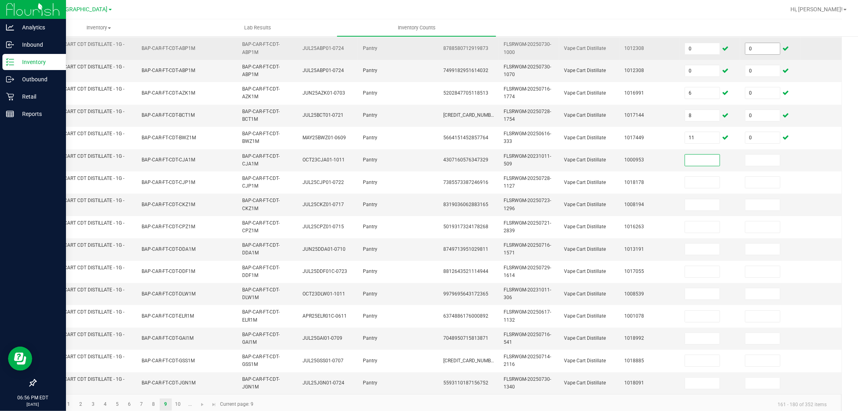
scroll to position [201, 0]
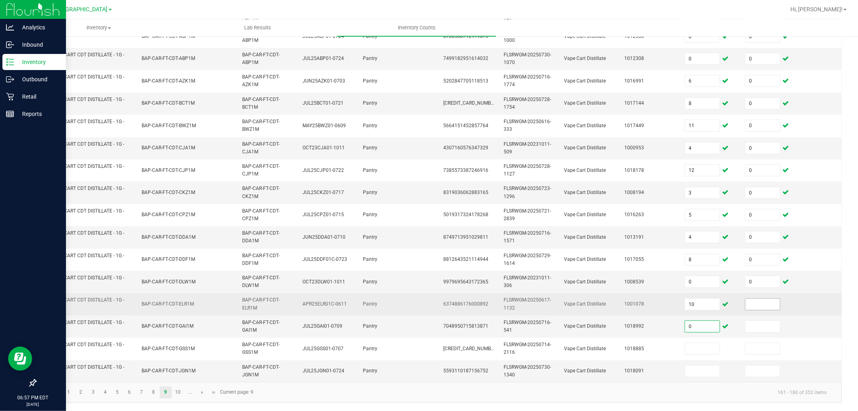
click at [769, 299] on input at bounding box center [763, 304] width 35 height 11
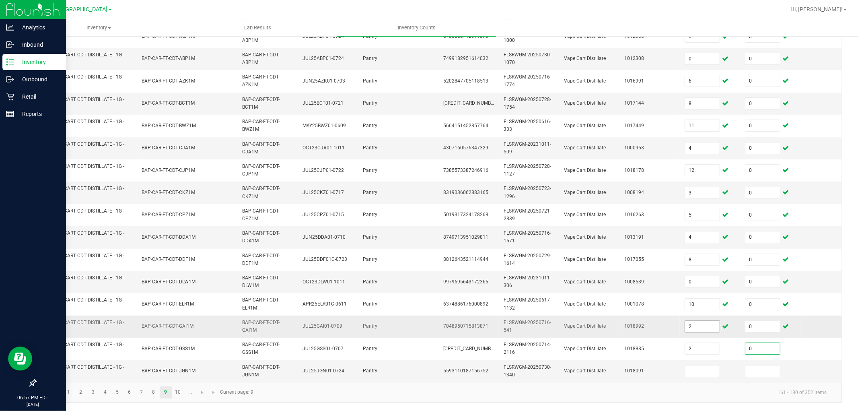
click at [705, 321] on input "2" at bounding box center [702, 326] width 35 height 11
click at [178, 369] on link "10" at bounding box center [178, 392] width 12 height 12
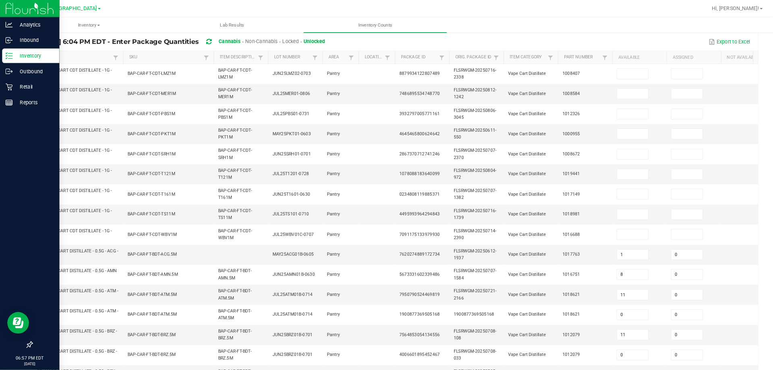
scroll to position [0, 0]
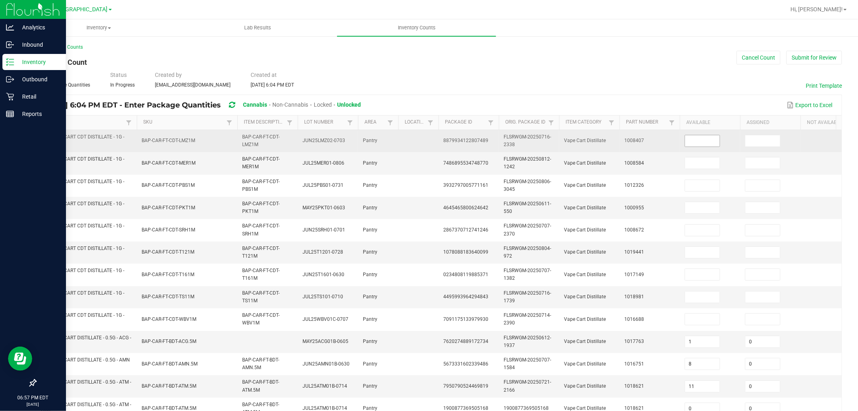
click at [707, 139] on input at bounding box center [702, 140] width 35 height 11
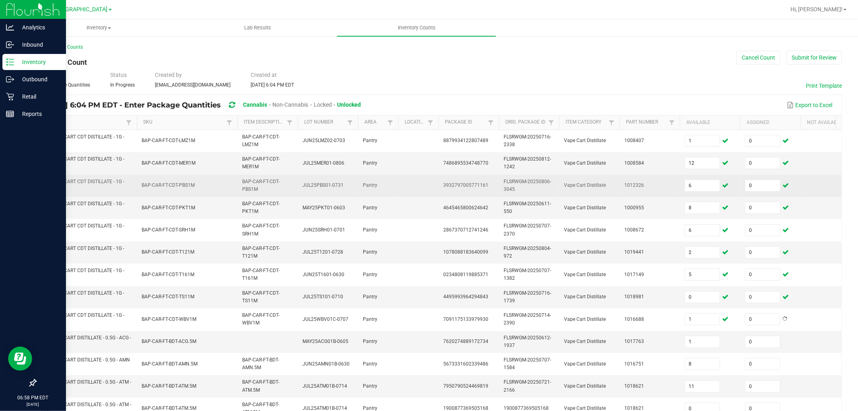
click at [345, 179] on td "JUL25PBS01-0731" at bounding box center [328, 186] width 60 height 22
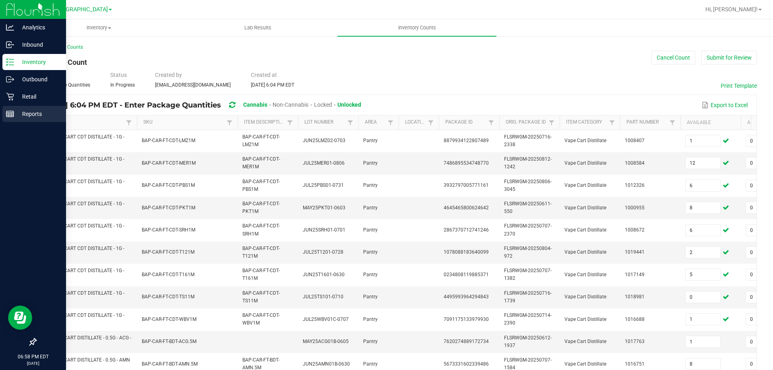
click at [2, 114] on link "Reports" at bounding box center [33, 114] width 66 height 17
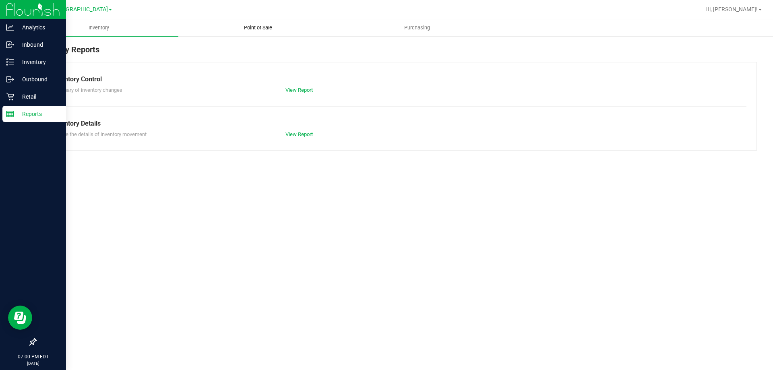
click at [257, 24] on uib-tab-heading "Point of Sale" at bounding box center [258, 28] width 158 height 16
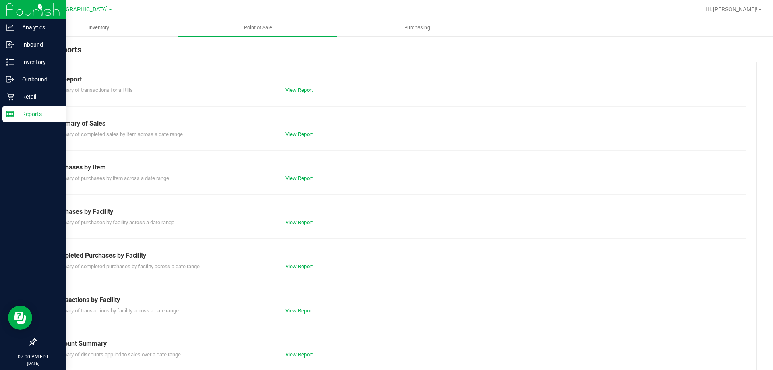
click at [290, 307] on link "View Report" at bounding box center [298, 310] width 27 height 6
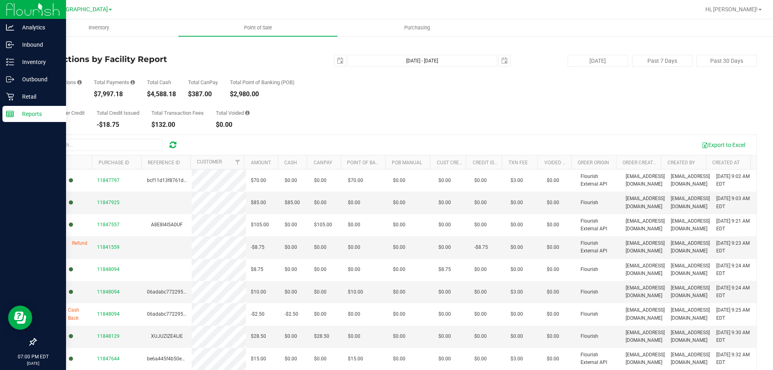
click at [45, 48] on link "Back" at bounding box center [41, 47] width 12 height 6
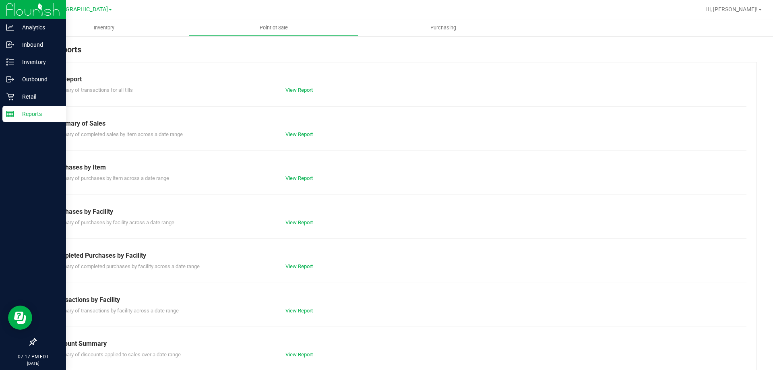
click at [296, 309] on link "View Report" at bounding box center [298, 310] width 27 height 6
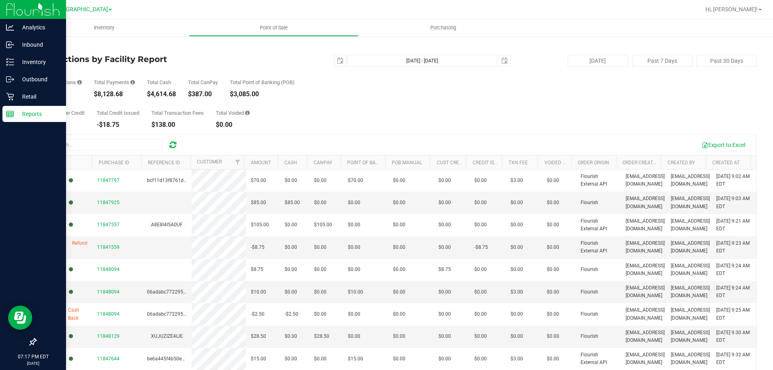
click at [36, 47] on icon at bounding box center [36, 47] width 2 height 5
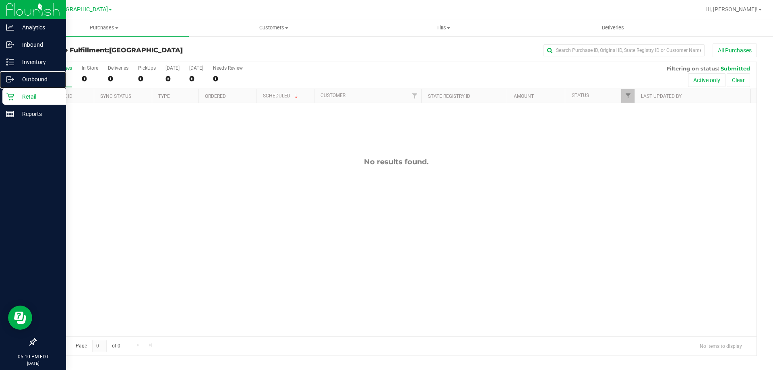
click at [46, 88] on link "Outbound" at bounding box center [33, 79] width 66 height 17
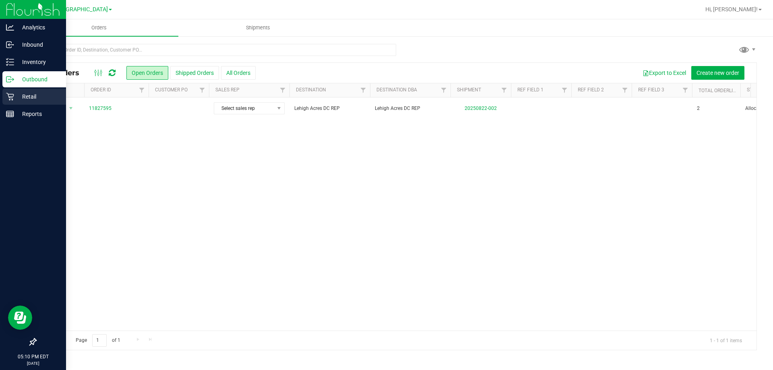
click at [30, 104] on div "Retail" at bounding box center [34, 97] width 64 height 16
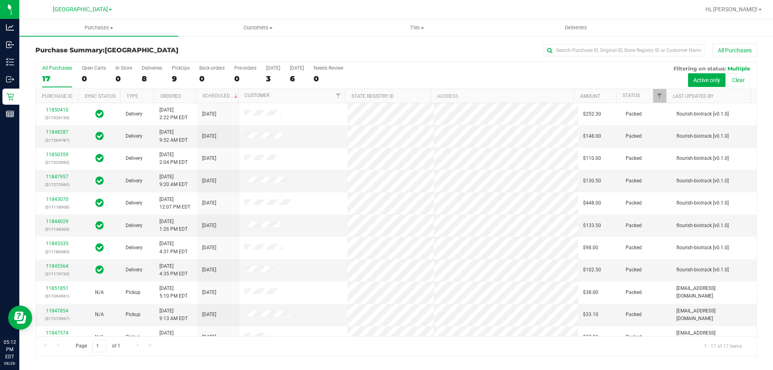
click at [196, 50] on h3 "Purchase Summary: [GEOGRAPHIC_DATA]" at bounding box center [155, 50] width 240 height 7
drag, startPoint x: 191, startPoint y: 75, endPoint x: 183, endPoint y: 73, distance: 8.6
click at [190, 75] on div "All Purchases 17 Open Carts 0 In Store 0 Deliveries 8 PickUps 9 Back-orders 0 P…" at bounding box center [396, 75] width 720 height 27
click at [183, 73] on label "PickUps 9" at bounding box center [181, 76] width 18 height 22
click at [0, 0] on input "PickUps 9" at bounding box center [0, 0] width 0 height 0
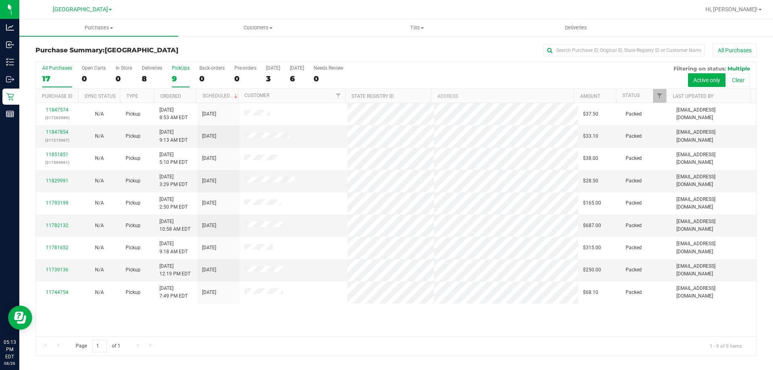
click at [58, 76] on div "17" at bounding box center [57, 78] width 30 height 9
click at [0, 0] on input "All Purchases 17" at bounding box center [0, 0] width 0 height 0
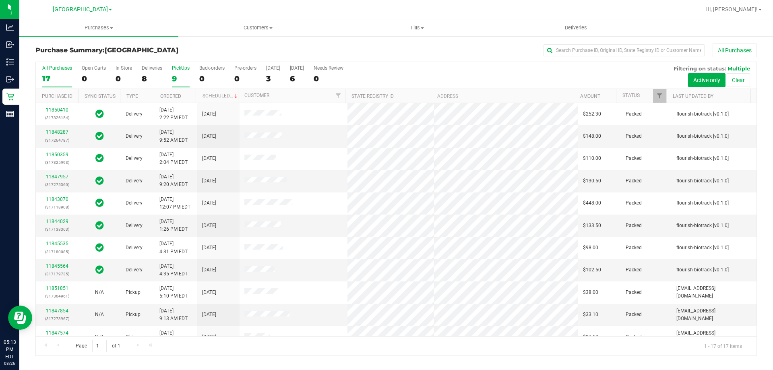
click at [181, 78] on div "9" at bounding box center [181, 78] width 18 height 9
click at [0, 0] on input "PickUps 9" at bounding box center [0, 0] width 0 height 0
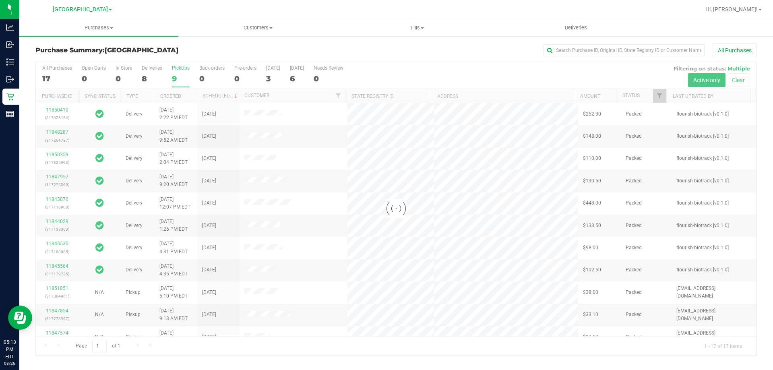
click at [150, 76] on div at bounding box center [396, 208] width 720 height 293
click at [149, 76] on div at bounding box center [396, 208] width 720 height 293
click at [149, 78] on div at bounding box center [396, 208] width 720 height 293
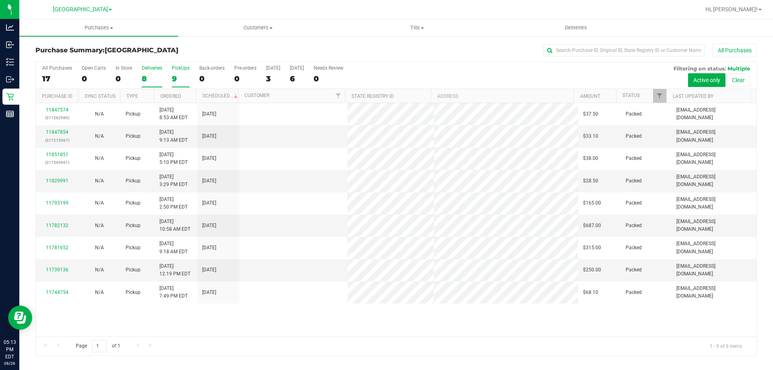
click at [150, 74] on div "8" at bounding box center [152, 78] width 21 height 9
click at [0, 0] on input "Deliveries 8" at bounding box center [0, 0] width 0 height 0
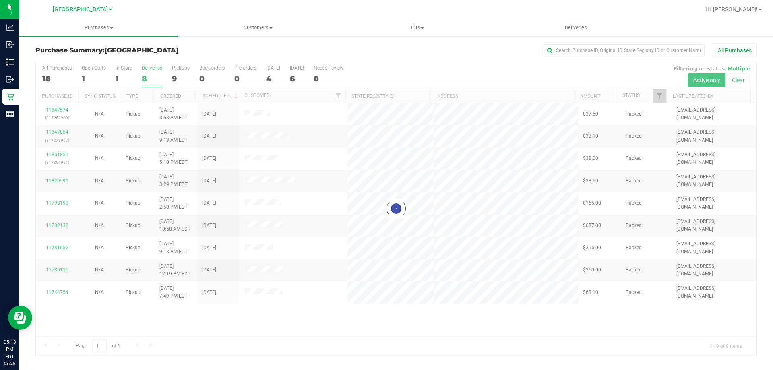
click at [54, 78] on div at bounding box center [396, 208] width 720 height 293
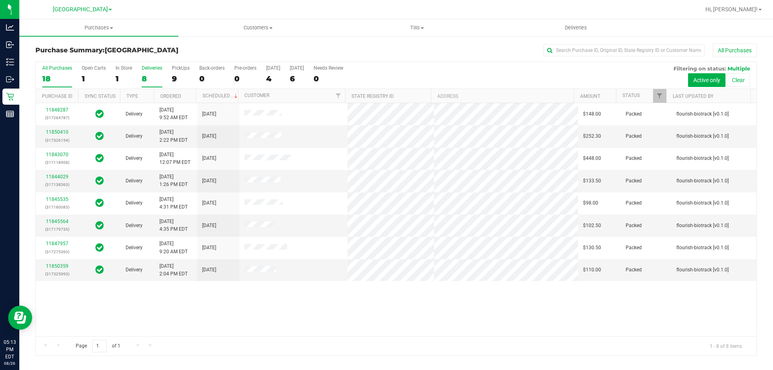
click at [56, 74] on div "18" at bounding box center [57, 78] width 30 height 9
click at [0, 0] on input "All Purchases 18" at bounding box center [0, 0] width 0 height 0
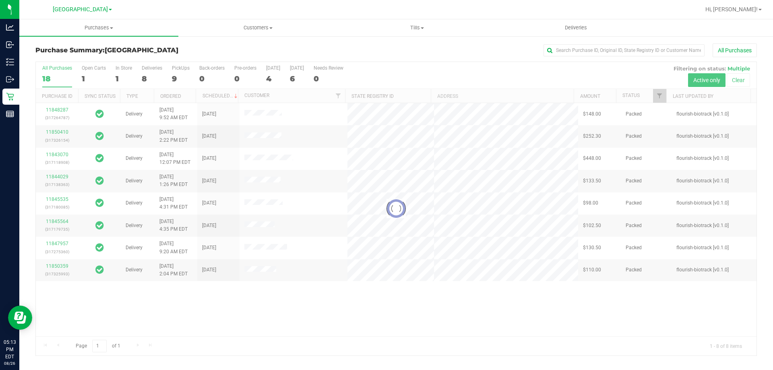
click at [201, 54] on div "Purchase Summary: [GEOGRAPHIC_DATA] All Purchases" at bounding box center [395, 52] width 721 height 18
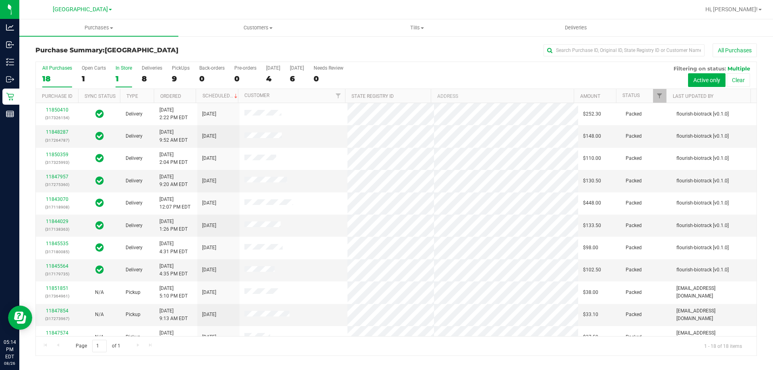
click at [117, 74] on div "1" at bounding box center [123, 78] width 16 height 9
click at [0, 0] on input "In Store 1" at bounding box center [0, 0] width 0 height 0
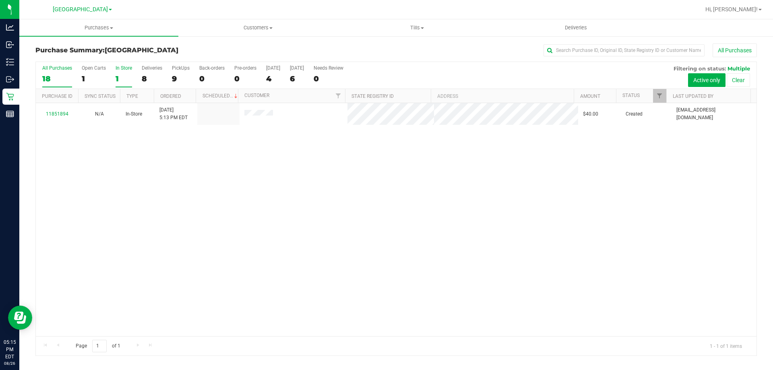
click at [49, 79] on div "18" at bounding box center [57, 78] width 30 height 9
click at [0, 0] on input "All Purchases 18" at bounding box center [0, 0] width 0 height 0
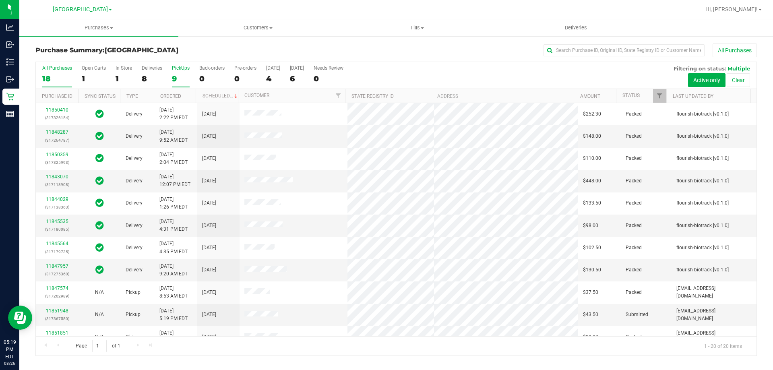
click at [178, 76] on div "9" at bounding box center [181, 78] width 18 height 9
click at [0, 0] on input "PickUps 9" at bounding box center [0, 0] width 0 height 0
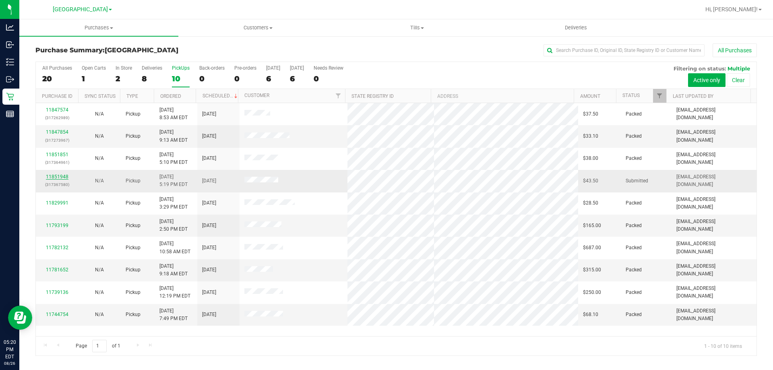
click at [60, 177] on link "11851948" at bounding box center [57, 177] width 23 height 6
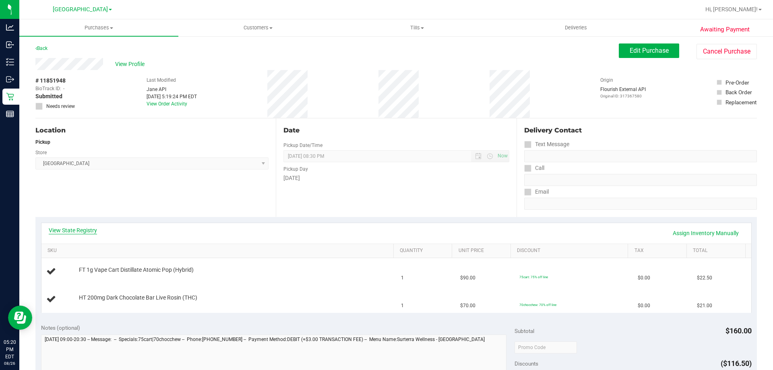
click at [71, 229] on link "View State Registry" at bounding box center [73, 230] width 48 height 8
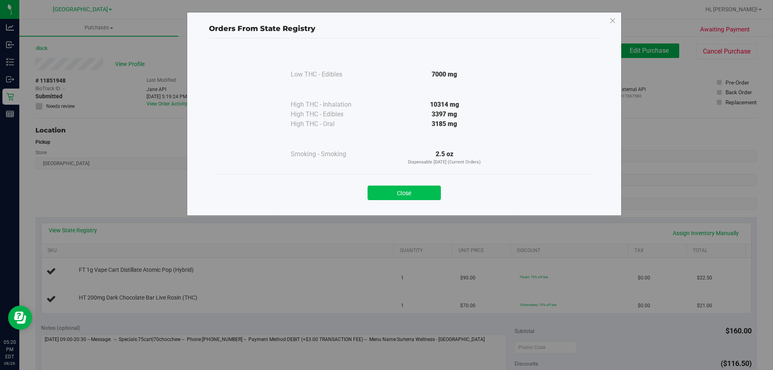
click at [393, 193] on button "Close" at bounding box center [403, 193] width 73 height 14
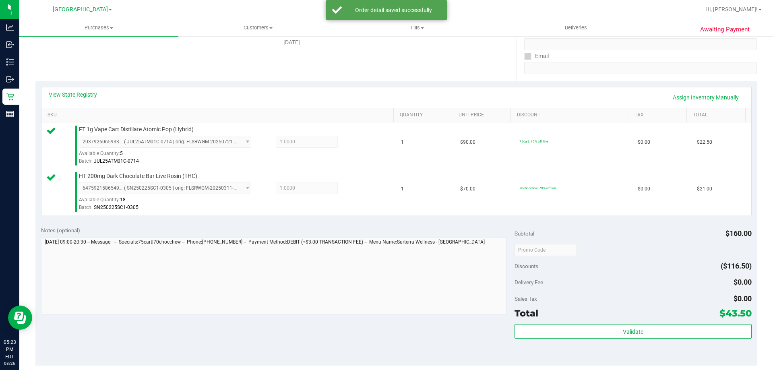
scroll to position [220, 0]
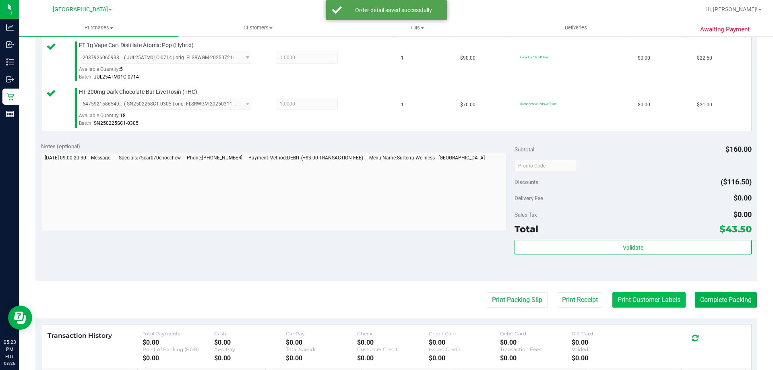
click at [643, 297] on button "Print Customer Labels" at bounding box center [648, 299] width 73 height 15
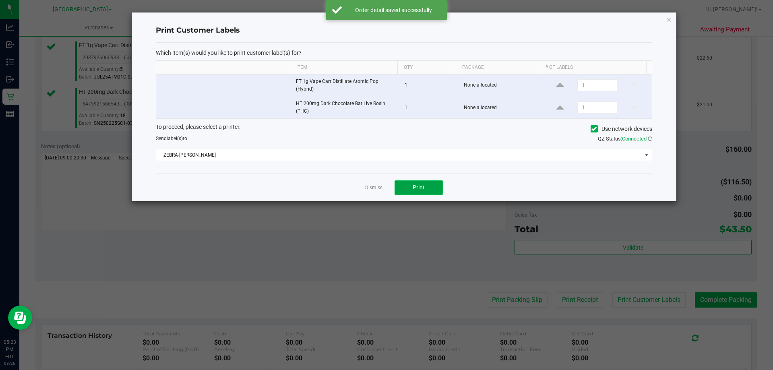
click at [427, 193] on button "Print" at bounding box center [418, 187] width 48 height 14
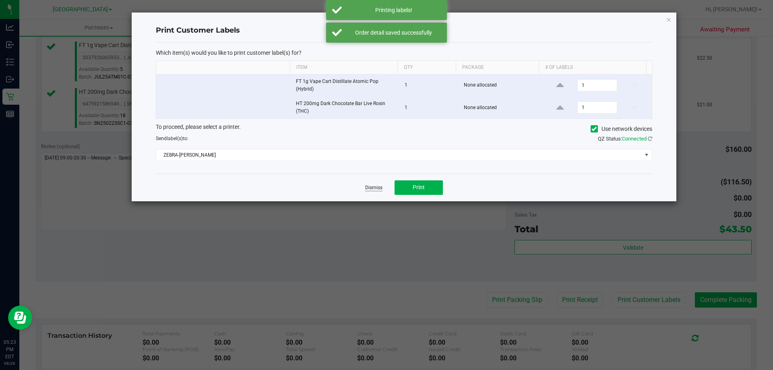
click at [372, 185] on link "Dismiss" at bounding box center [373, 187] width 17 height 7
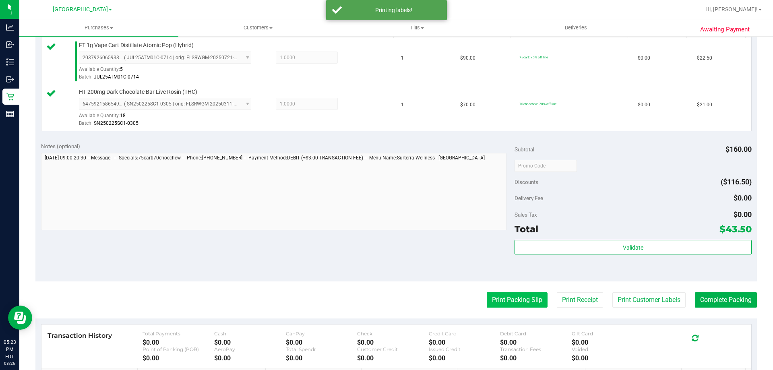
click at [498, 302] on button "Print Packing Slip" at bounding box center [516, 299] width 61 height 15
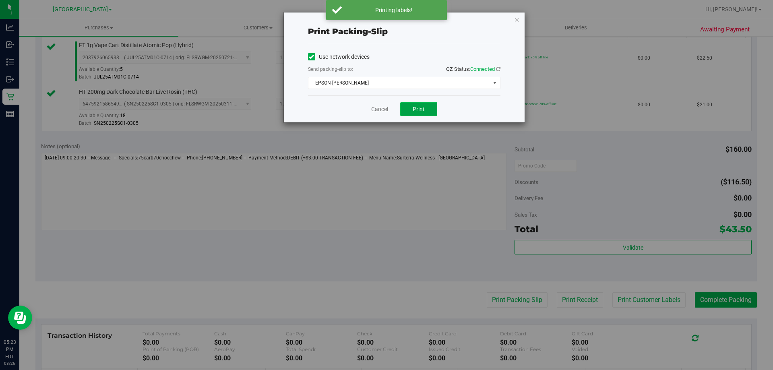
click at [429, 108] on button "Print" at bounding box center [418, 109] width 37 height 14
click at [382, 111] on link "Cancel" at bounding box center [379, 109] width 17 height 8
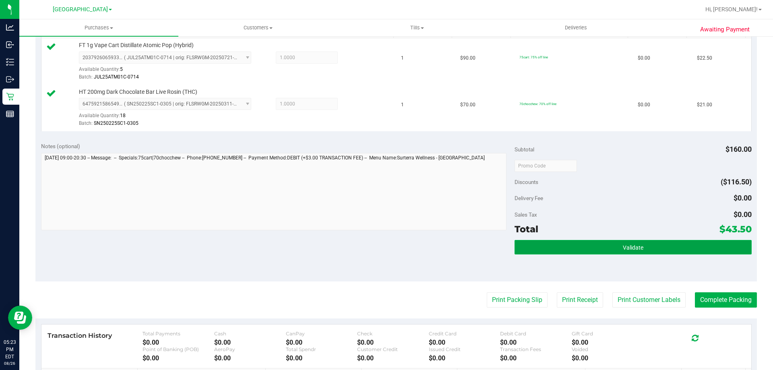
click at [569, 251] on button "Validate" at bounding box center [632, 247] width 237 height 14
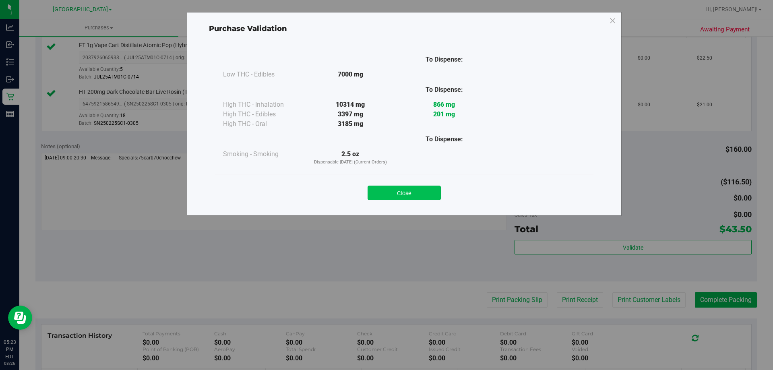
click at [390, 196] on button "Close" at bounding box center [403, 193] width 73 height 14
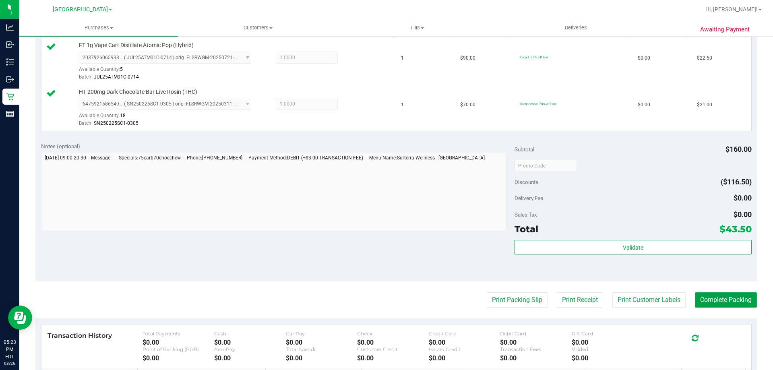
click at [726, 303] on button "Complete Packing" at bounding box center [726, 299] width 62 height 15
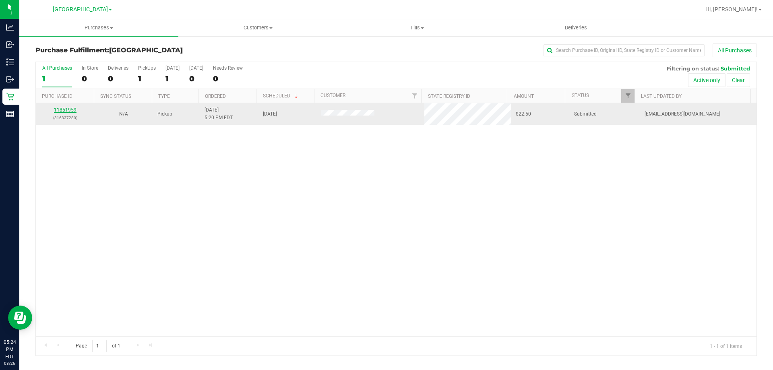
click at [65, 111] on link "11851959" at bounding box center [65, 110] width 23 height 6
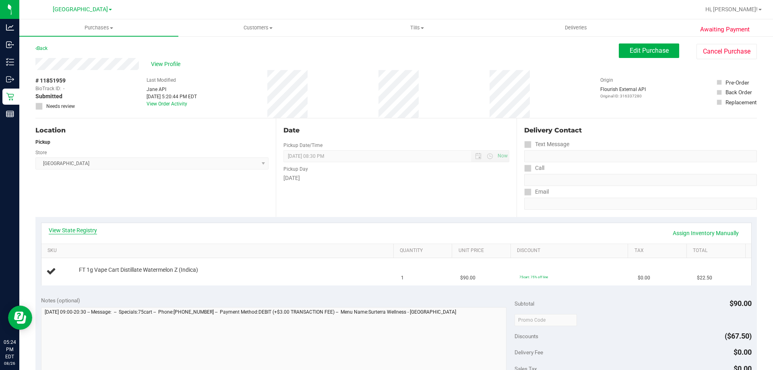
click at [77, 229] on link "View State Registry" at bounding box center [73, 230] width 48 height 8
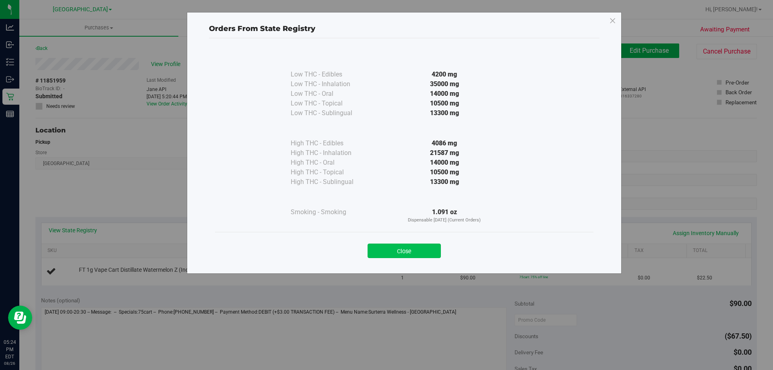
click at [417, 243] on button "Close" at bounding box center [403, 250] width 73 height 14
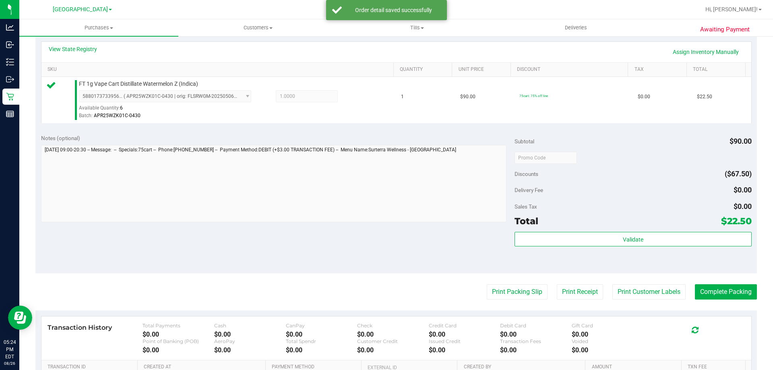
scroll to position [223, 0]
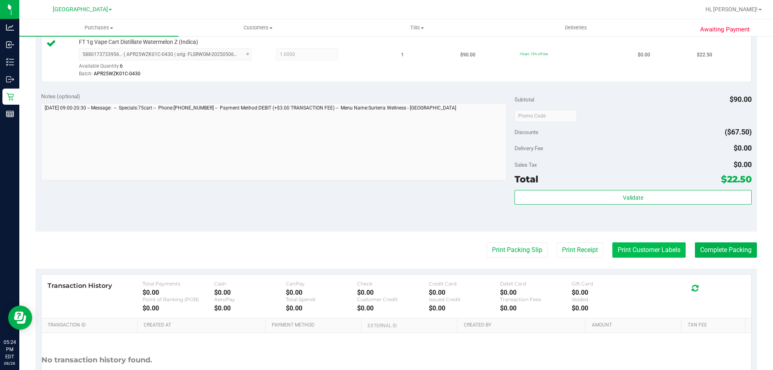
click at [647, 248] on button "Print Customer Labels" at bounding box center [648, 249] width 73 height 15
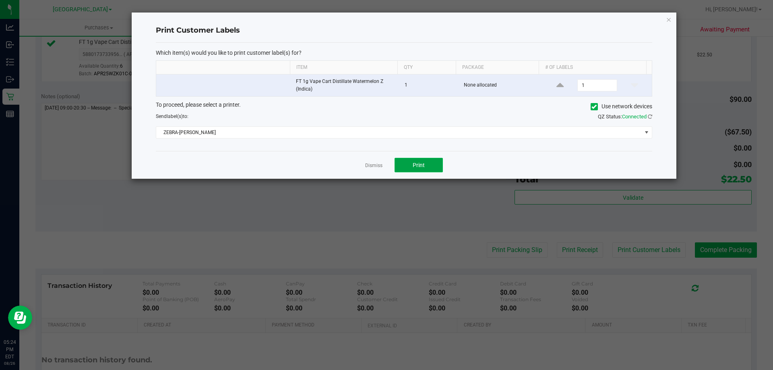
click at [425, 162] on button "Print" at bounding box center [418, 165] width 48 height 14
click at [374, 162] on link "Dismiss" at bounding box center [373, 165] width 17 height 7
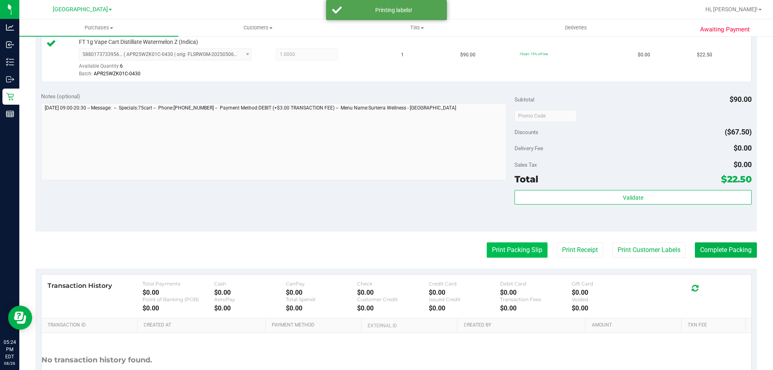
click at [487, 252] on button "Print Packing Slip" at bounding box center [516, 249] width 61 height 15
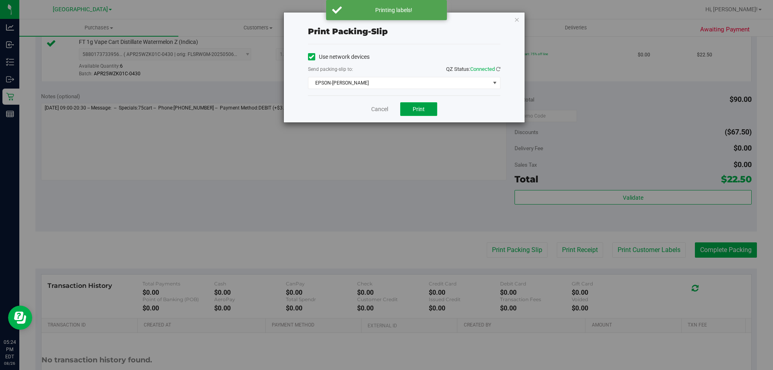
click at [416, 115] on button "Print" at bounding box center [418, 109] width 37 height 14
click at [376, 106] on link "Cancel" at bounding box center [379, 109] width 17 height 8
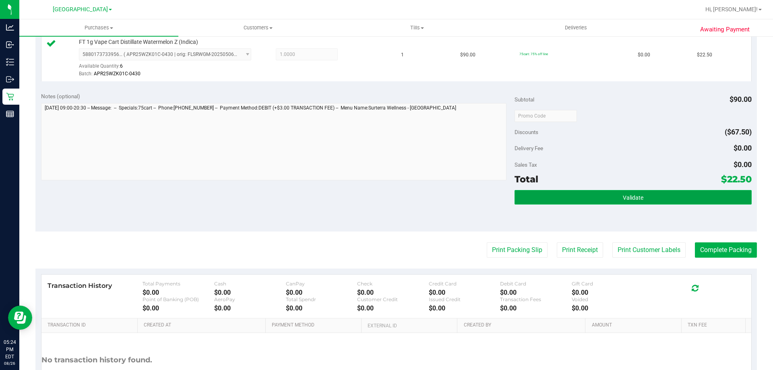
click at [560, 202] on button "Validate" at bounding box center [632, 197] width 237 height 14
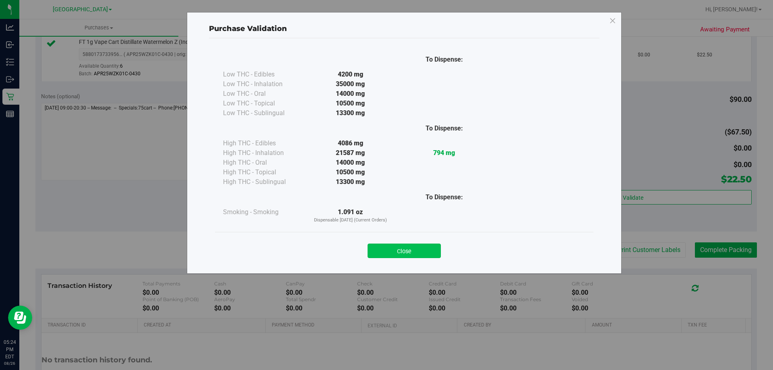
click at [411, 256] on button "Close" at bounding box center [403, 250] width 73 height 14
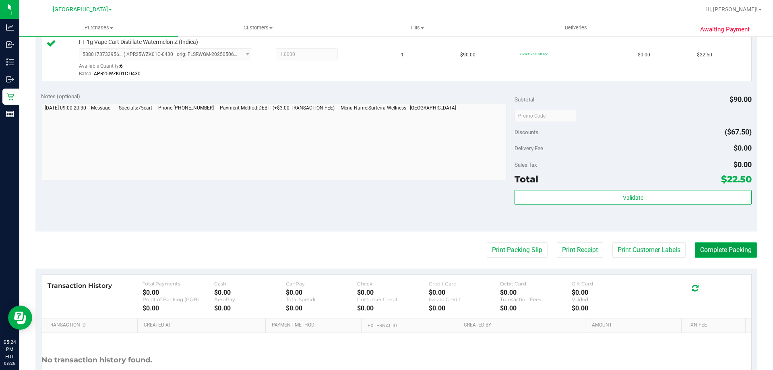
click at [717, 249] on button "Complete Packing" at bounding box center [726, 249] width 62 height 15
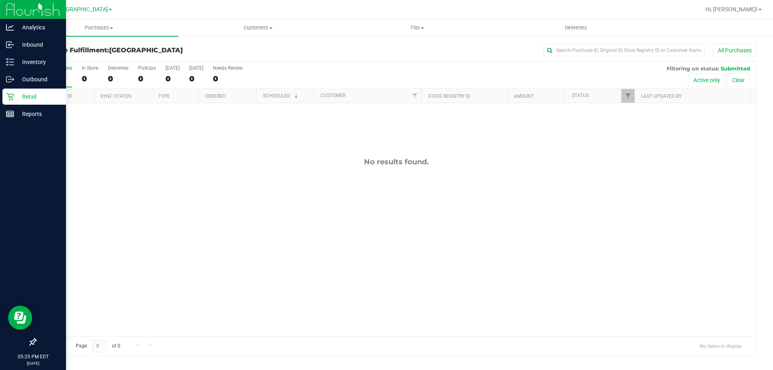
click at [22, 93] on p "Retail" at bounding box center [38, 97] width 48 height 10
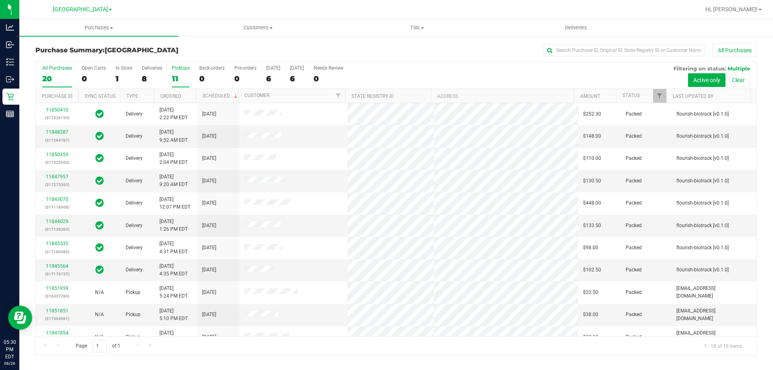
click at [188, 77] on div "11" at bounding box center [181, 78] width 18 height 9
click at [0, 0] on input "PickUps 11" at bounding box center [0, 0] width 0 height 0
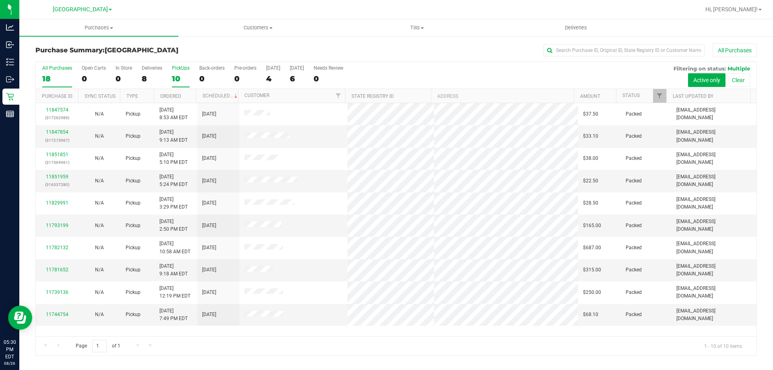
click at [48, 70] on div "All Purchases" at bounding box center [57, 68] width 30 height 6
click at [0, 0] on input "All Purchases 18" at bounding box center [0, 0] width 0 height 0
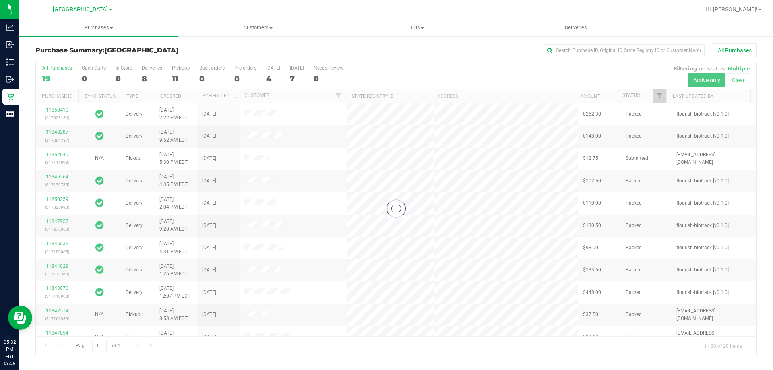
click at [177, 82] on div at bounding box center [396, 208] width 720 height 293
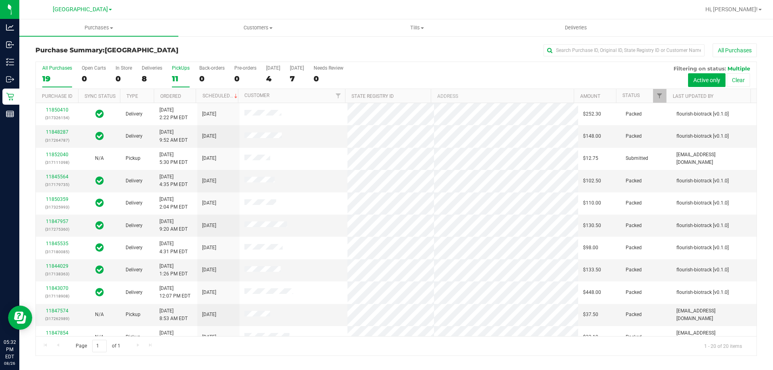
click at [183, 79] on div "11" at bounding box center [181, 78] width 18 height 9
click at [0, 0] on input "PickUps 11" at bounding box center [0, 0] width 0 height 0
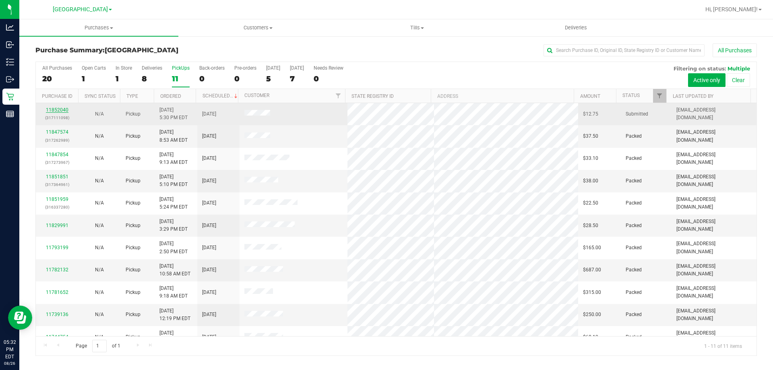
click at [58, 110] on link "11852040" at bounding box center [57, 110] width 23 height 6
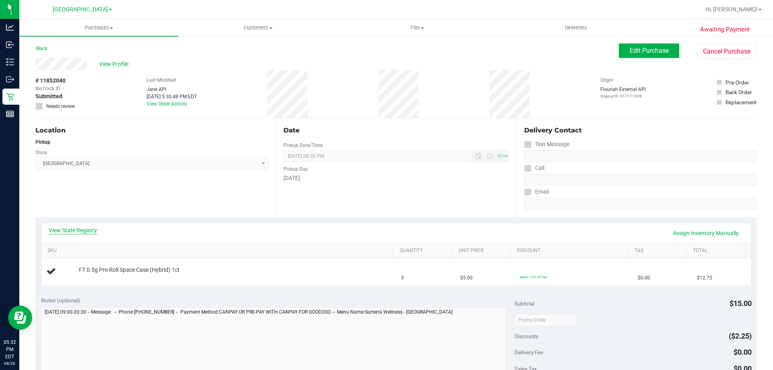
click at [82, 232] on link "View State Registry" at bounding box center [73, 230] width 48 height 8
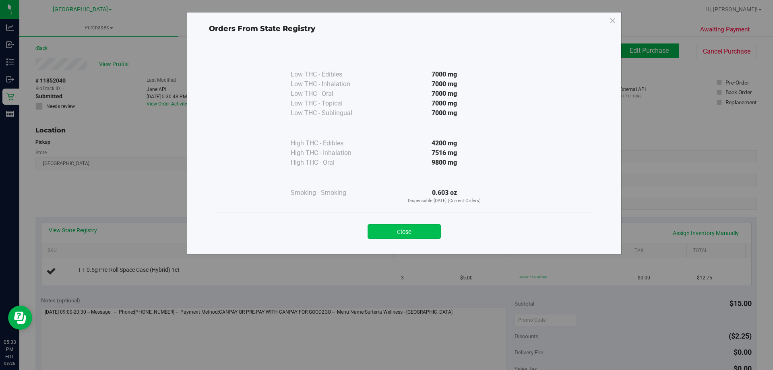
click at [400, 235] on button "Close" at bounding box center [403, 231] width 73 height 14
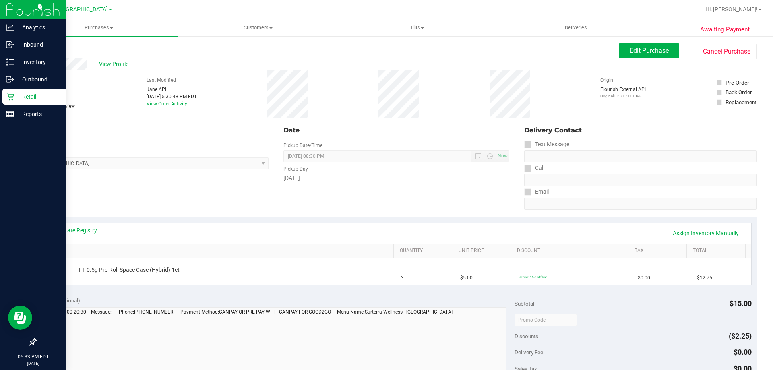
click at [17, 95] on p "Retail" at bounding box center [38, 97] width 48 height 10
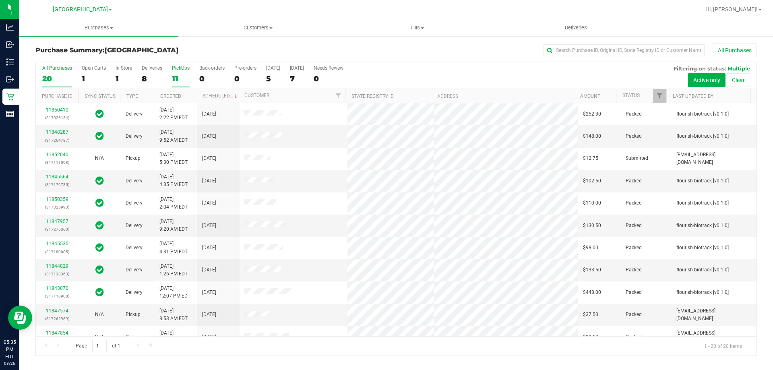
click at [172, 78] on div "11" at bounding box center [181, 78] width 18 height 9
click at [0, 0] on input "PickUps 11" at bounding box center [0, 0] width 0 height 0
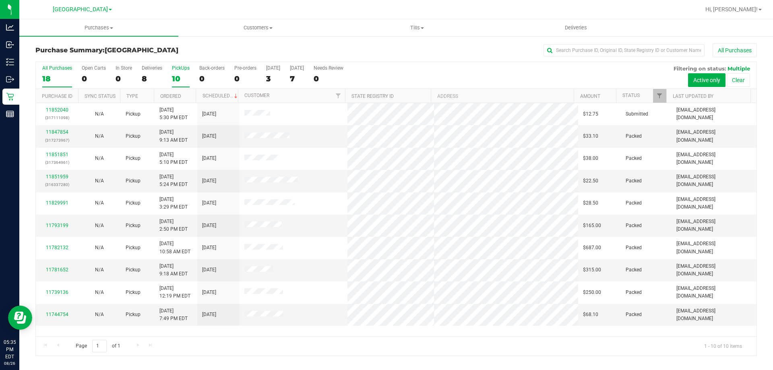
click at [69, 76] on div "18" at bounding box center [57, 78] width 30 height 9
click at [0, 0] on input "All Purchases 18" at bounding box center [0, 0] width 0 height 0
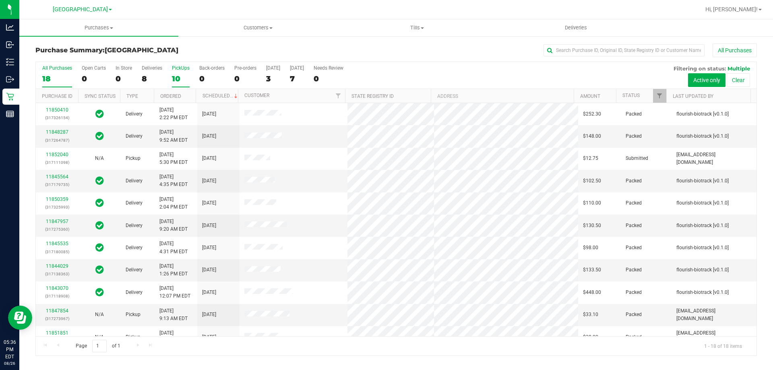
click at [188, 71] on label "PickUps 10" at bounding box center [181, 76] width 18 height 22
click at [0, 0] on input "PickUps 10" at bounding box center [0, 0] width 0 height 0
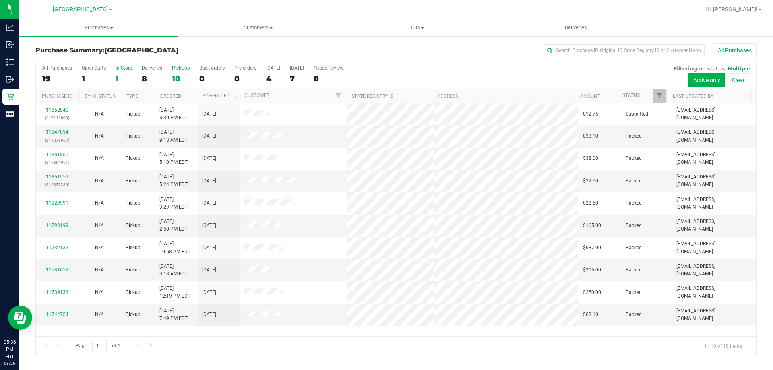
click at [123, 75] on div "1" at bounding box center [123, 78] width 16 height 9
click at [0, 0] on input "In Store 1" at bounding box center [0, 0] width 0 height 0
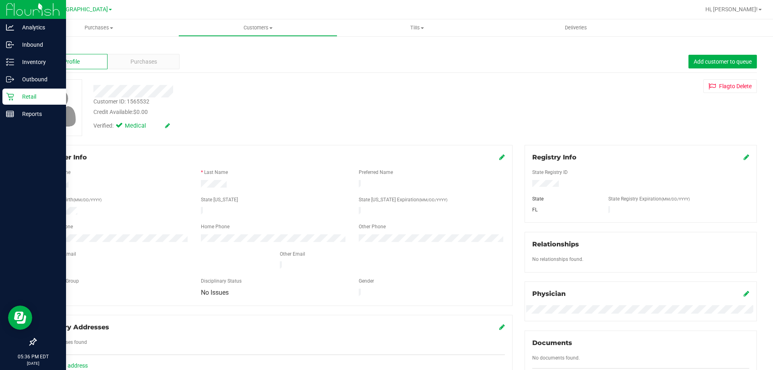
click at [10, 97] on icon at bounding box center [10, 97] width 8 height 8
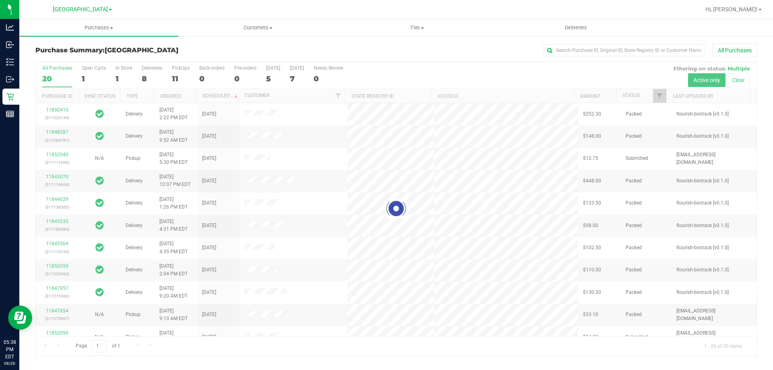
click at [188, 74] on div at bounding box center [396, 208] width 720 height 293
click at [183, 74] on div at bounding box center [396, 208] width 720 height 293
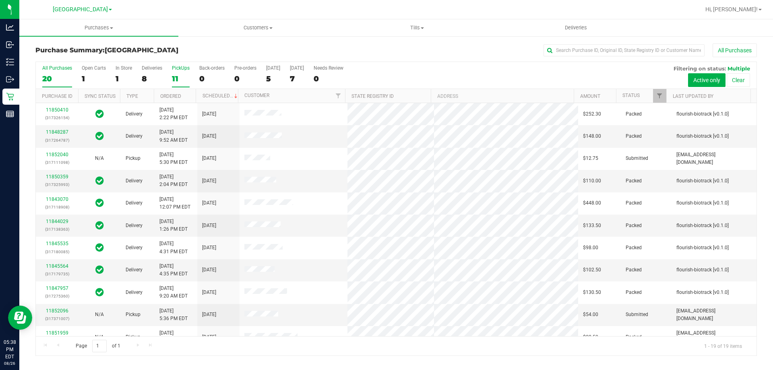
click at [187, 74] on div "11" at bounding box center [181, 78] width 18 height 9
click at [0, 0] on input "PickUps 11" at bounding box center [0, 0] width 0 height 0
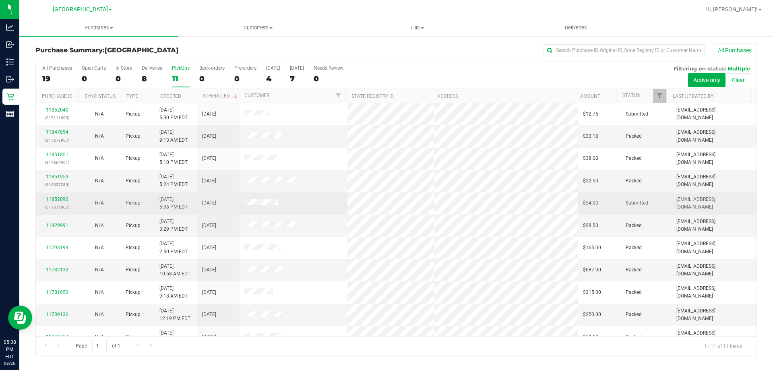
click at [59, 198] on link "11852096" at bounding box center [57, 199] width 23 height 6
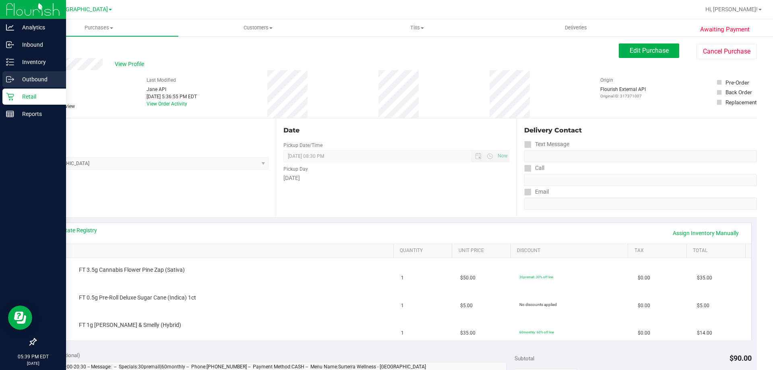
click at [18, 86] on div "Outbound" at bounding box center [34, 79] width 64 height 16
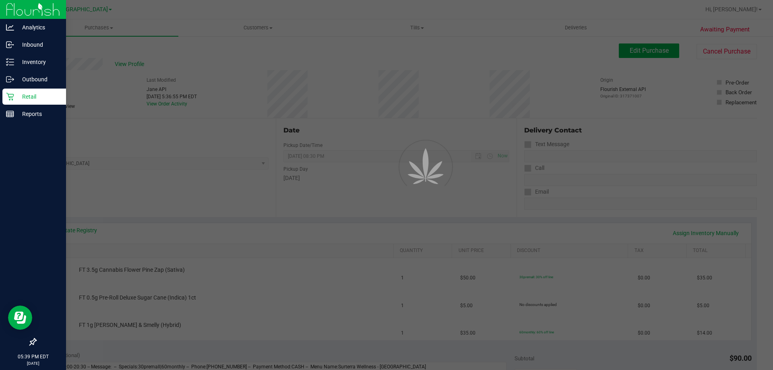
click at [33, 99] on p "Retail" at bounding box center [38, 97] width 48 height 10
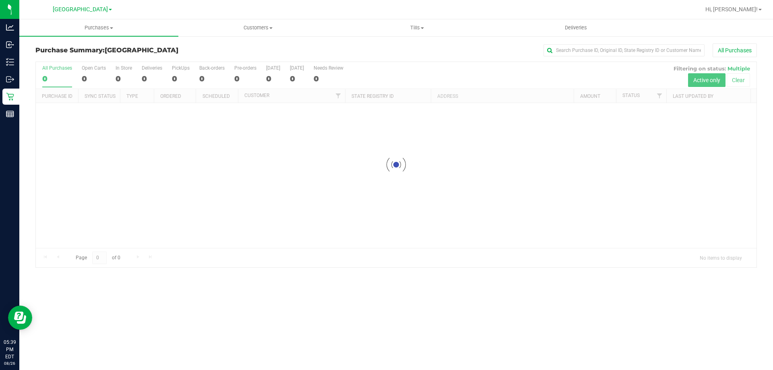
click at [594, 63] on div at bounding box center [396, 164] width 720 height 205
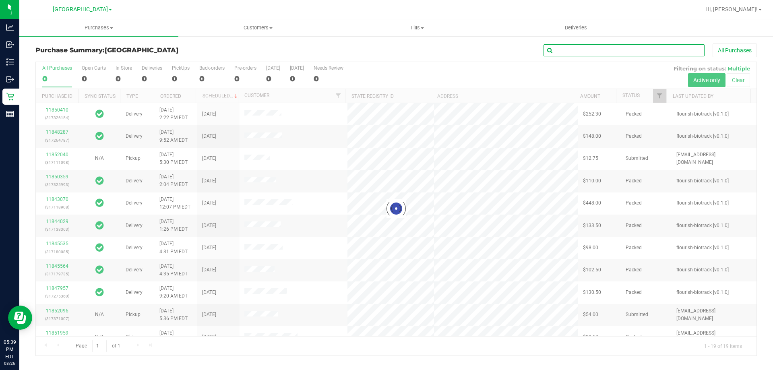
click at [608, 49] on input "text" at bounding box center [623, 50] width 161 height 12
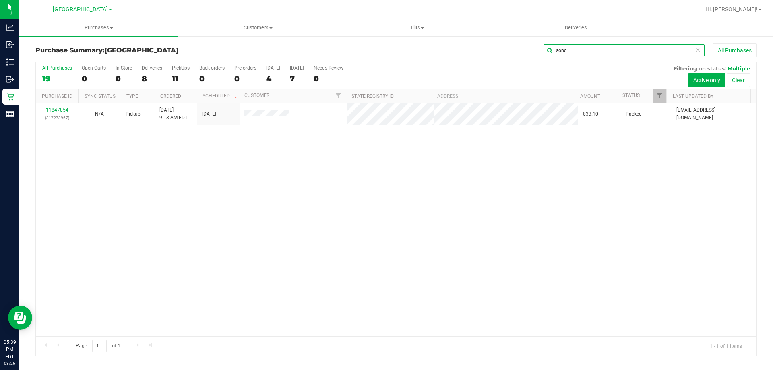
type input "sond"
drag, startPoint x: 588, startPoint y: 53, endPoint x: 531, endPoint y: 53, distance: 56.7
click at [531, 53] on div "sond All Purchases" at bounding box center [516, 50] width 481 height 14
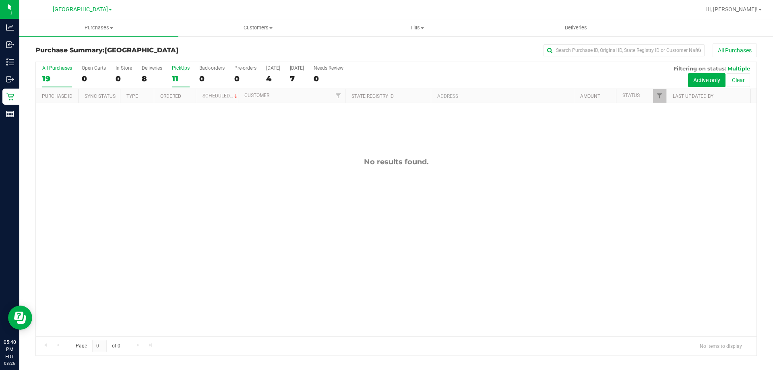
click at [185, 74] on div "11" at bounding box center [181, 78] width 18 height 9
click at [0, 0] on input "PickUps 11" at bounding box center [0, 0] width 0 height 0
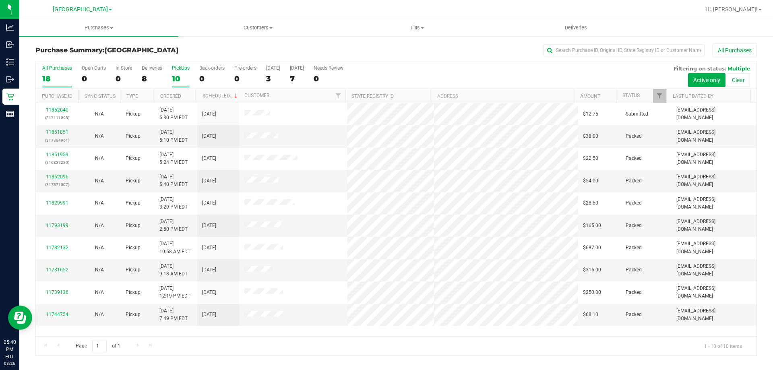
click at [68, 79] on div "18" at bounding box center [57, 78] width 30 height 9
click at [0, 0] on input "All Purchases 18" at bounding box center [0, 0] width 0 height 0
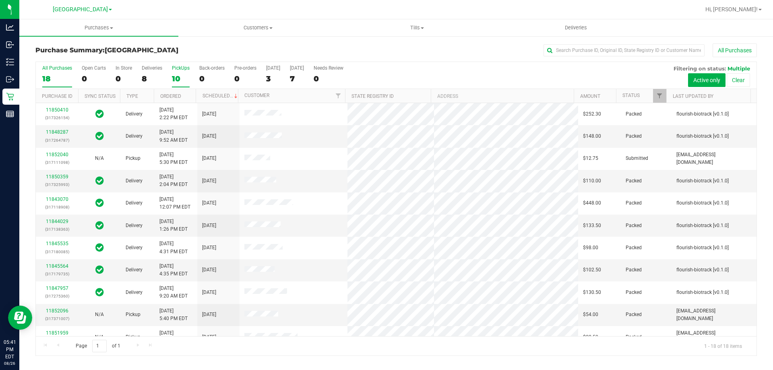
click at [179, 66] on div "PickUps" at bounding box center [181, 68] width 18 height 6
click at [0, 0] on input "PickUps 10" at bounding box center [0, 0] width 0 height 0
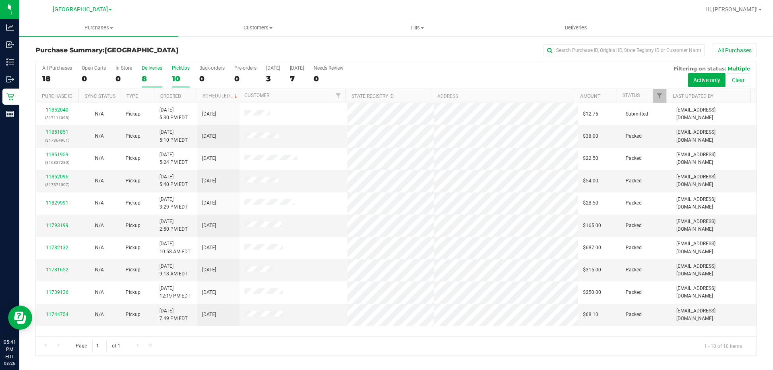
click at [156, 76] on div "8" at bounding box center [152, 78] width 21 height 9
click at [0, 0] on input "Deliveries 8" at bounding box center [0, 0] width 0 height 0
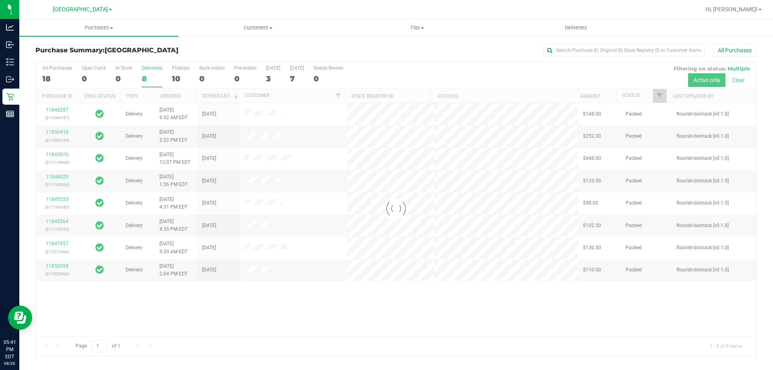
click at [49, 73] on div at bounding box center [396, 208] width 720 height 293
click at [56, 76] on div at bounding box center [396, 208] width 720 height 293
click at [55, 73] on div at bounding box center [396, 208] width 720 height 293
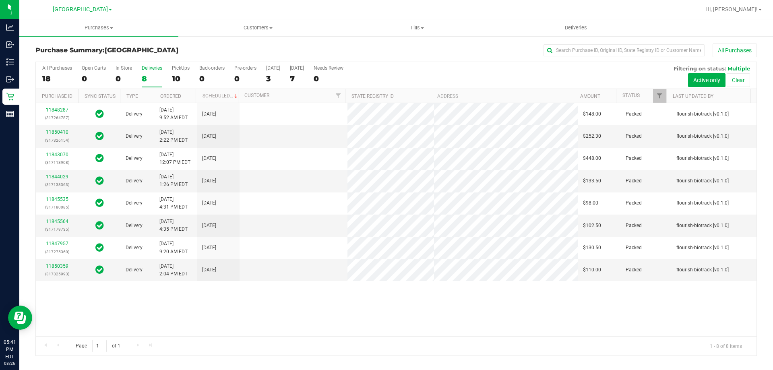
click at [55, 73] on label "All Purchases 18" at bounding box center [57, 76] width 30 height 22
click at [0, 0] on input "All Purchases 18" at bounding box center [0, 0] width 0 height 0
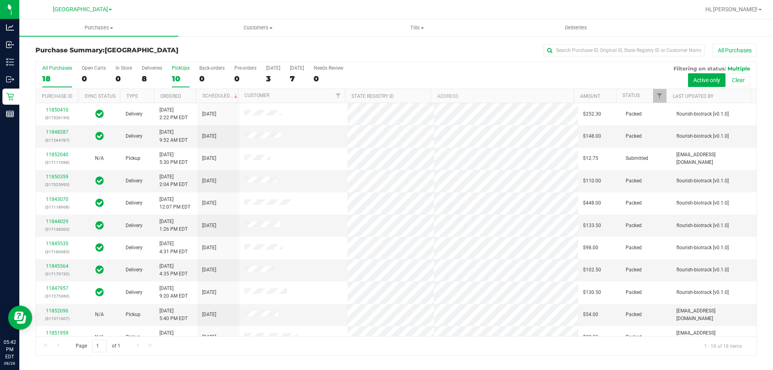
click at [182, 72] on label "PickUps 10" at bounding box center [181, 76] width 18 height 22
click at [0, 0] on input "PickUps 10" at bounding box center [0, 0] width 0 height 0
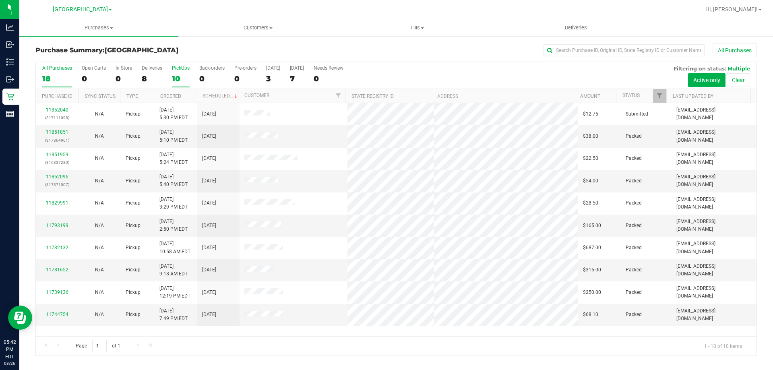
click at [45, 72] on label "All Purchases 18" at bounding box center [57, 76] width 30 height 22
click at [0, 0] on input "All Purchases 18" at bounding box center [0, 0] width 0 height 0
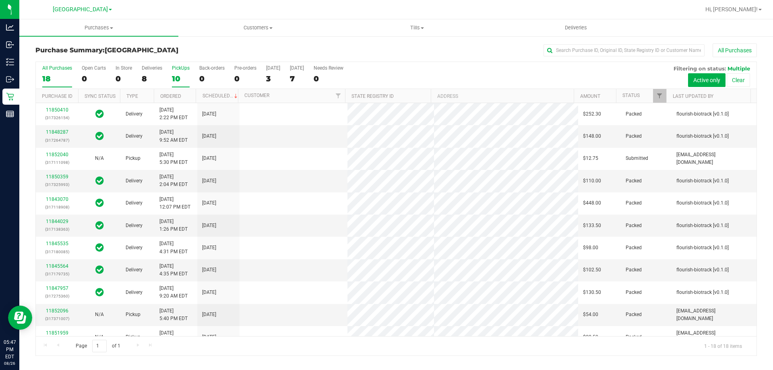
click at [179, 80] on div "10" at bounding box center [181, 78] width 18 height 9
click at [0, 0] on input "PickUps 10" at bounding box center [0, 0] width 0 height 0
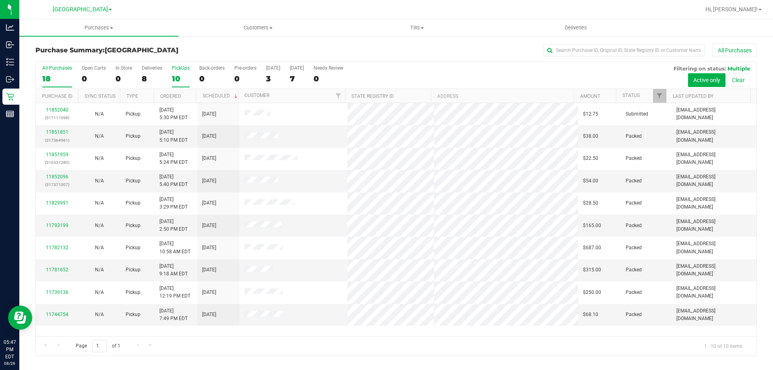
click at [47, 76] on div "18" at bounding box center [57, 78] width 30 height 9
click at [0, 0] on input "All Purchases 18" at bounding box center [0, 0] width 0 height 0
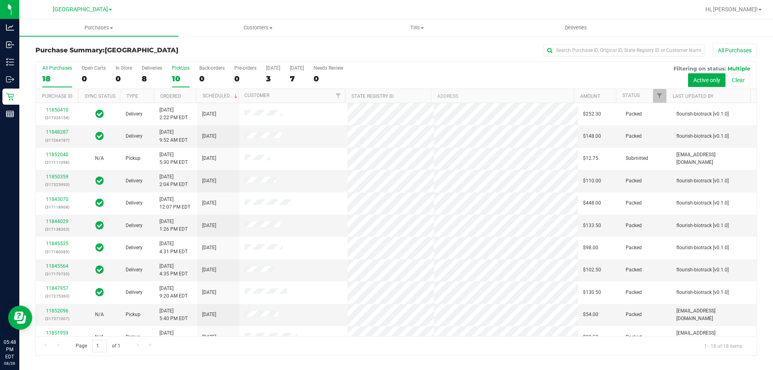
click at [181, 78] on div "10" at bounding box center [181, 78] width 18 height 9
click at [0, 0] on input "PickUps 10" at bounding box center [0, 0] width 0 height 0
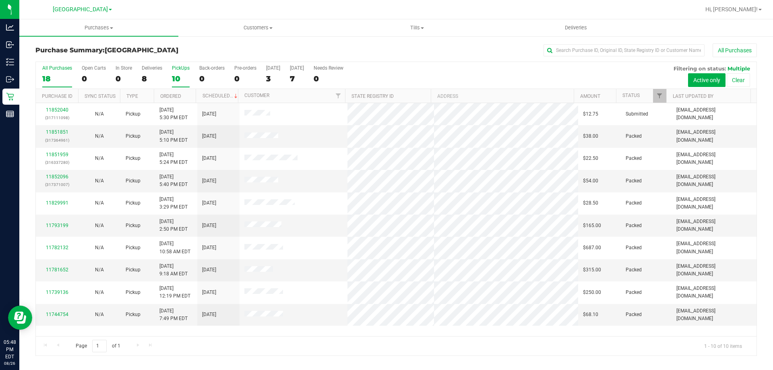
click at [43, 80] on div "18" at bounding box center [57, 78] width 30 height 9
click at [0, 0] on input "All Purchases 18" at bounding box center [0, 0] width 0 height 0
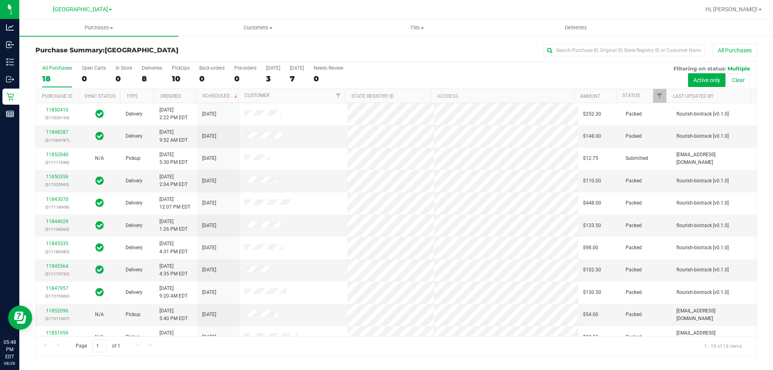
click at [207, 48] on h3 "Purchase Summary: [GEOGRAPHIC_DATA]" at bounding box center [155, 50] width 240 height 7
click at [178, 73] on label "PickUps 10" at bounding box center [181, 76] width 18 height 22
click at [0, 0] on input "PickUps 10" at bounding box center [0, 0] width 0 height 0
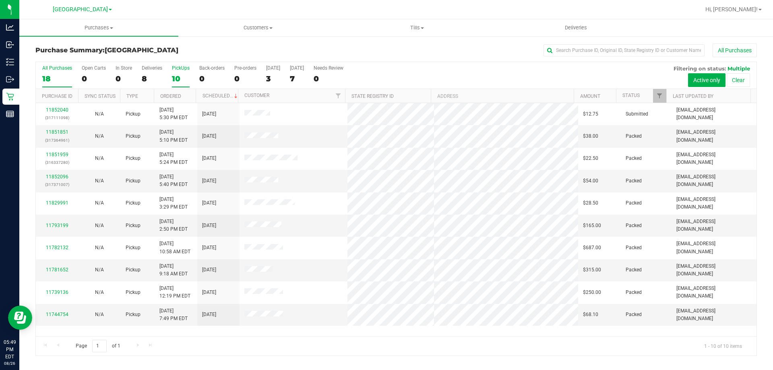
click at [60, 74] on div "18" at bounding box center [57, 78] width 30 height 9
click at [0, 0] on input "All Purchases 18" at bounding box center [0, 0] width 0 height 0
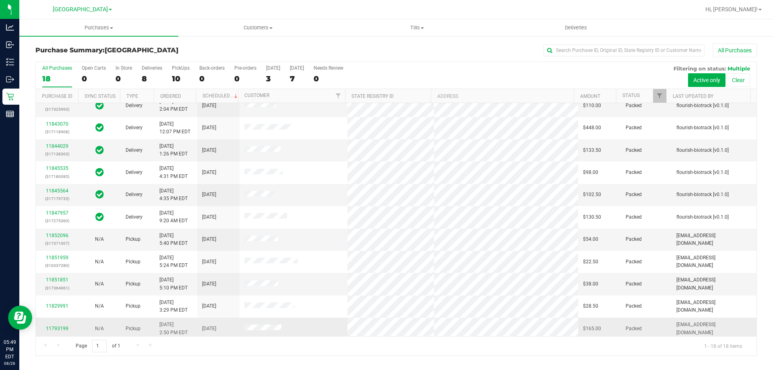
scroll to position [168, 0]
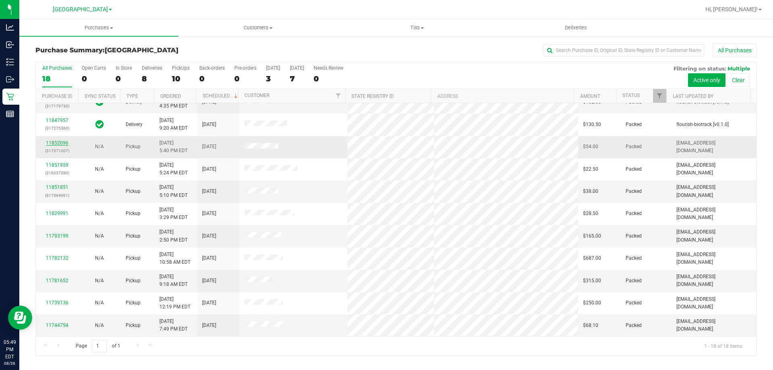
click at [56, 141] on link "11852096" at bounding box center [57, 143] width 23 height 6
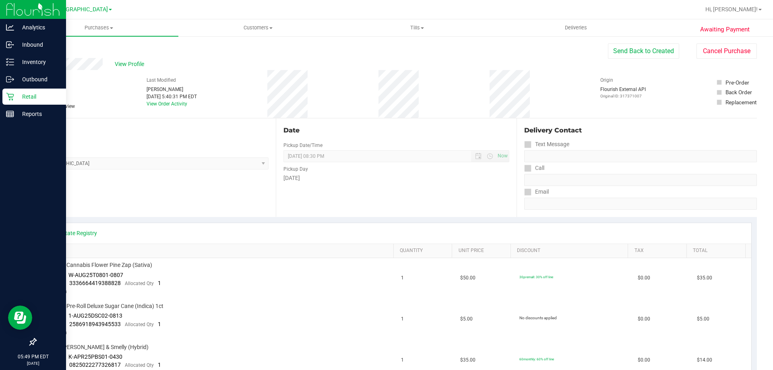
click at [16, 96] on p "Retail" at bounding box center [38, 97] width 48 height 10
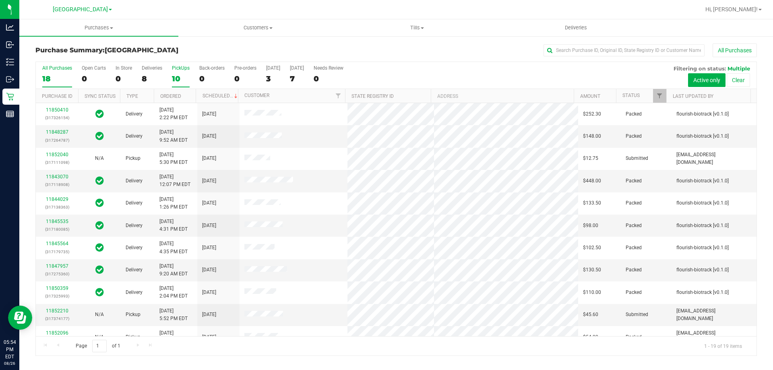
click at [185, 76] on div "10" at bounding box center [181, 78] width 18 height 9
click at [0, 0] on input "PickUps 10" at bounding box center [0, 0] width 0 height 0
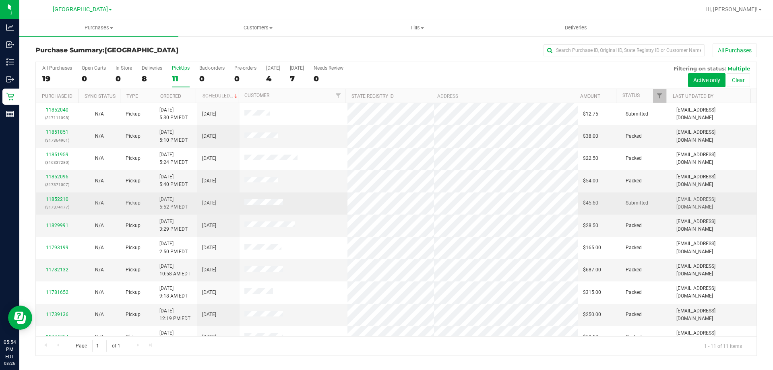
click at [43, 200] on div "11852210 (317374177)" at bounding box center [57, 203] width 33 height 15
click at [52, 198] on link "11852210" at bounding box center [57, 199] width 23 height 6
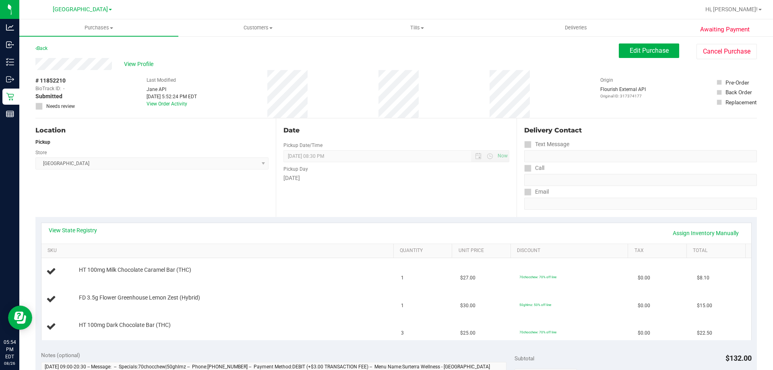
click at [68, 221] on div "View State Registry Assign Inventory Manually SKU Quantity Unit Price Discount …" at bounding box center [395, 281] width 721 height 128
click at [65, 229] on link "View State Registry" at bounding box center [73, 230] width 48 height 8
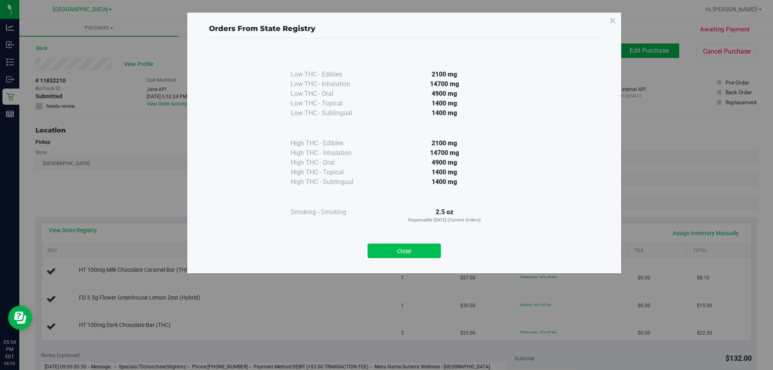
click at [391, 253] on button "Close" at bounding box center [403, 250] width 73 height 14
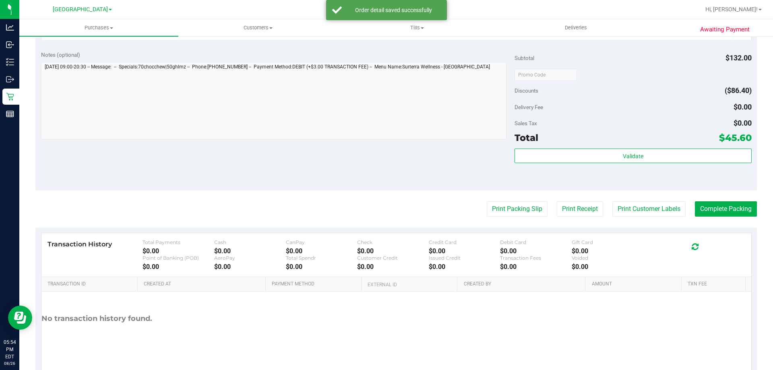
scroll to position [365, 0]
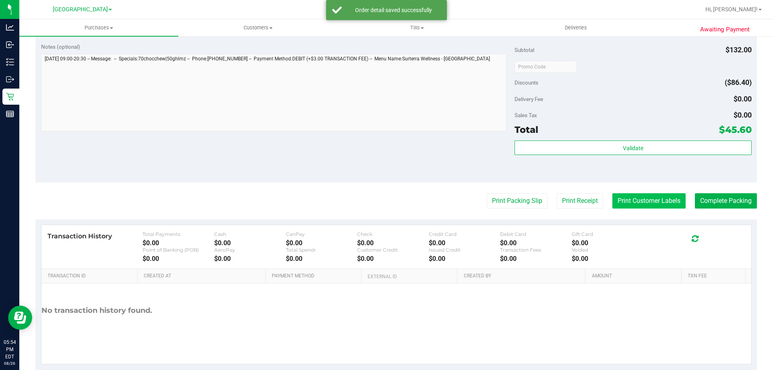
click at [647, 206] on button "Print Customer Labels" at bounding box center [648, 200] width 73 height 15
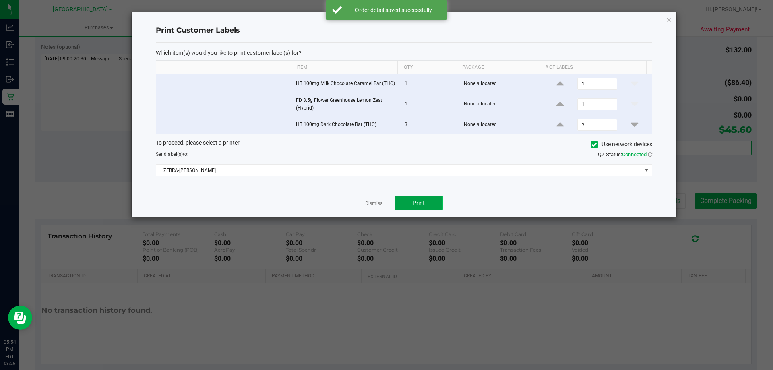
click at [418, 204] on span "Print" at bounding box center [418, 203] width 12 height 6
click at [367, 197] on div at bounding box center [404, 114] width 544 height 204
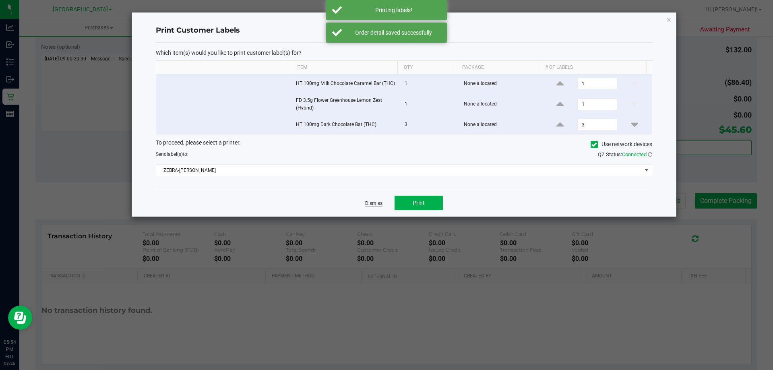
click at [374, 203] on link "Dismiss" at bounding box center [373, 203] width 17 height 7
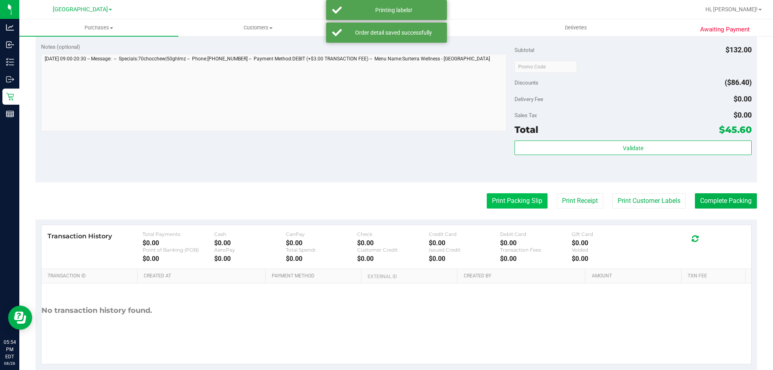
click at [512, 200] on button "Print Packing Slip" at bounding box center [516, 200] width 61 height 15
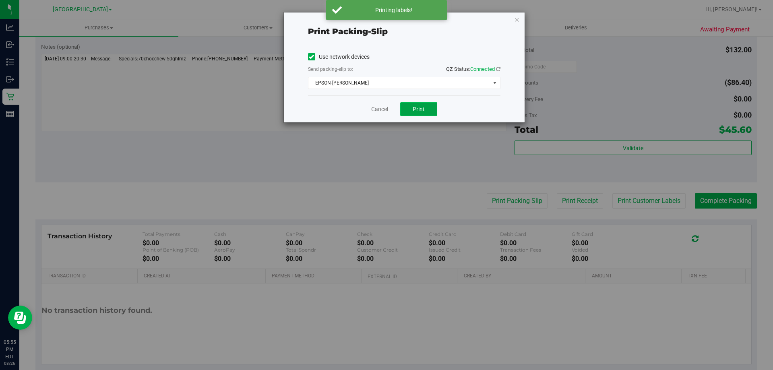
click at [418, 109] on span "Print" at bounding box center [418, 109] width 12 height 6
click at [375, 107] on link "Cancel" at bounding box center [379, 109] width 17 height 8
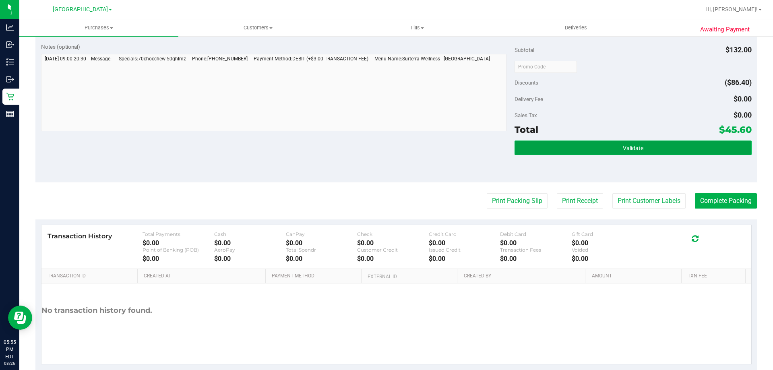
click at [543, 151] on button "Validate" at bounding box center [632, 147] width 237 height 14
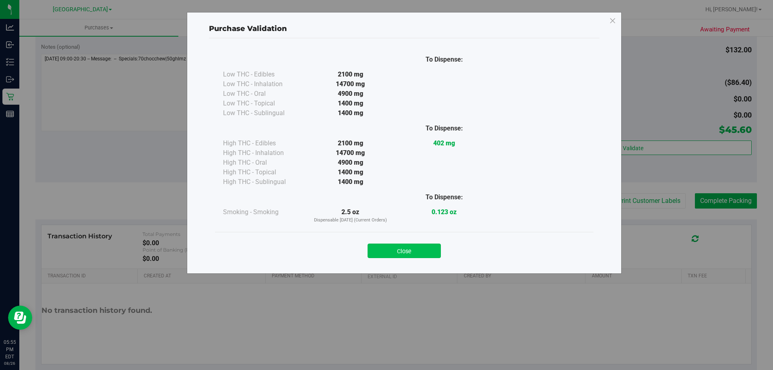
click at [406, 246] on button "Close" at bounding box center [403, 250] width 73 height 14
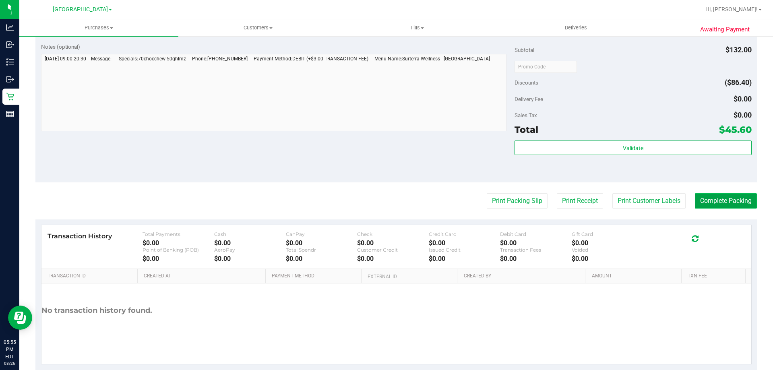
click at [716, 207] on button "Complete Packing" at bounding box center [726, 200] width 62 height 15
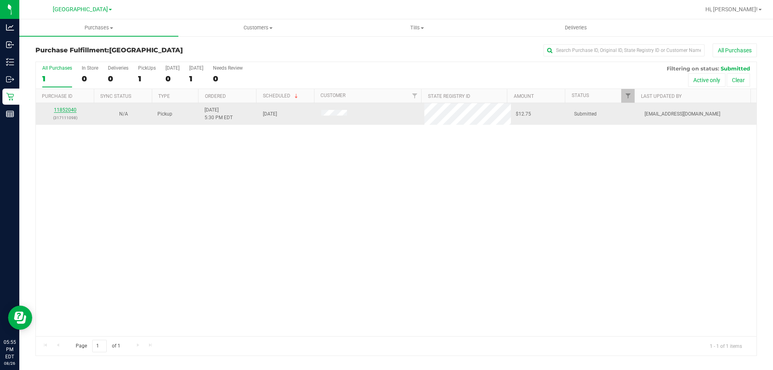
click at [70, 110] on link "11852040" at bounding box center [65, 110] width 23 height 6
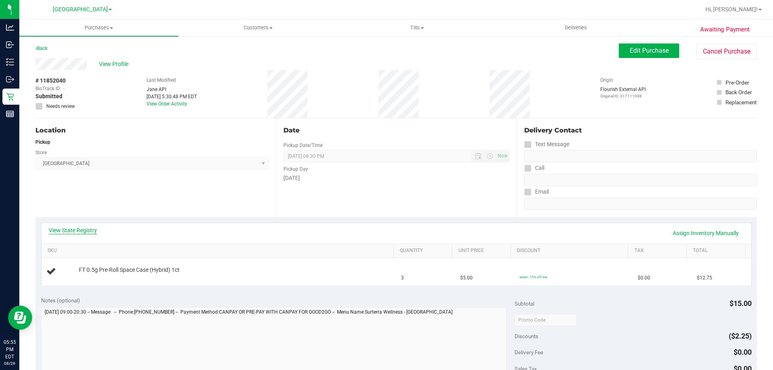
click at [62, 227] on link "View State Registry" at bounding box center [73, 230] width 48 height 8
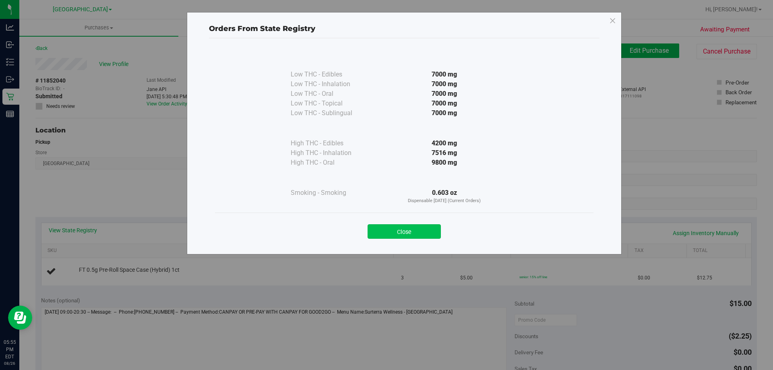
click at [423, 231] on button "Close" at bounding box center [403, 231] width 73 height 14
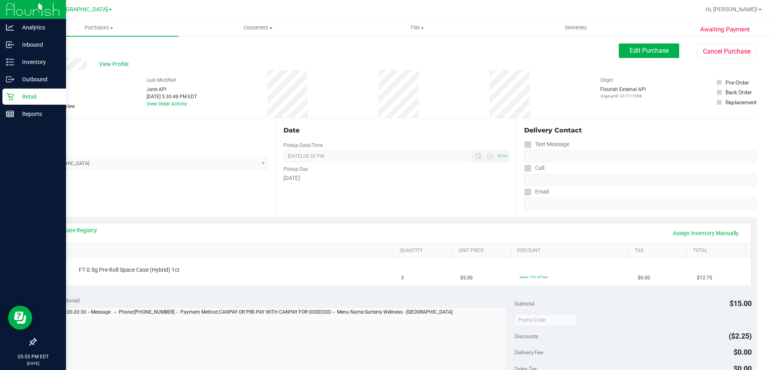
click at [12, 97] on icon at bounding box center [10, 97] width 8 height 8
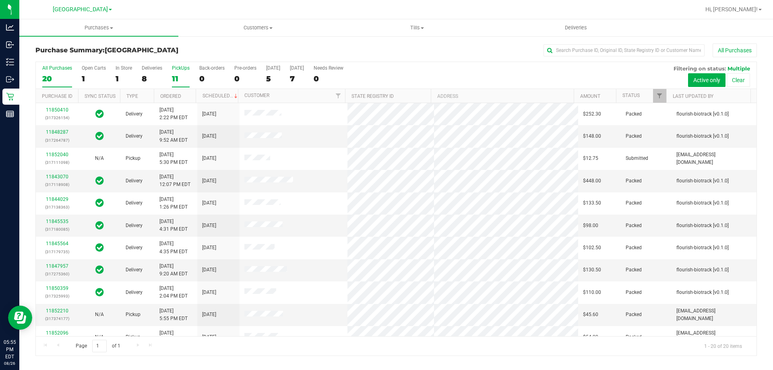
click at [187, 75] on div "11" at bounding box center [181, 78] width 18 height 9
click at [0, 0] on input "PickUps 11" at bounding box center [0, 0] width 0 height 0
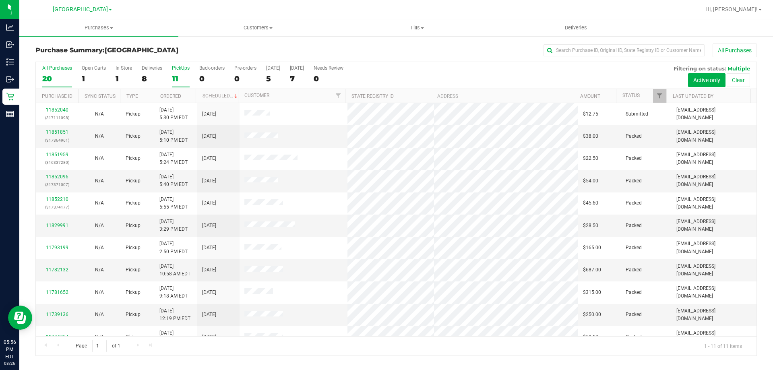
click at [60, 72] on label "All Purchases 20" at bounding box center [57, 76] width 30 height 22
click at [0, 0] on input "All Purchases 20" at bounding box center [0, 0] width 0 height 0
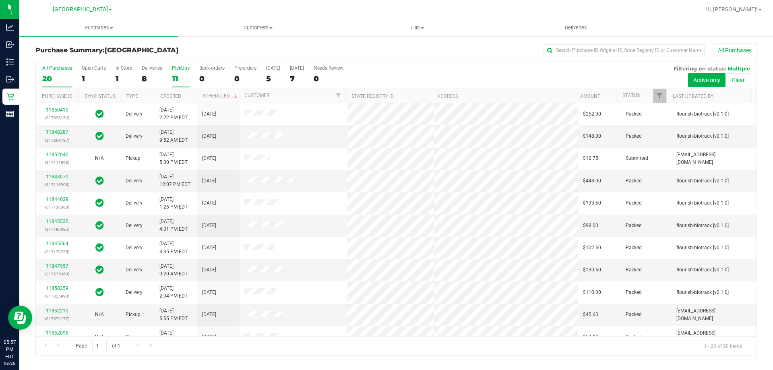
click at [181, 75] on div "11" at bounding box center [181, 78] width 18 height 9
click at [0, 0] on input "PickUps 11" at bounding box center [0, 0] width 0 height 0
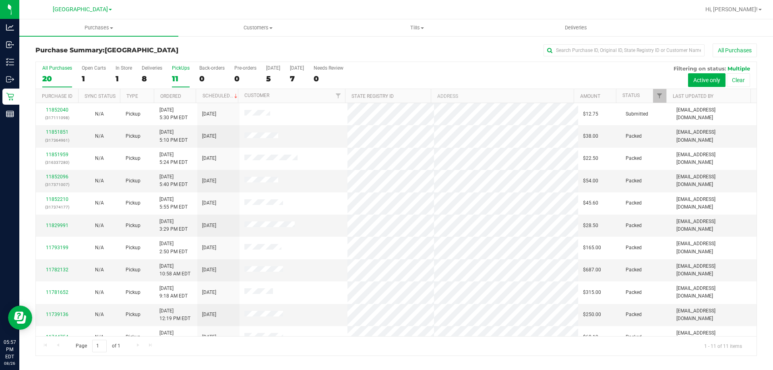
click at [67, 71] on label "All Purchases 20" at bounding box center [57, 76] width 30 height 22
click at [0, 0] on input "All Purchases 20" at bounding box center [0, 0] width 0 height 0
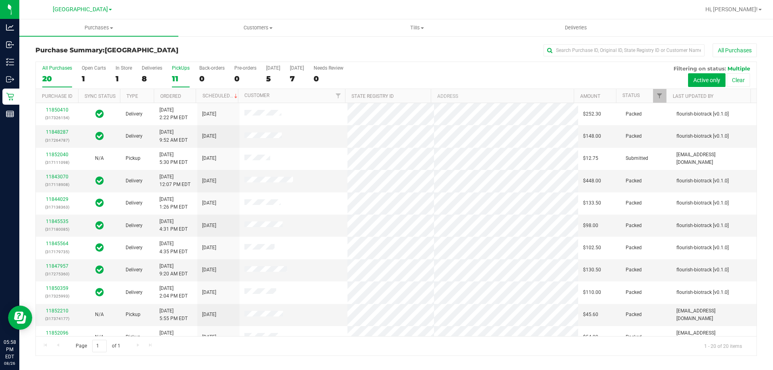
click at [188, 76] on div "11" at bounding box center [181, 78] width 18 height 9
click at [0, 0] on input "PickUps 11" at bounding box center [0, 0] width 0 height 0
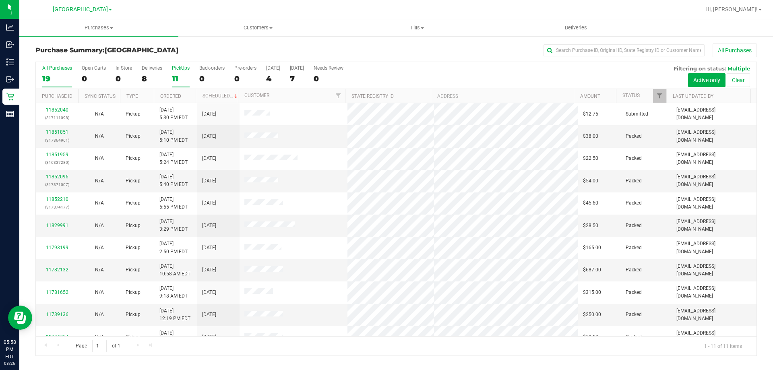
click at [56, 79] on div "19" at bounding box center [57, 78] width 30 height 9
click at [0, 0] on input "All Purchases 19" at bounding box center [0, 0] width 0 height 0
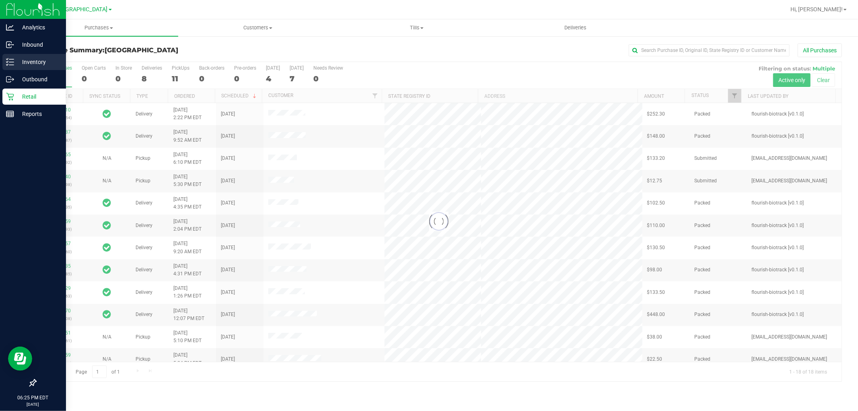
click at [10, 67] on div "Inventory" at bounding box center [34, 62] width 64 height 16
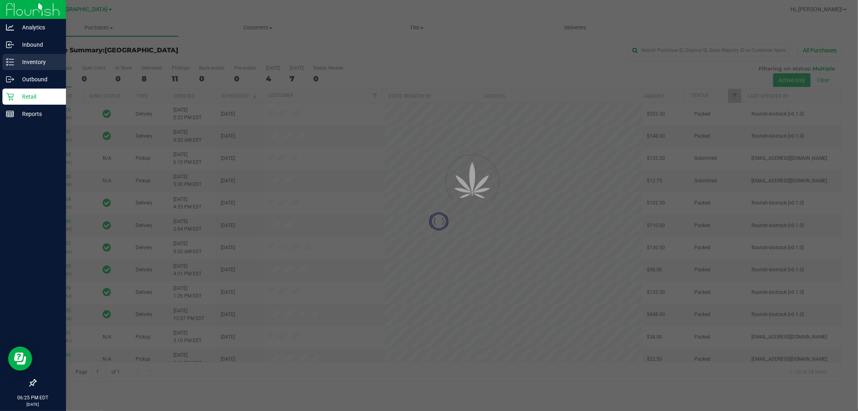
click at [51, 64] on p "Inventory" at bounding box center [38, 62] width 48 height 10
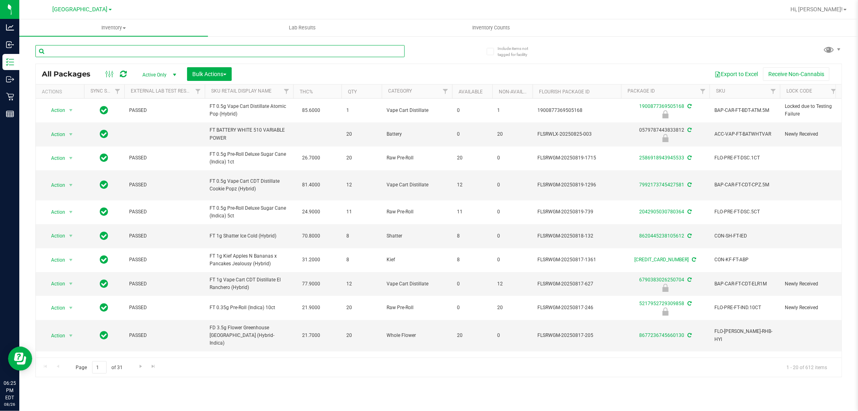
drag, startPoint x: 92, startPoint y: 50, endPoint x: 82, endPoint y: 49, distance: 9.3
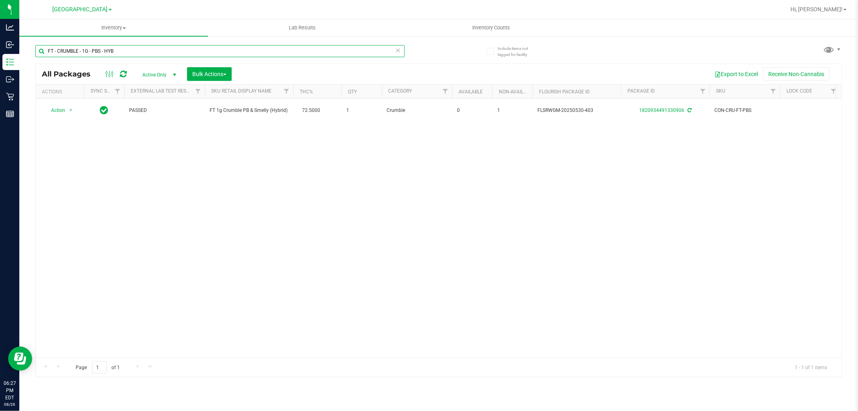
click at [119, 54] on input "FT - CRUMBLE - 1G - PBS - HYB" at bounding box center [219, 51] width 369 height 12
click at [118, 54] on input "FT - CRUMBLE - 1G - PBS - HYB" at bounding box center [219, 51] width 369 height 12
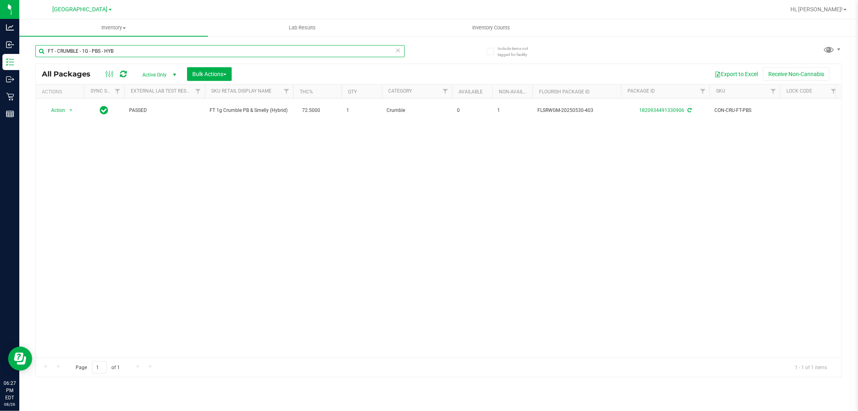
paste input "GRINDER - 4 PIECE - BLACK"
click at [139, 49] on input "FT - GRINDER - 4 PIECE - BLACK" at bounding box center [219, 51] width 369 height 12
click at [140, 49] on input "FT - GRINDER - 4 PIECE - BLACK" at bounding box center [219, 51] width 369 height 12
click at [137, 49] on input "FT - GRINDER - 4 PIECE - BLACK" at bounding box center [219, 51] width 369 height 12
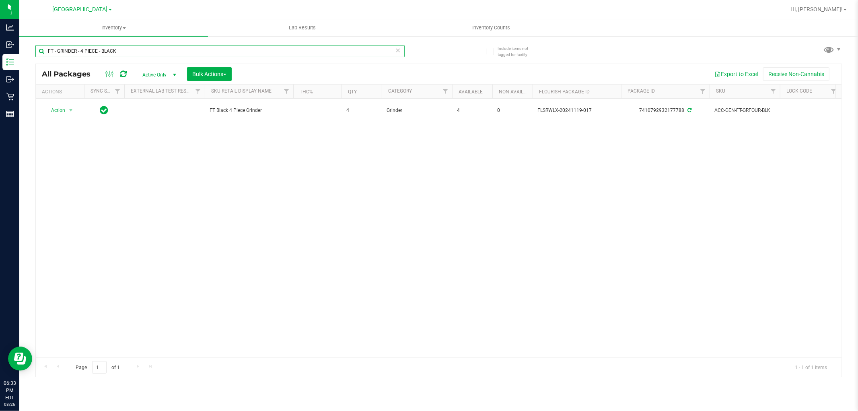
click at [137, 49] on input "FT - GRINDER - 4 PIECE - BLACK" at bounding box center [219, 51] width 369 height 12
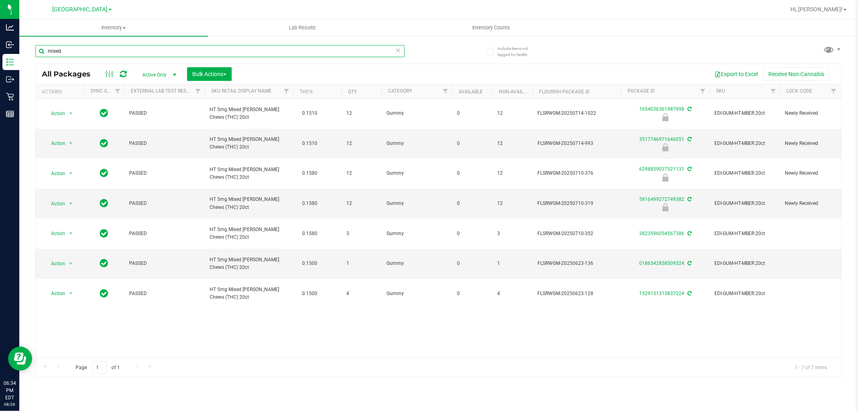
type input "mixed"
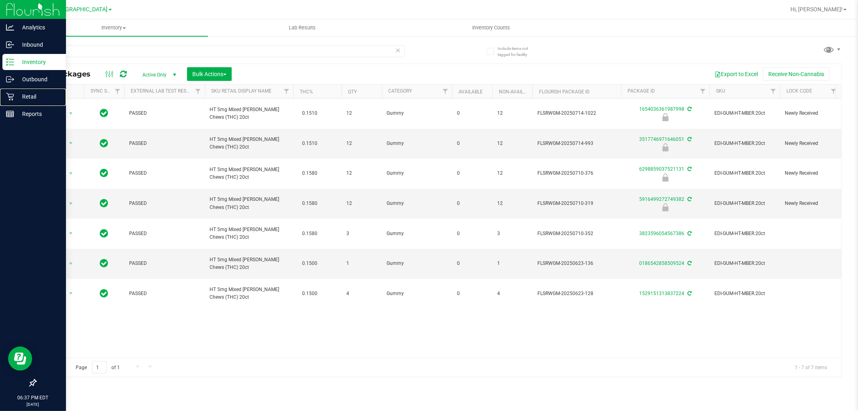
drag, startPoint x: 23, startPoint y: 101, endPoint x: 33, endPoint y: 5, distance: 97.1
click at [22, 101] on div "Retail" at bounding box center [34, 97] width 64 height 16
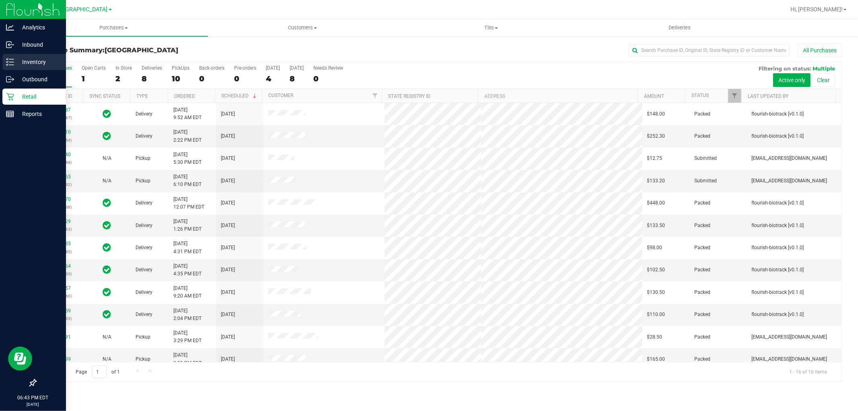
click at [15, 65] on p "Inventory" at bounding box center [38, 62] width 48 height 10
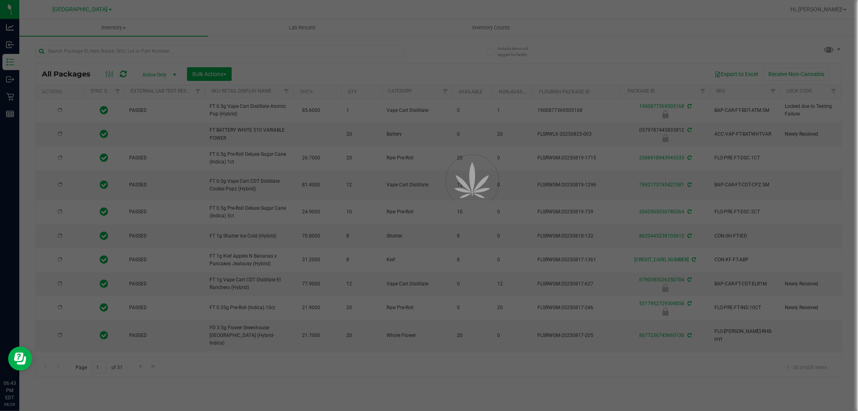
drag, startPoint x: 124, startPoint y: 73, endPoint x: 126, endPoint y: 49, distance: 24.2
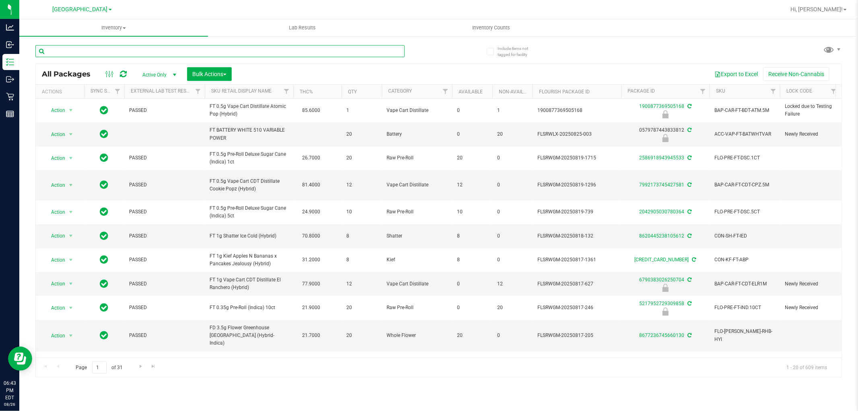
drag, startPoint x: 126, startPoint y: 49, endPoint x: 108, endPoint y: 47, distance: 18.3
click at [108, 47] on input "text" at bounding box center [219, 51] width 369 height 12
paste input "FT - PRE-ROLL - 0.5G - 1CT - DSC - IND"
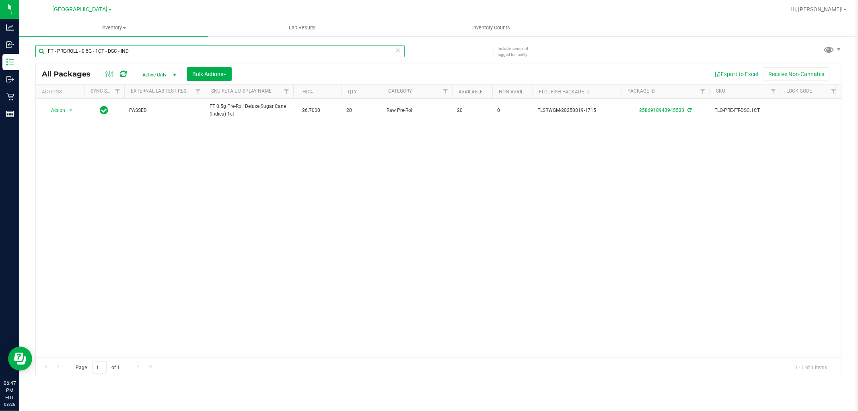
click at [108, 57] on input "FT - PRE-ROLL - 0.5G - 1CT - DSC - IND" at bounding box center [219, 51] width 369 height 12
paste input "SOFT WAX - 1G - ABP - HYB"
click at [113, 50] on input "FT - SOFT WAX - 1G - ABP - HYB" at bounding box center [219, 51] width 369 height 12
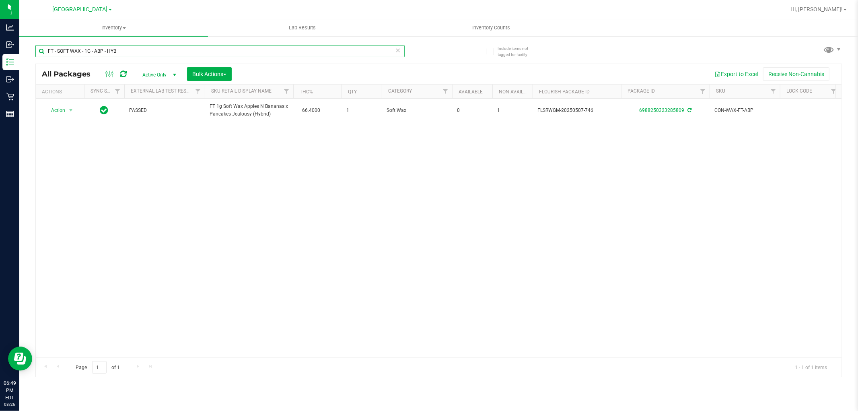
click at [113, 50] on input "FT - SOFT WAX - 1G - ABP - HYB" at bounding box center [219, 51] width 369 height 12
paste input "VAPE CART CDT DISTILLATE - 0.5G - CBC - SAT"
click at [102, 56] on input "FT - VAPE CART CDT DISTILLATE - 0.5G - CBC - SAT" at bounding box center [219, 51] width 369 height 12
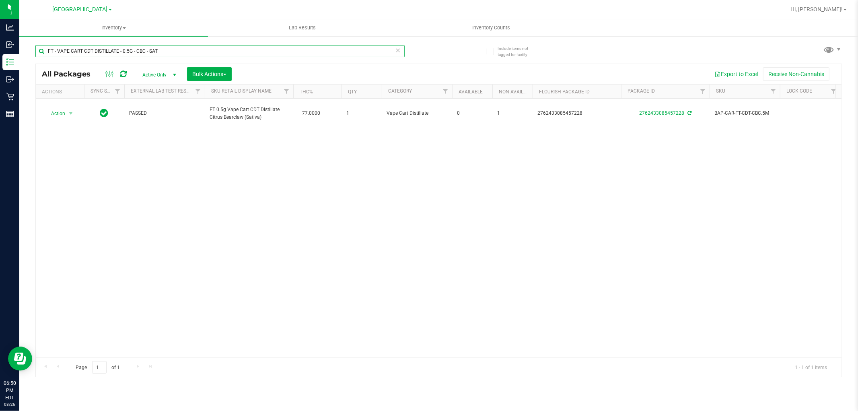
click at [102, 56] on input "FT - VAPE CART CDT DISTILLATE - 0.5G - CBC - SAT" at bounding box center [219, 51] width 369 height 12
paste input "PZ - HYB"
click at [107, 51] on input "FT - VAPE CART CDT DISTILLATE - 0.5G - CPZ - HYB" at bounding box center [219, 51] width 369 height 12
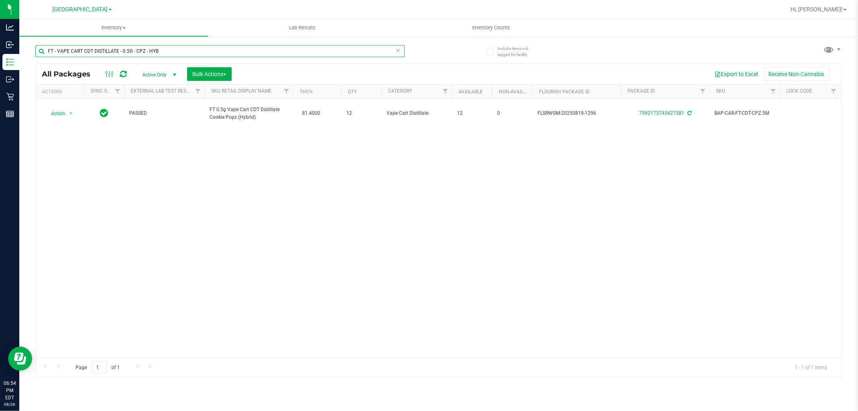
paste input "SRH - HYS"
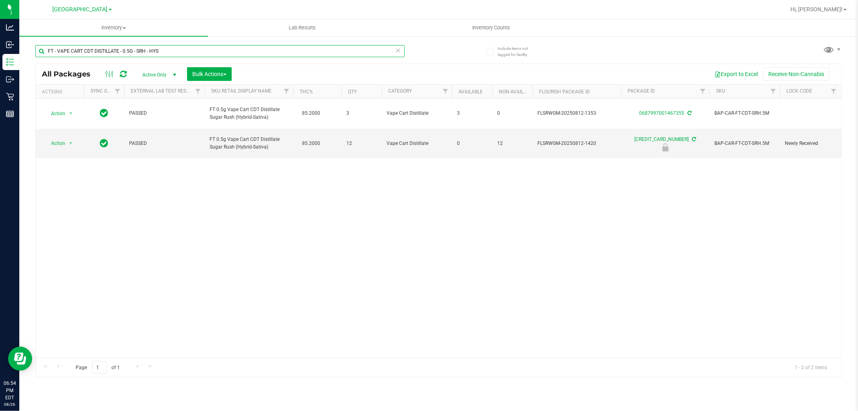
type input "FT - VAPE CART CDT DISTILLATE - 0.5G - SRH - HYS"
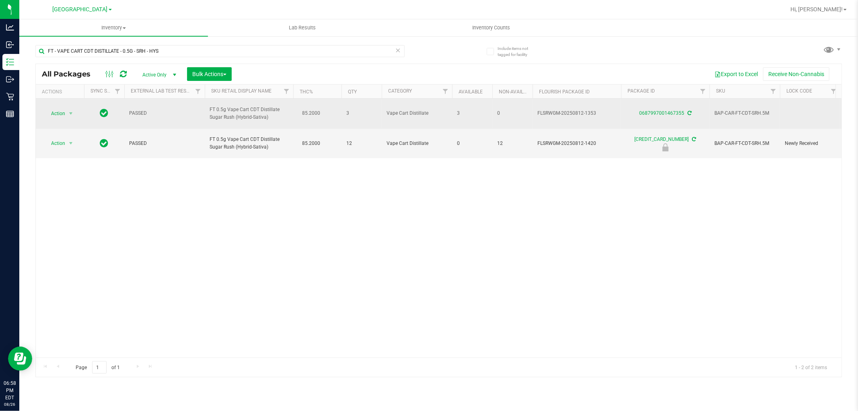
click at [208, 230] on div "Action Action Adjust qty Create package Edit attributes Global inventory Locate…" at bounding box center [439, 228] width 806 height 259
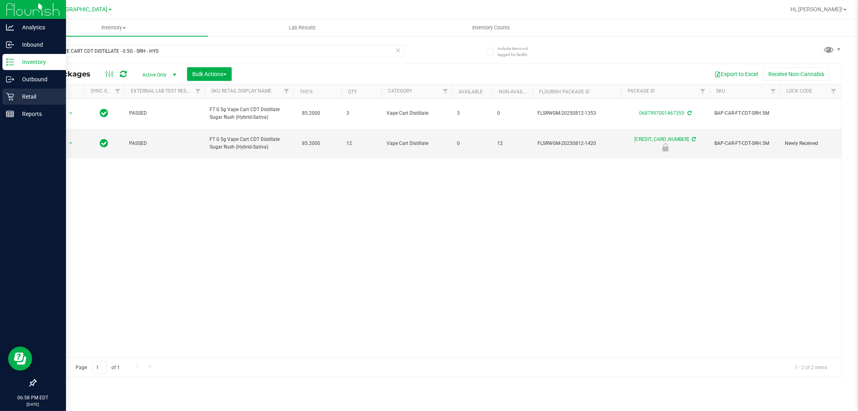
click at [9, 94] on icon at bounding box center [10, 97] width 8 height 8
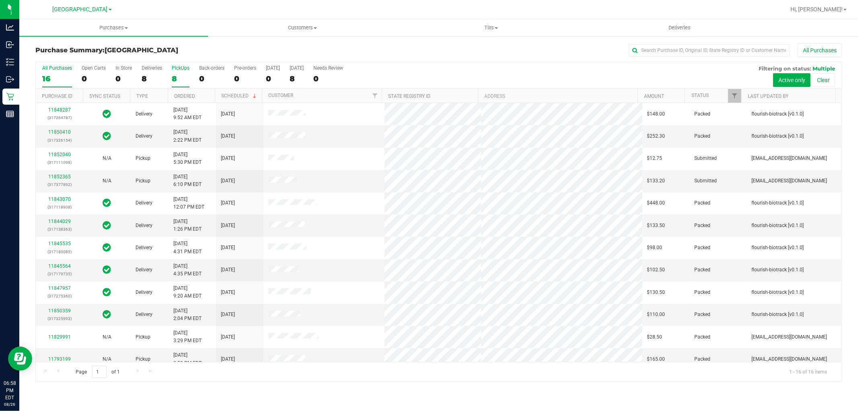
click at [182, 75] on div "8" at bounding box center [181, 78] width 18 height 9
click at [0, 0] on input "PickUps 8" at bounding box center [0, 0] width 0 height 0
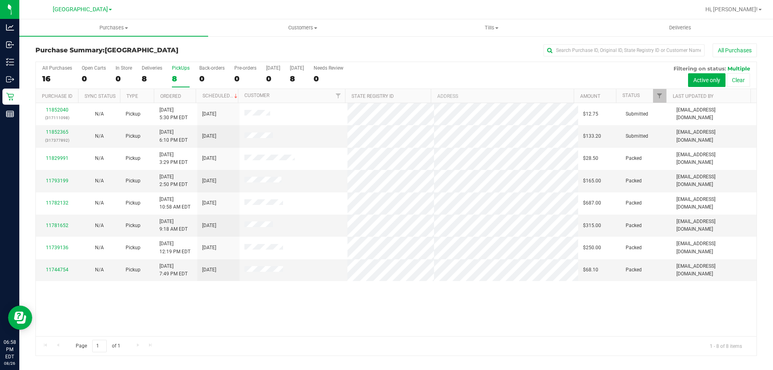
drag, startPoint x: 789, startPoint y: 3, endPoint x: 573, endPoint y: 322, distance: 385.1
click at [573, 322] on div "11852040 (317111098) N/A Pickup [DATE] 5:30 PM EDT 8/27/2025 $12.75 Submitted […" at bounding box center [396, 219] width 720 height 233
click at [54, 131] on link "11852365" at bounding box center [57, 132] width 23 height 6
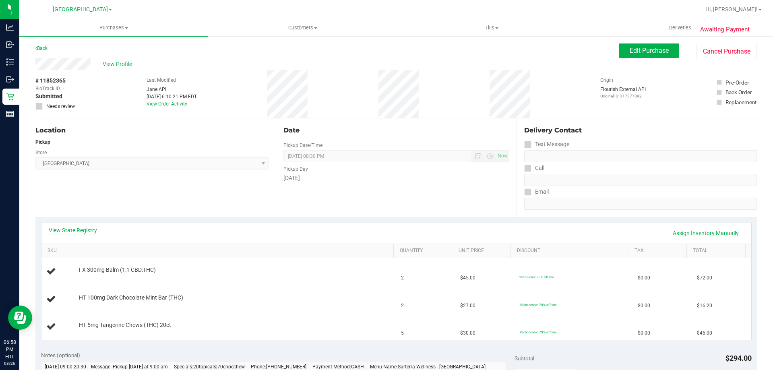
click at [66, 229] on link "View State Registry" at bounding box center [73, 230] width 48 height 8
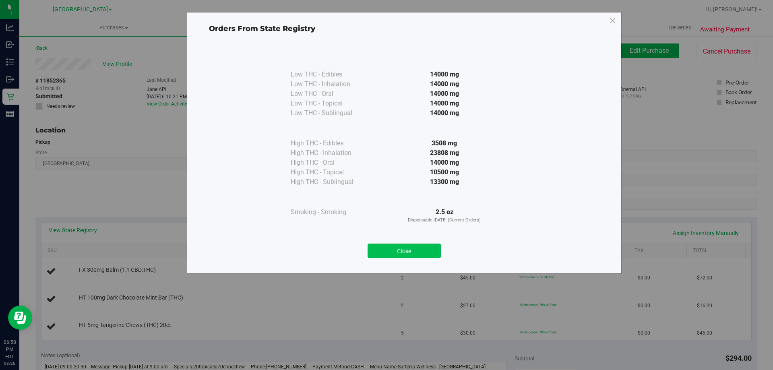
click at [421, 254] on button "Close" at bounding box center [403, 250] width 73 height 14
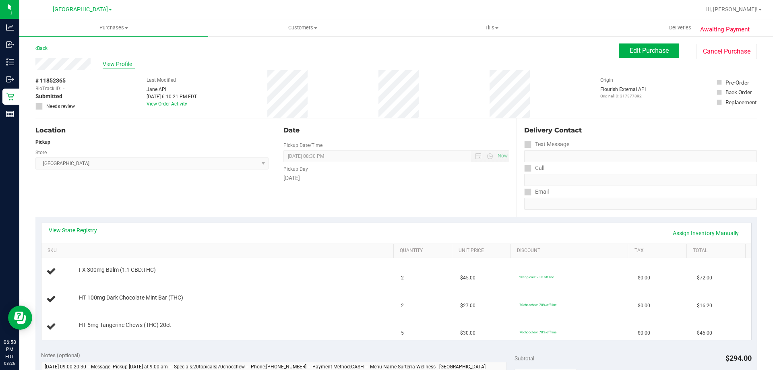
click at [111, 64] on span "View Profile" at bounding box center [119, 64] width 32 height 8
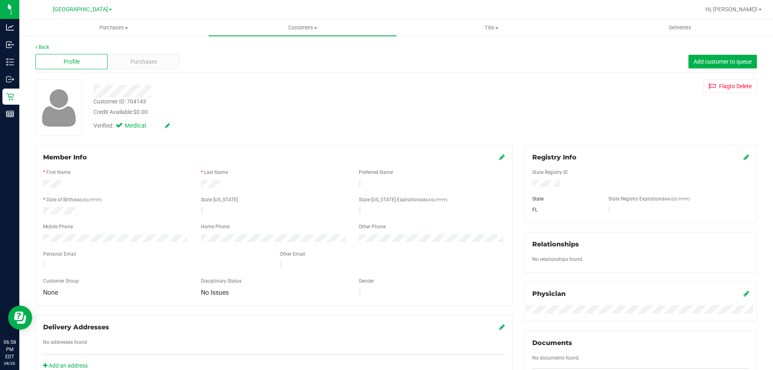
click at [499, 156] on icon at bounding box center [502, 157] width 6 height 6
click at [113, 305] on span "None" at bounding box center [110, 299] width 135 height 11
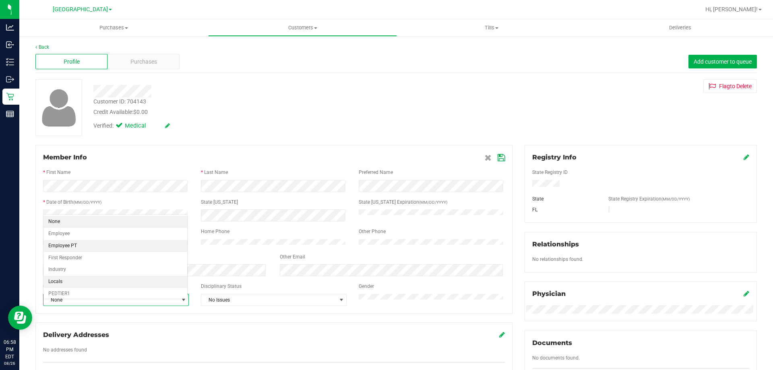
scroll to position [99, 0]
click at [99, 245] on li "Seniors" at bounding box center [115, 243] width 144 height 12
click at [497, 161] on icon at bounding box center [500, 158] width 7 height 6
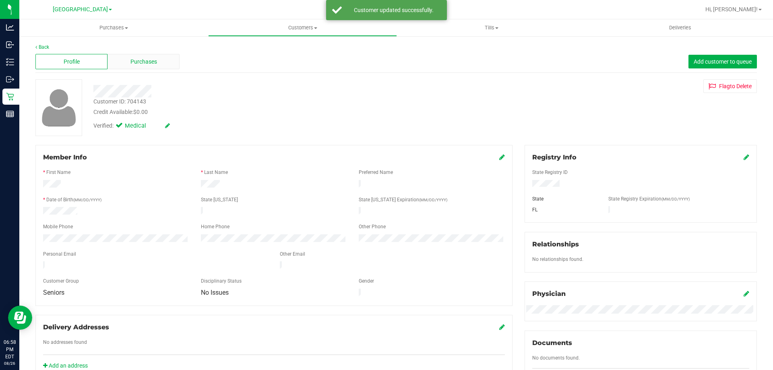
click at [122, 60] on div "Purchases" at bounding box center [143, 61] width 72 height 15
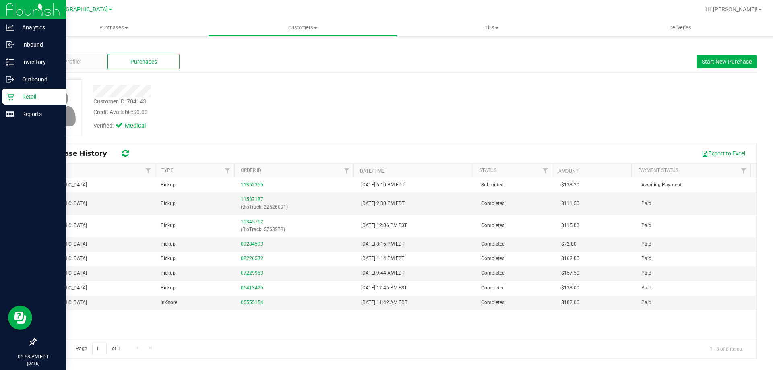
click at [11, 99] on icon at bounding box center [10, 97] width 8 height 8
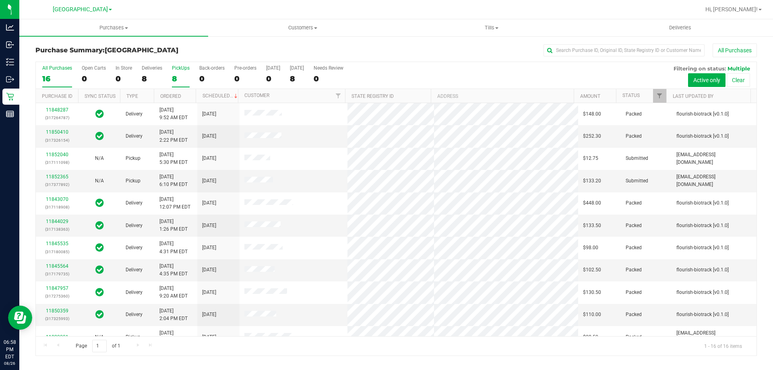
click at [183, 81] on div "8" at bounding box center [181, 78] width 18 height 9
click at [0, 0] on input "PickUps 8" at bounding box center [0, 0] width 0 height 0
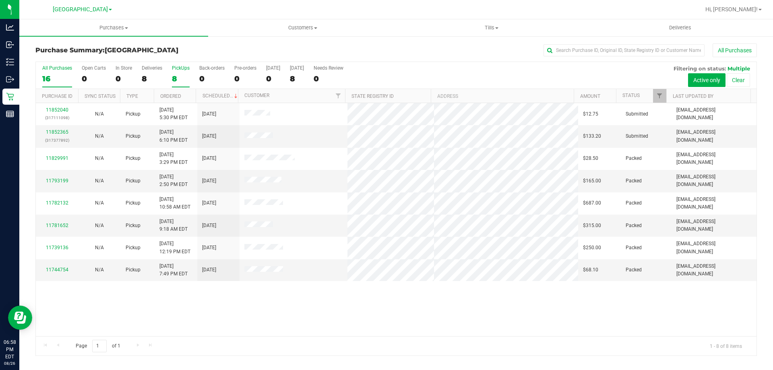
click at [50, 74] on div "16" at bounding box center [57, 78] width 30 height 9
click at [0, 0] on input "All Purchases 16" at bounding box center [0, 0] width 0 height 0
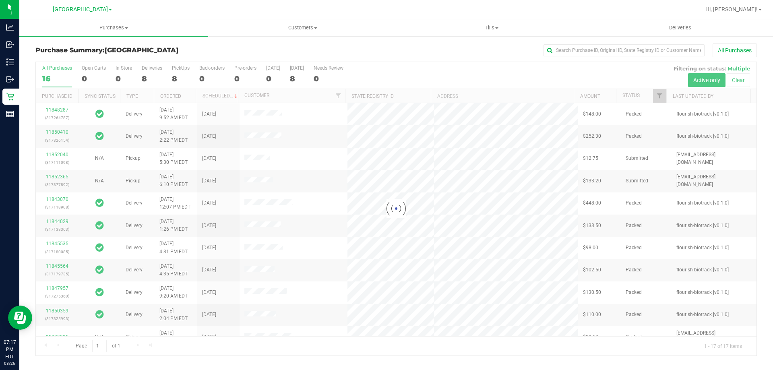
click at [182, 71] on div at bounding box center [396, 208] width 720 height 293
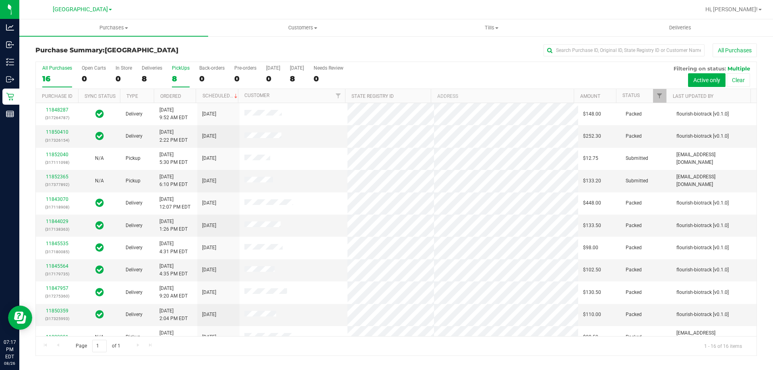
click at [176, 81] on div "8" at bounding box center [181, 78] width 18 height 9
click at [0, 0] on input "PickUps 8" at bounding box center [0, 0] width 0 height 0
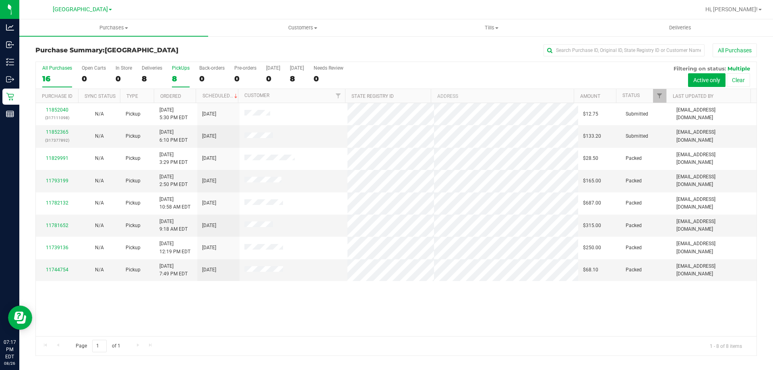
click at [64, 76] on div "16" at bounding box center [57, 78] width 30 height 9
click at [0, 0] on input "All Purchases 16" at bounding box center [0, 0] width 0 height 0
